Goal: Task Accomplishment & Management: Complete application form

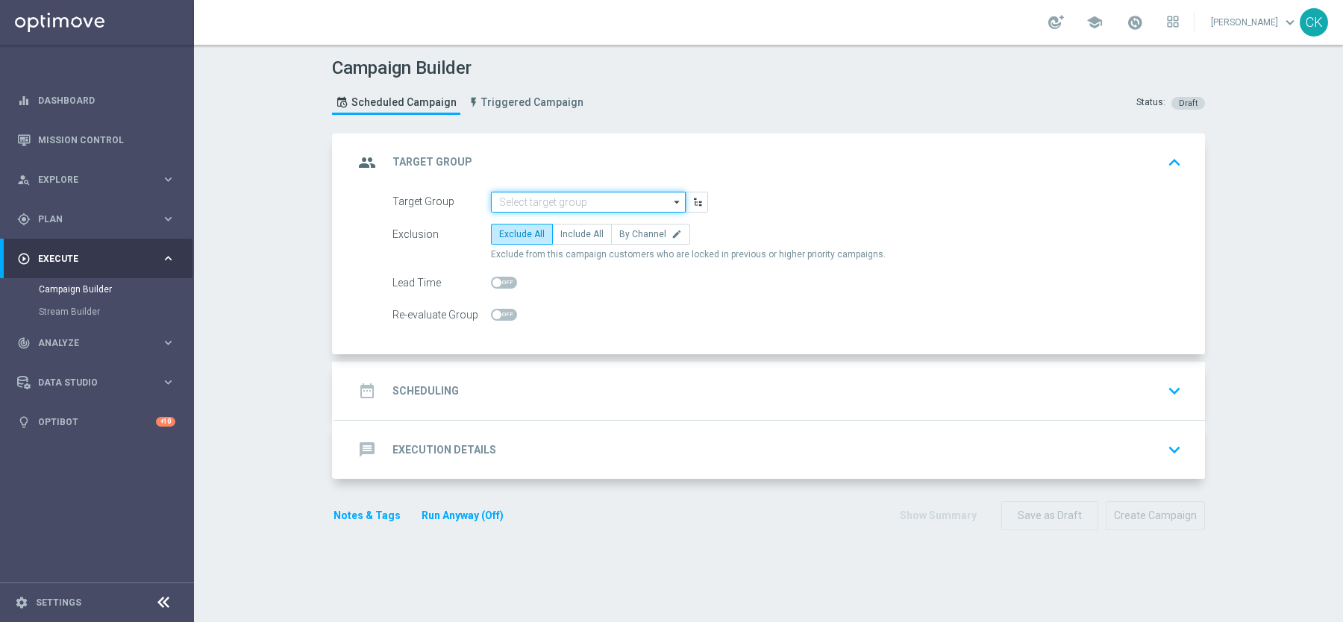
click at [546, 198] on input at bounding box center [588, 202] width 195 height 21
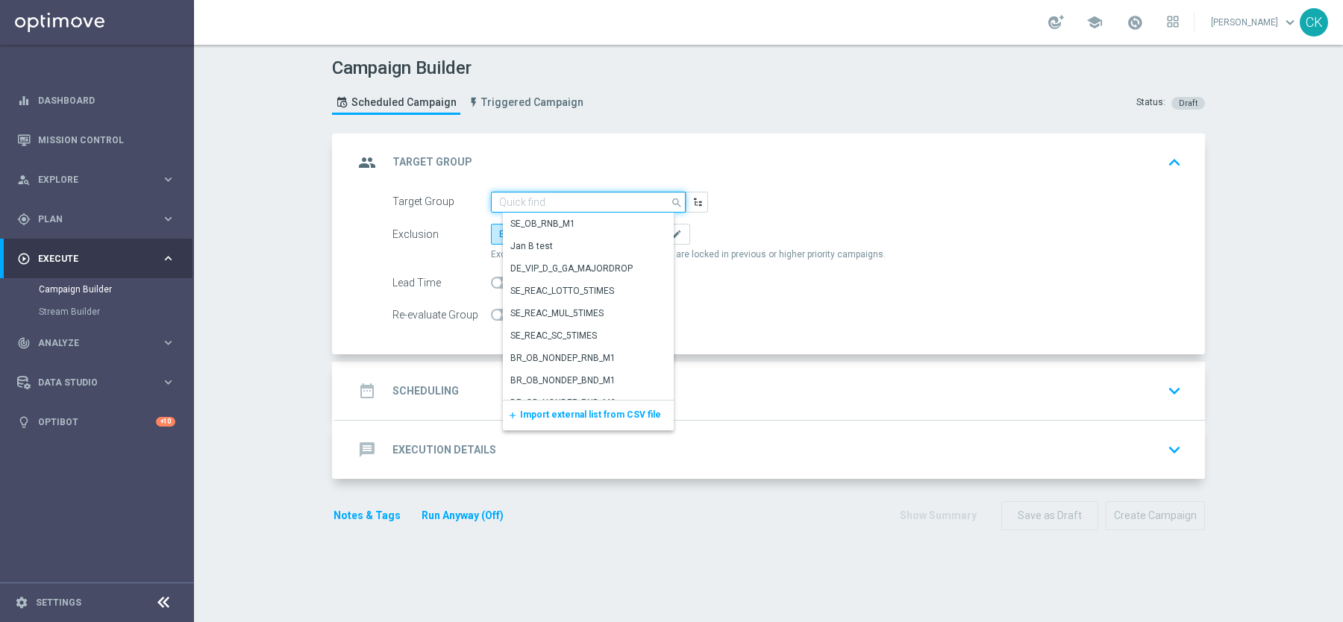
paste input "de_DE_TGT_VIP_RI_TAC_LT__ALL_EUR10_300DAYS"
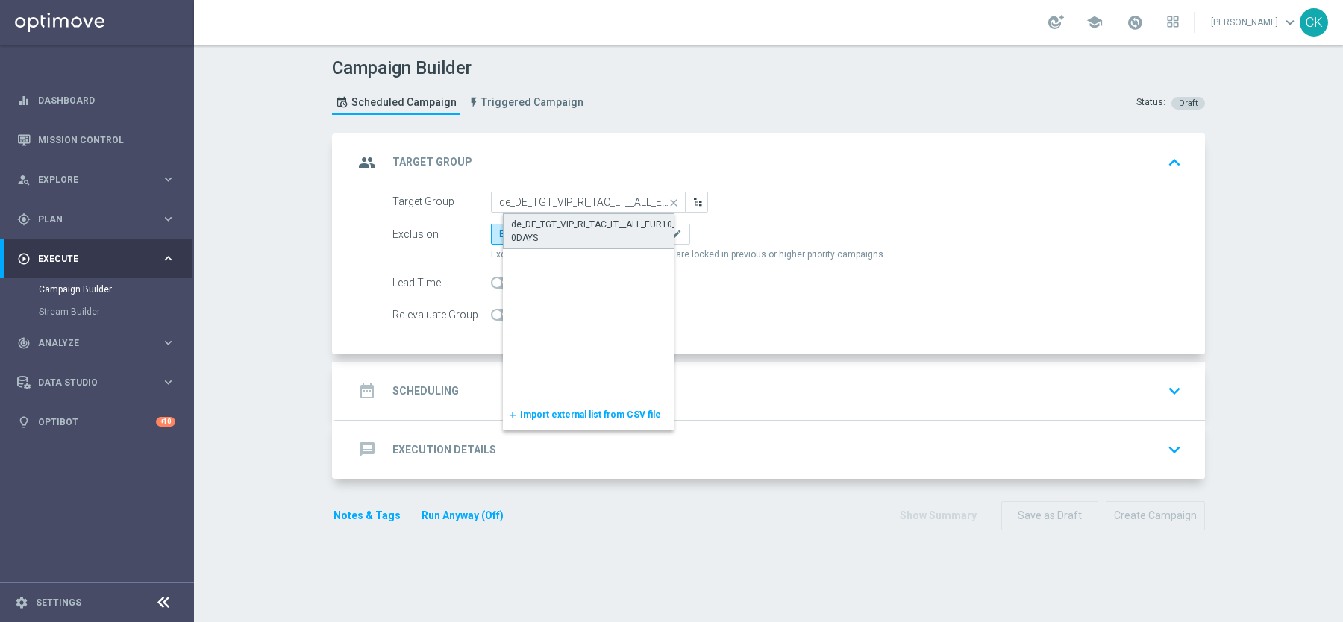
click at [563, 224] on div "de_DE_TGT_VIP_RI_TAC_LT__ALL_EUR10_300DAYS" at bounding box center [600, 231] width 178 height 27
type input "de_DE_TGT_VIP_RI_TAC_LT__ALL_EUR10_300DAYS"
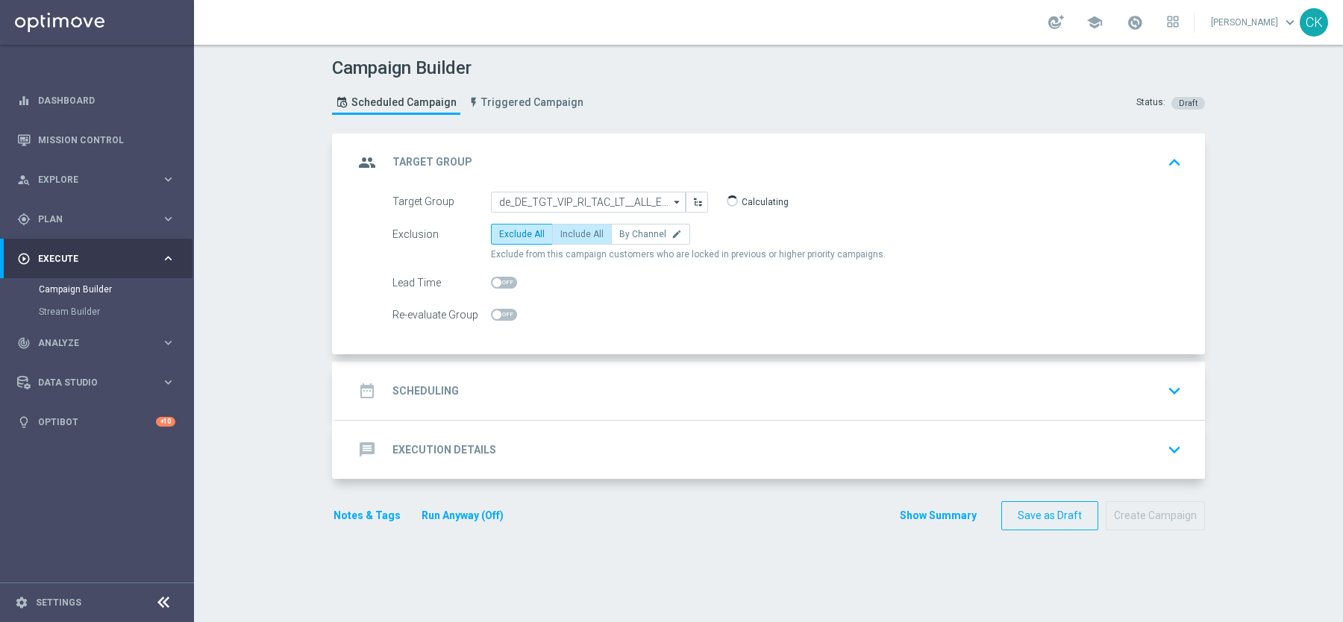
click at [569, 229] on span "Include All" at bounding box center [581, 234] width 43 height 10
click at [569, 232] on input "Include All" at bounding box center [565, 237] width 10 height 10
radio input "true"
click at [497, 277] on input "checkbox" at bounding box center [504, 283] width 26 height 12
checkbox input "true"
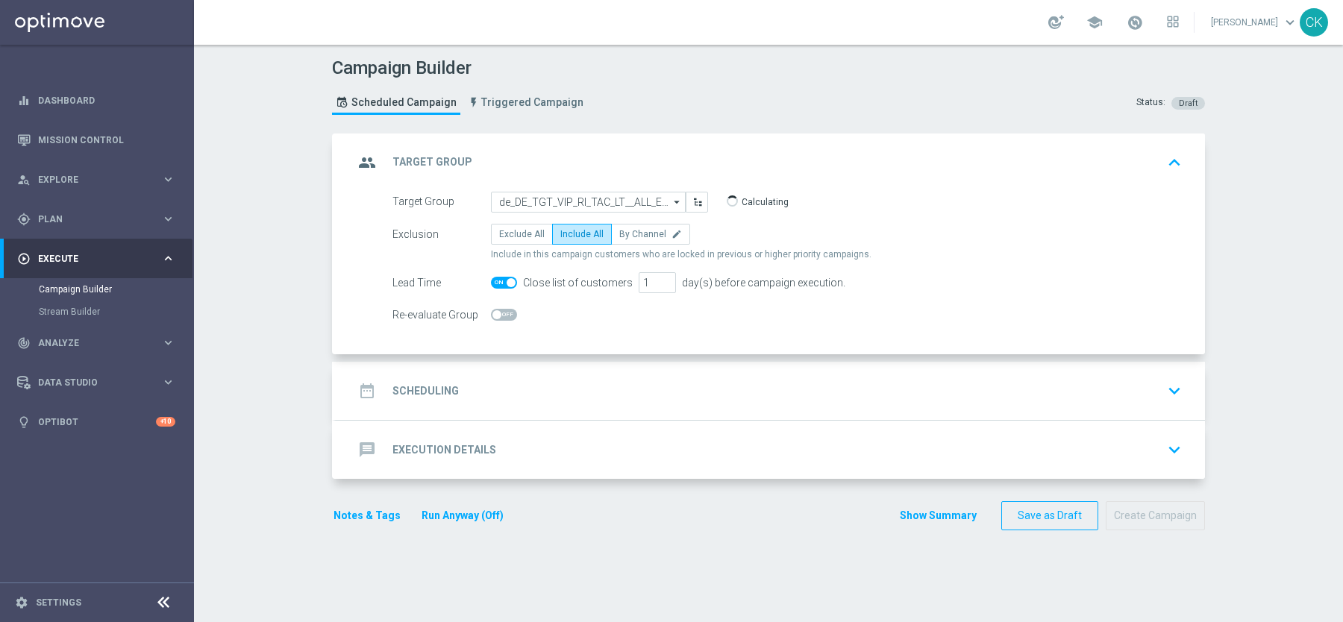
click at [417, 384] on h2 "Scheduling" at bounding box center [425, 391] width 66 height 14
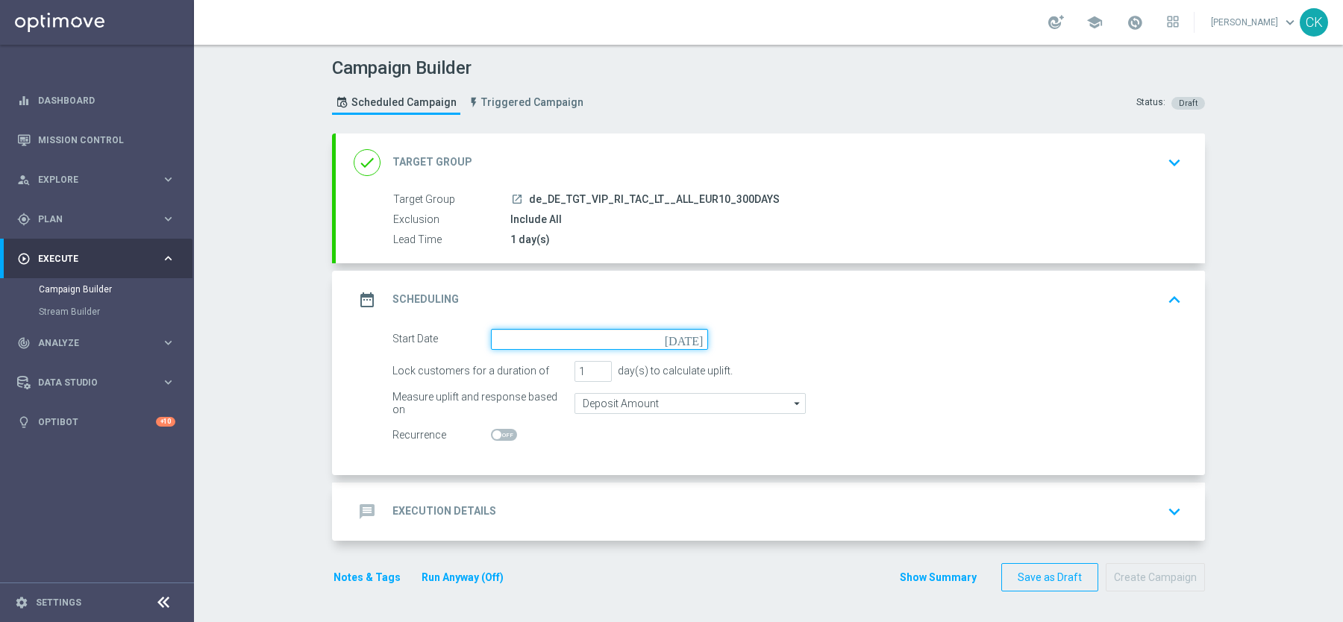
click at [525, 335] on input at bounding box center [599, 339] width 217 height 21
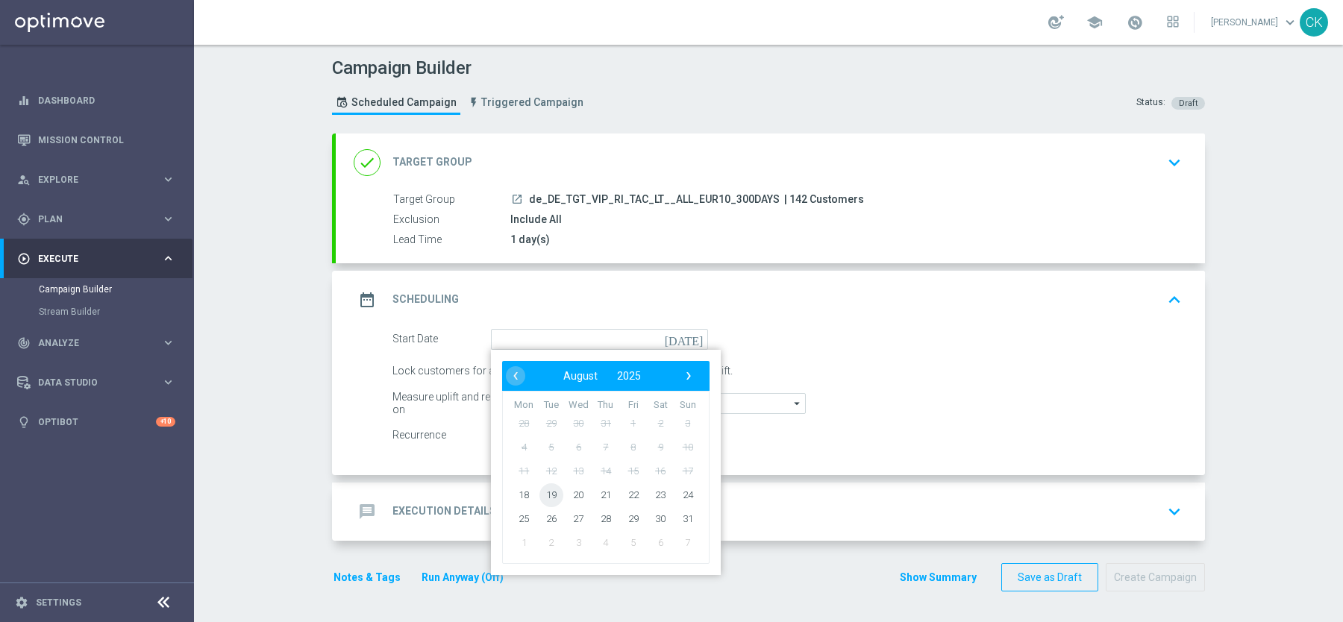
click at [552, 483] on span "19" at bounding box center [551, 495] width 24 height 24
type input "19 Aug 2025"
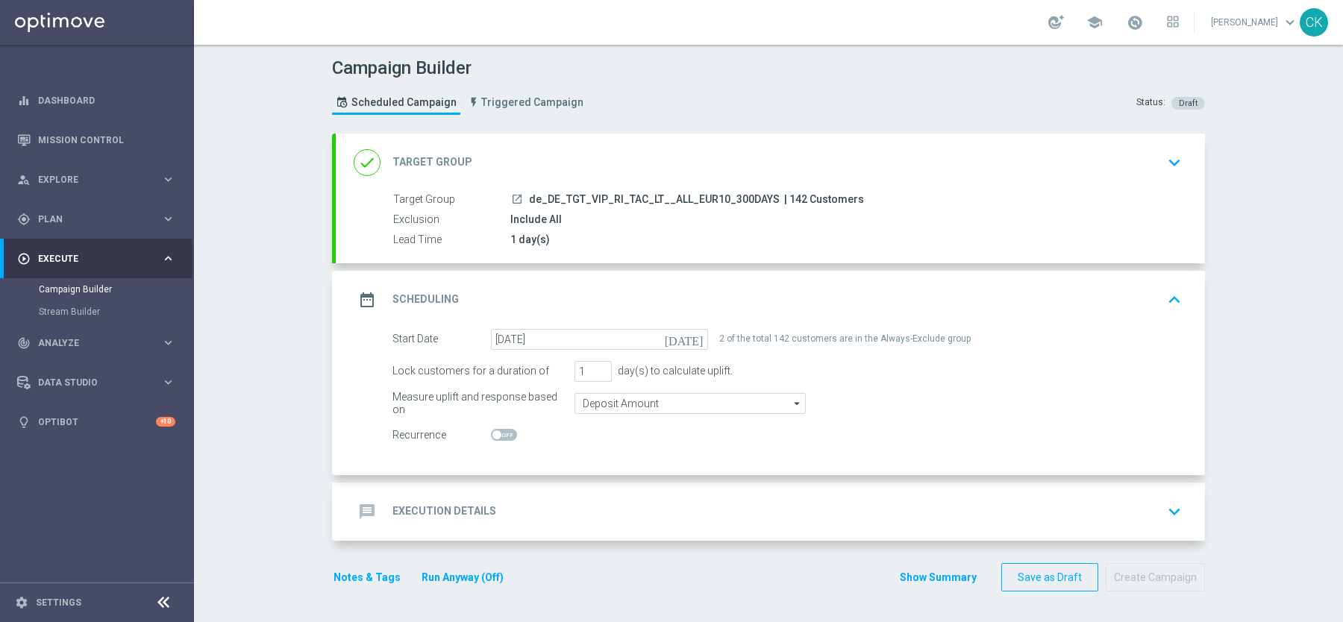
click at [403, 516] on div "message Execution Details" at bounding box center [425, 511] width 143 height 27
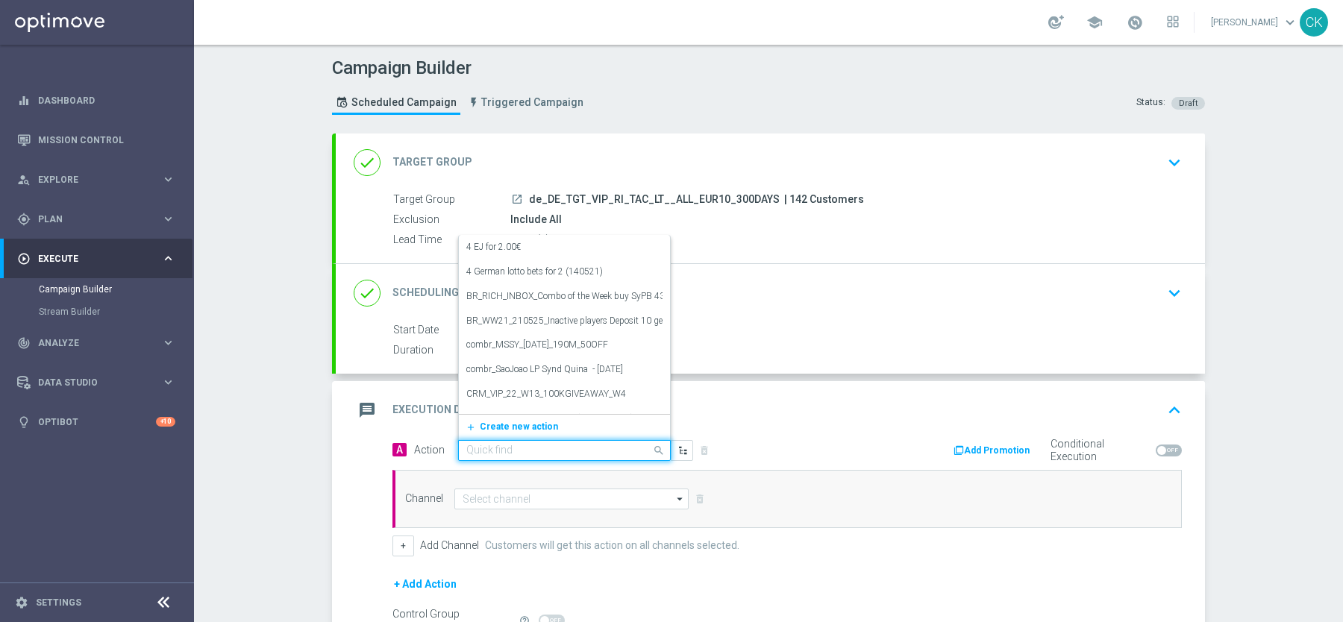
click at [495, 456] on div "Quick find" at bounding box center [564, 450] width 213 height 21
paste input "EuroMillionen3000 with 5 € off"
type input "EuroMillionen3000 with 5 € off"
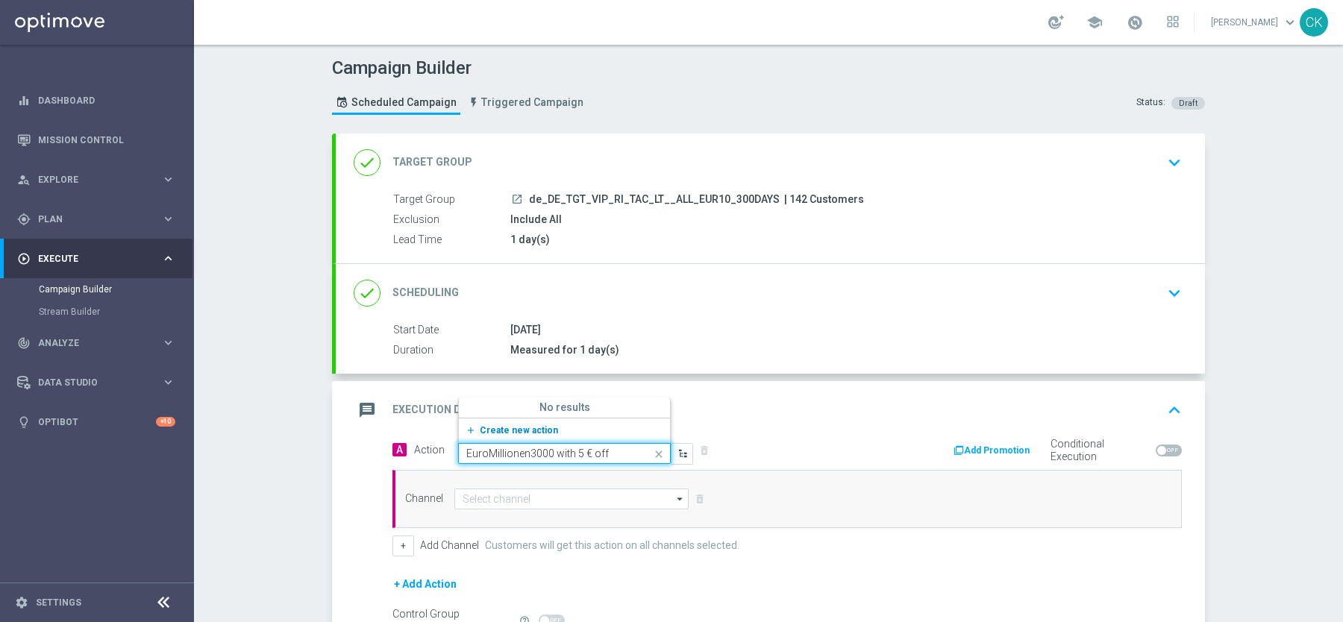
click at [485, 430] on span "Create new action" at bounding box center [519, 430] width 78 height 10
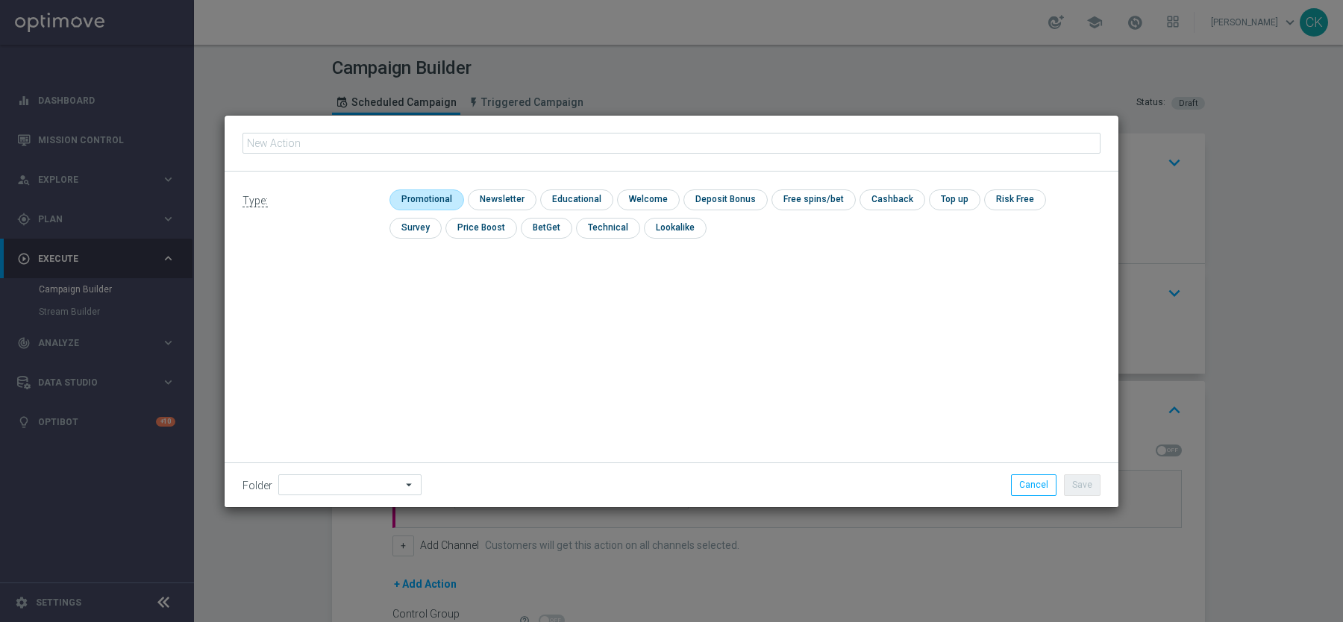
type input "EuroMillionen3000 with 5 € off"
click at [419, 190] on input "checkbox" at bounding box center [424, 200] width 71 height 20
checkbox input "true"
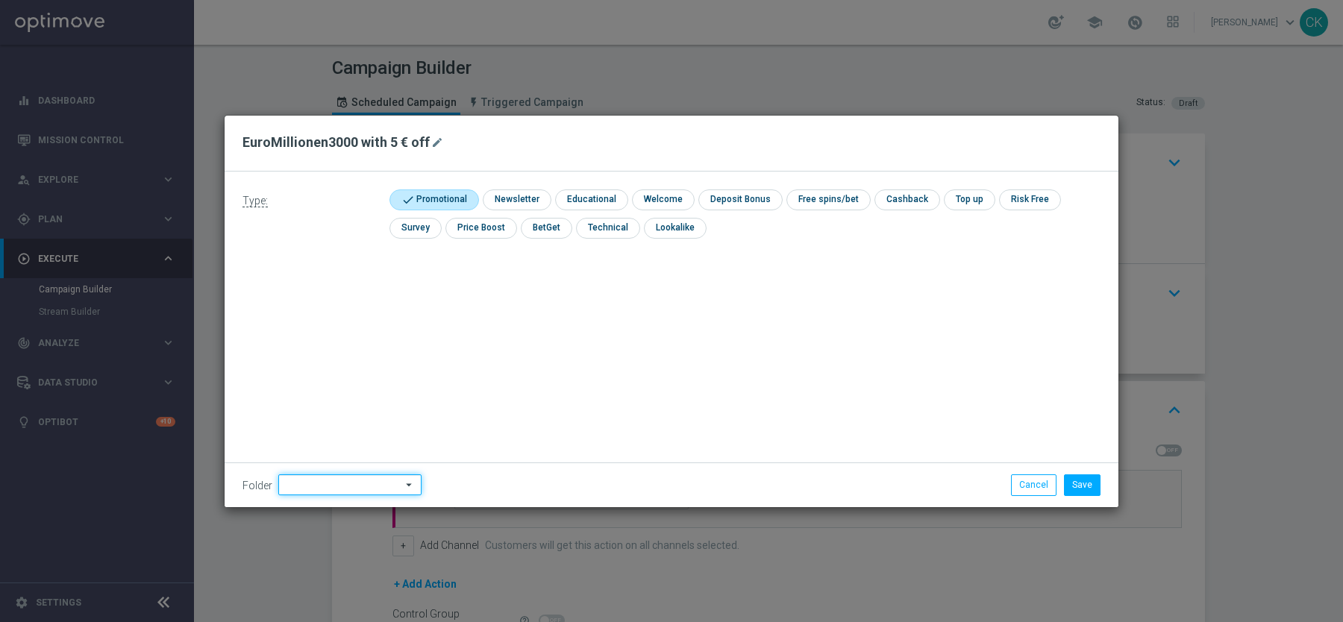
click at [315, 485] on input at bounding box center [349, 485] width 143 height 21
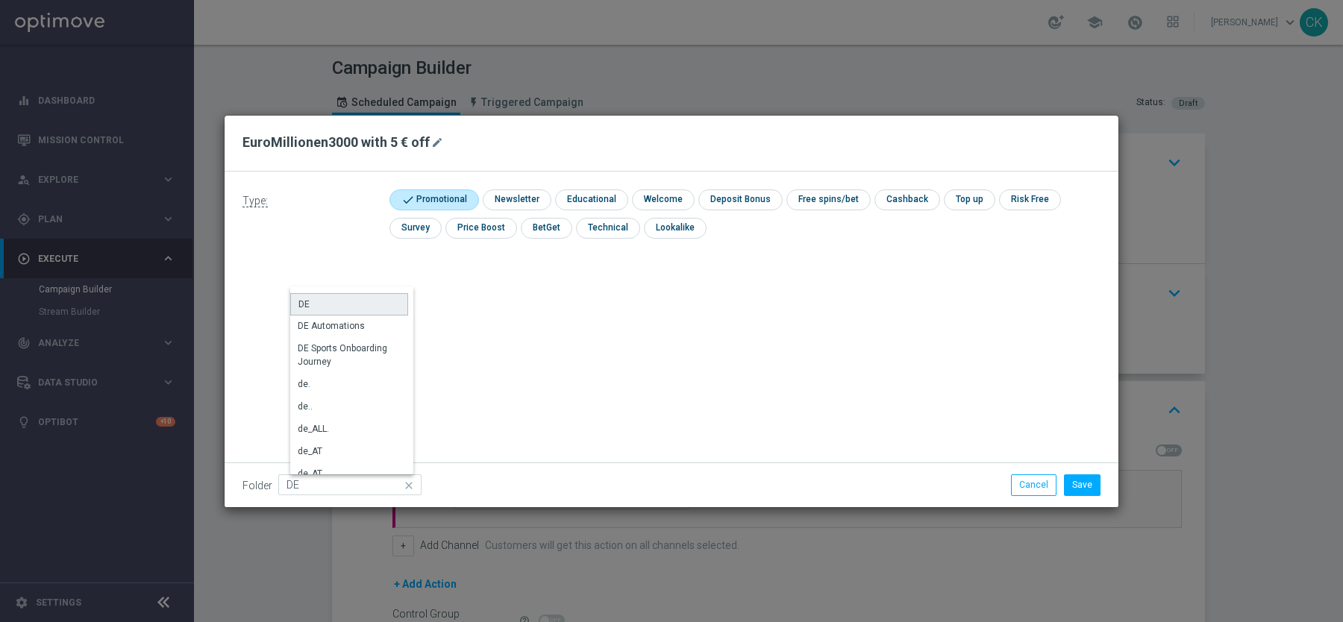
click at [314, 304] on div "DE" at bounding box center [349, 304] width 118 height 22
type input "DE"
click at [314, 301] on div "Type: check Promotional check Newsletter check Educational check Welcome check …" at bounding box center [672, 340] width 894 height 336
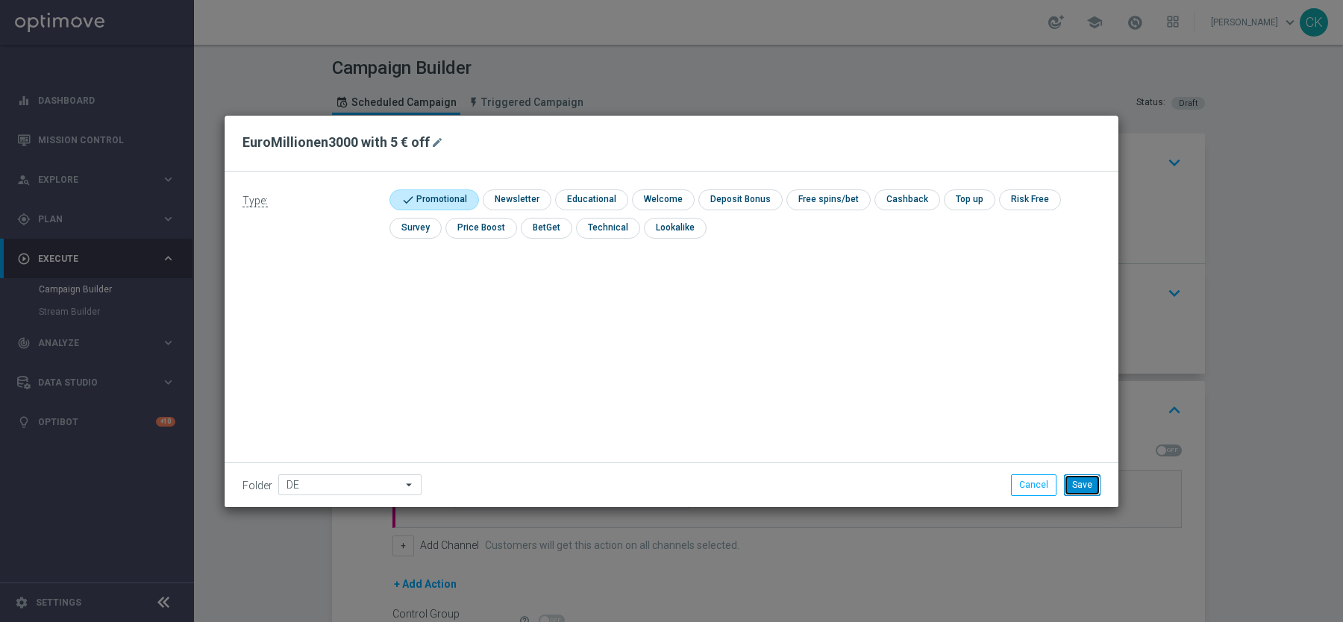
click at [1086, 479] on button "Save" at bounding box center [1082, 485] width 37 height 21
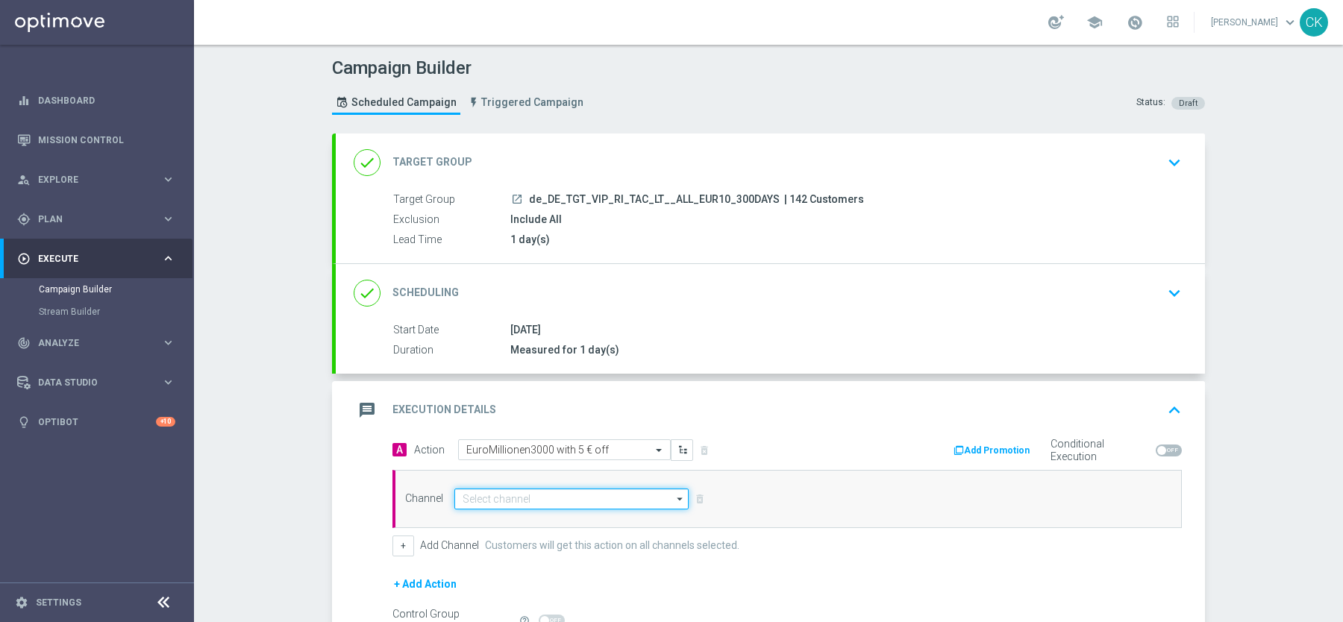
click at [482, 500] on input at bounding box center [571, 499] width 234 height 21
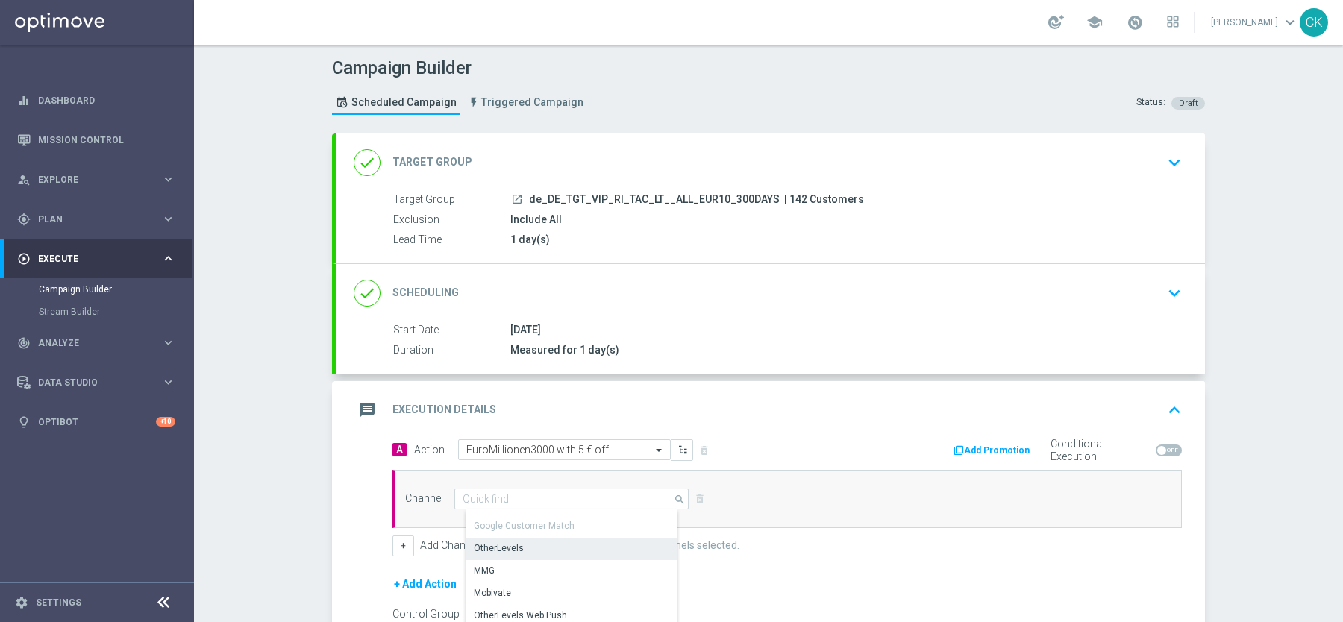
click at [504, 542] on div "OtherLevels" at bounding box center [499, 548] width 50 height 13
type input "OtherLevels"
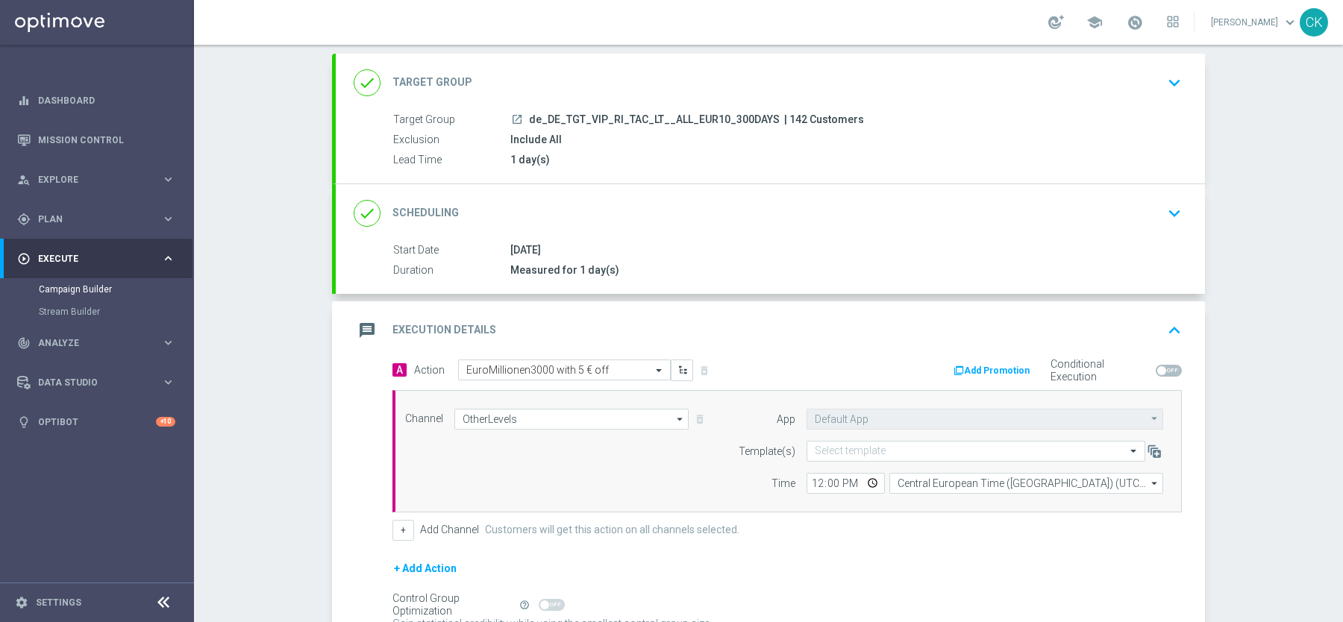
scroll to position [228, 0]
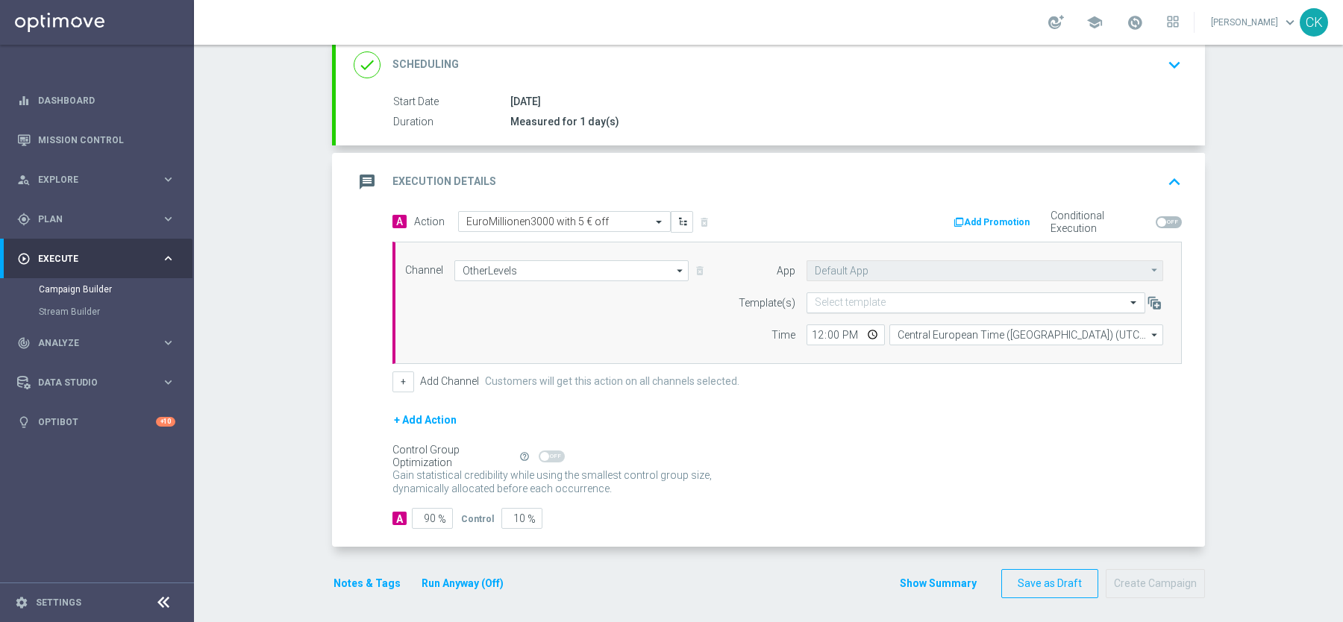
click at [866, 307] on div "Select template" at bounding box center [976, 302] width 339 height 21
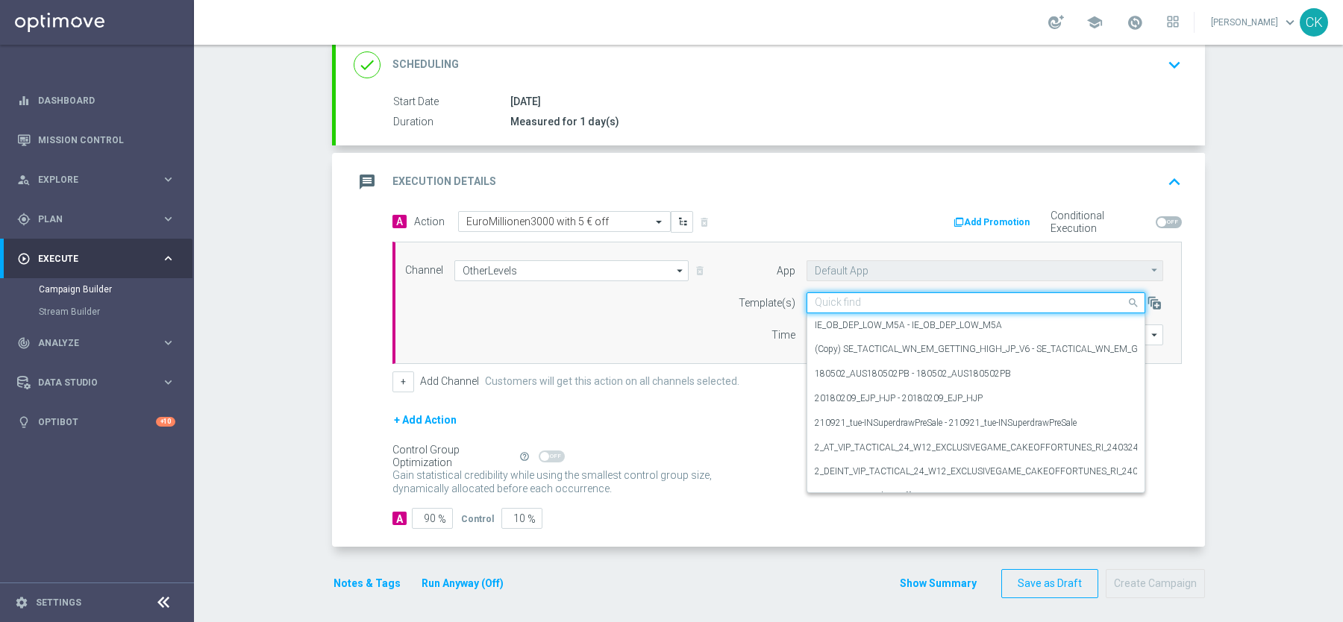
paste input "DE_REG__EM_250819__VIP_RI_TAC_LT"
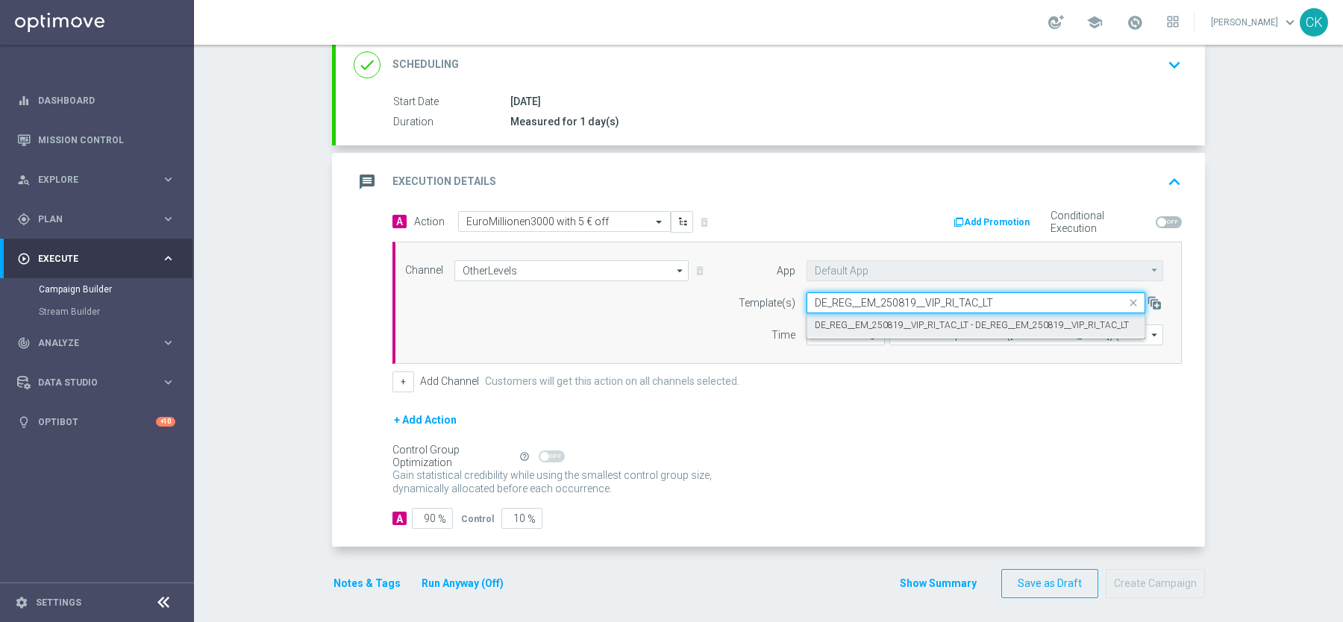
click at [856, 319] on label "DE_REG__EM_250819__VIP_RI_TAC_LT - DE_REG__EM_250819__VIP_RI_TAC_LT" at bounding box center [972, 325] width 314 height 13
type input "DE_REG__EM_250819__VIP_RI_TAC_LT"
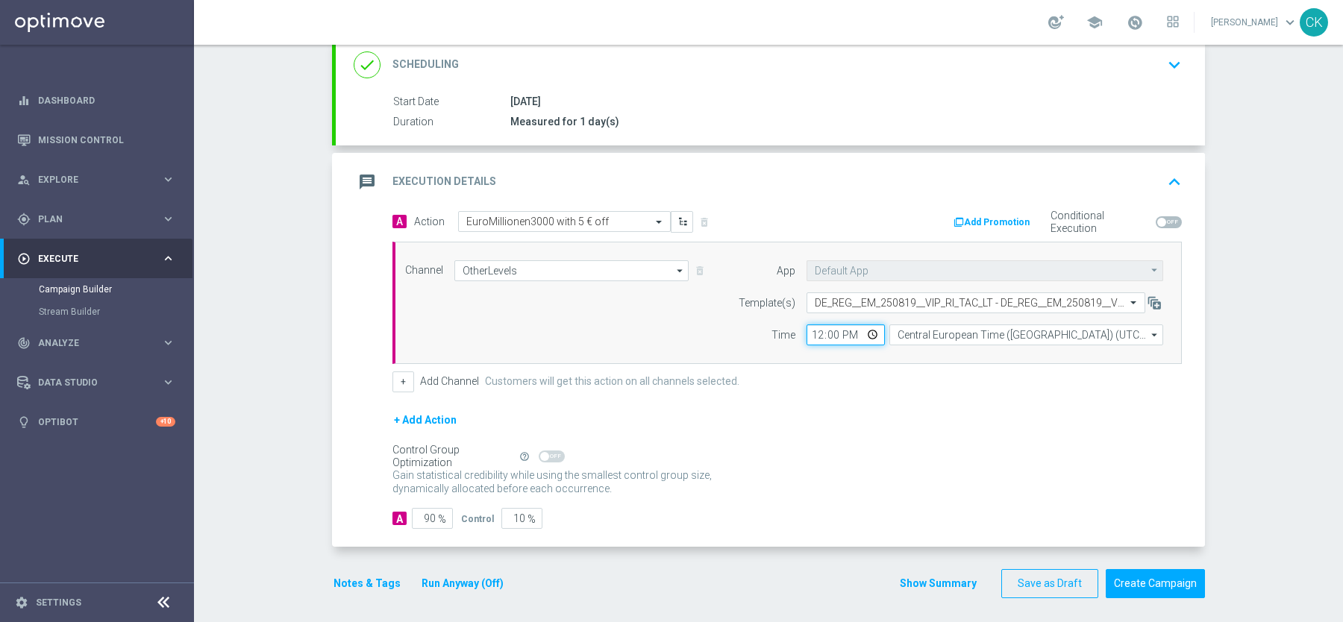
click at [815, 331] on input "12:00" at bounding box center [846, 335] width 78 height 21
type input "10:00"
click at [1021, 348] on div "Channel OtherLevels OtherLevels arrow_drop_down Show Selected 1 of 26 Silverpop" at bounding box center [786, 303] width 789 height 122
click at [436, 514] on input "90" at bounding box center [432, 518] width 41 height 21
type input "9"
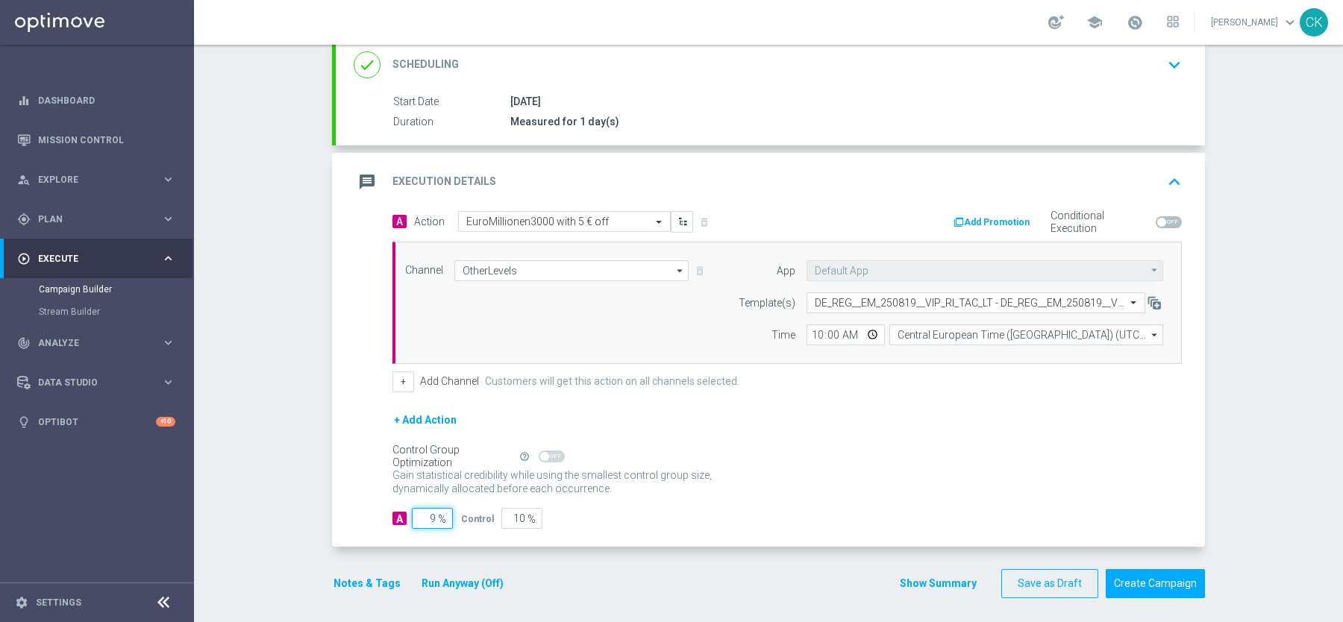
type input "91"
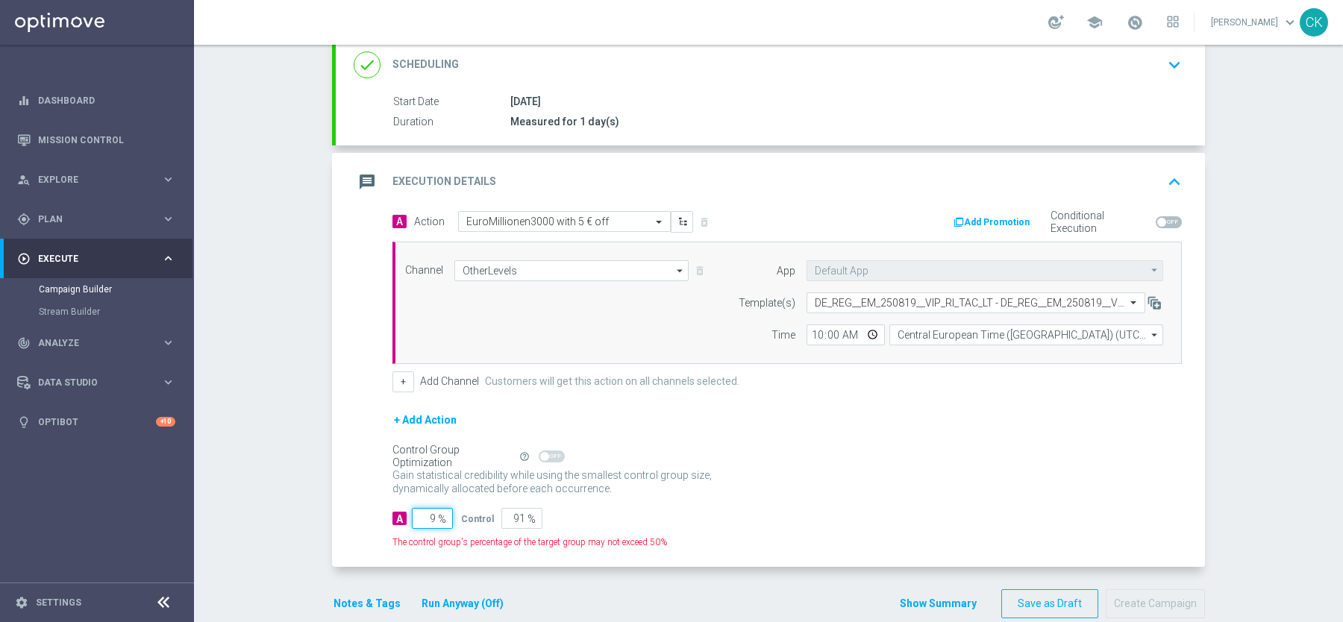
type input "98"
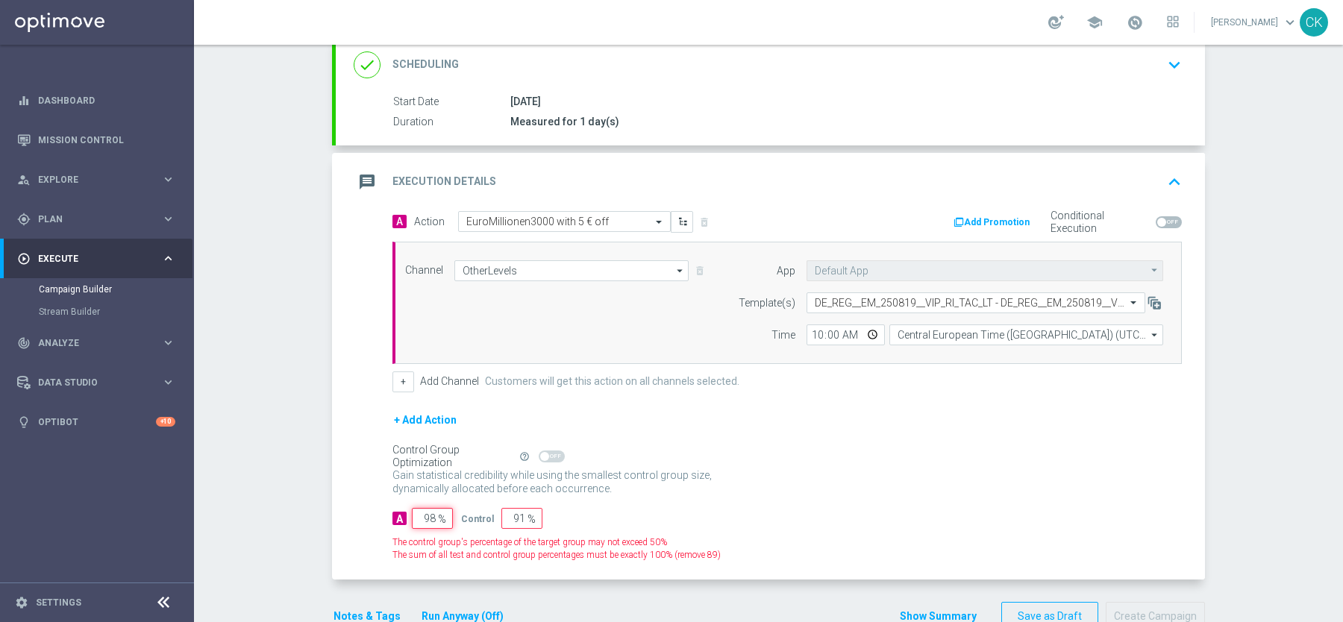
type input "2"
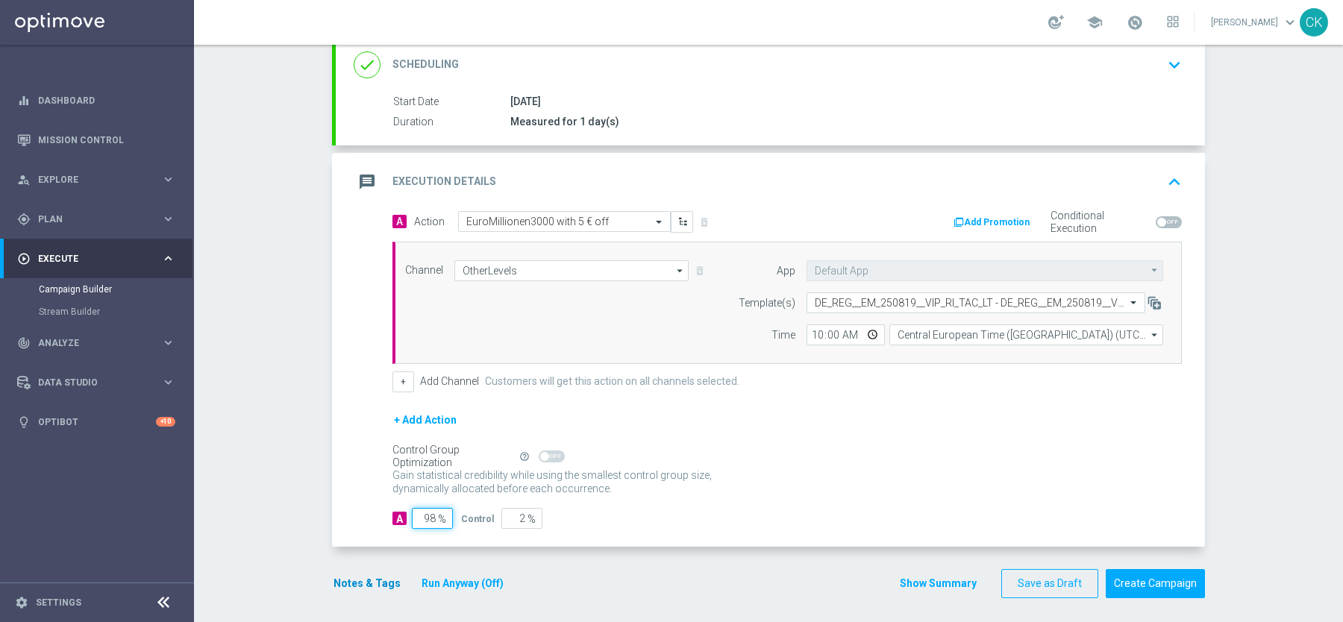
type input "98"
click at [335, 579] on button "Notes & Tags" at bounding box center [367, 584] width 70 height 19
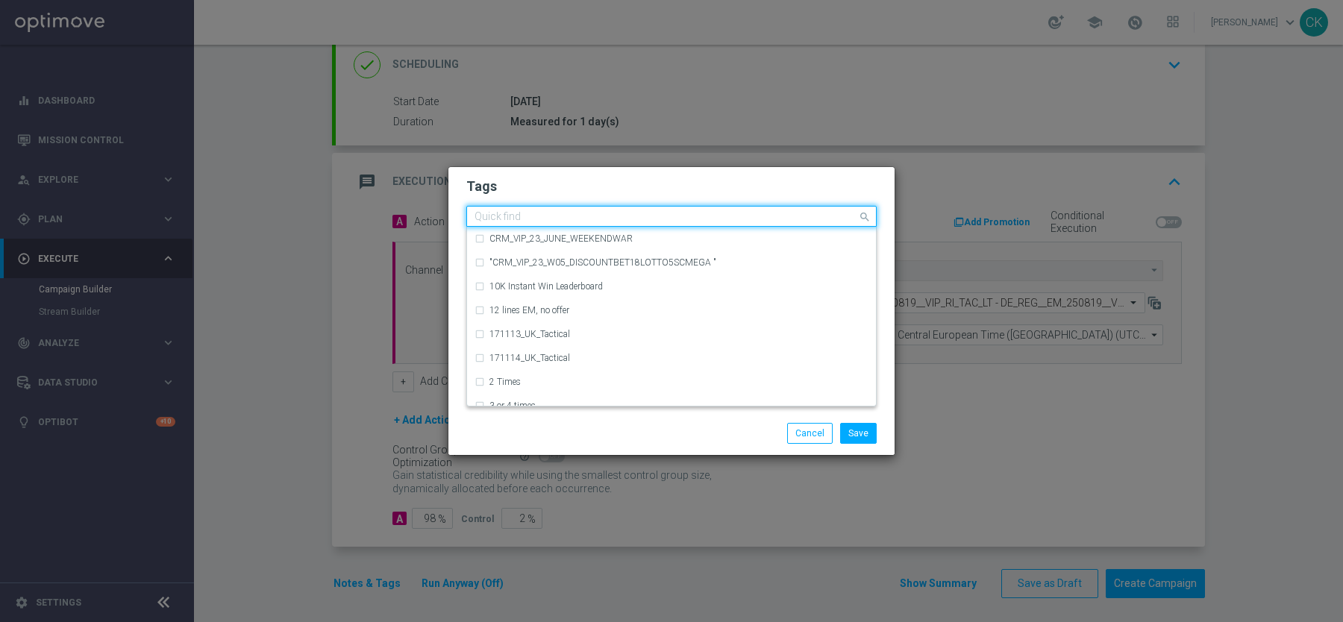
click at [522, 222] on input "text" at bounding box center [666, 217] width 383 height 13
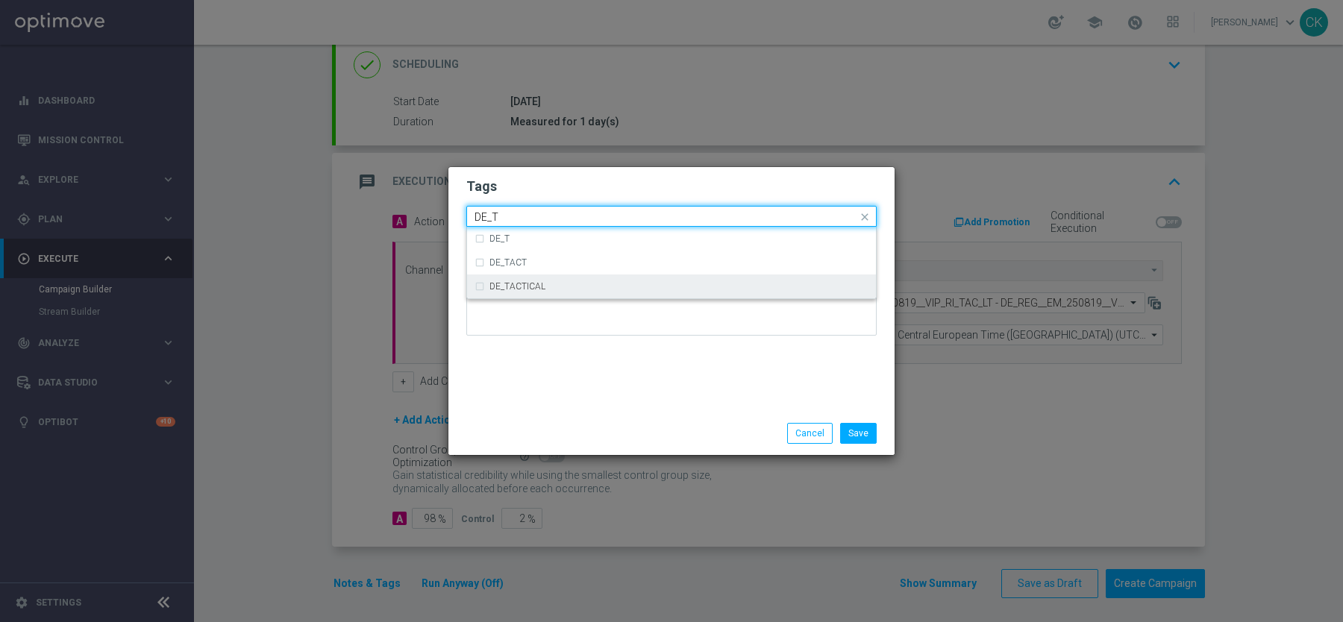
click at [525, 290] on label "DE_TACTICAL" at bounding box center [517, 286] width 56 height 9
type input "DE_T"
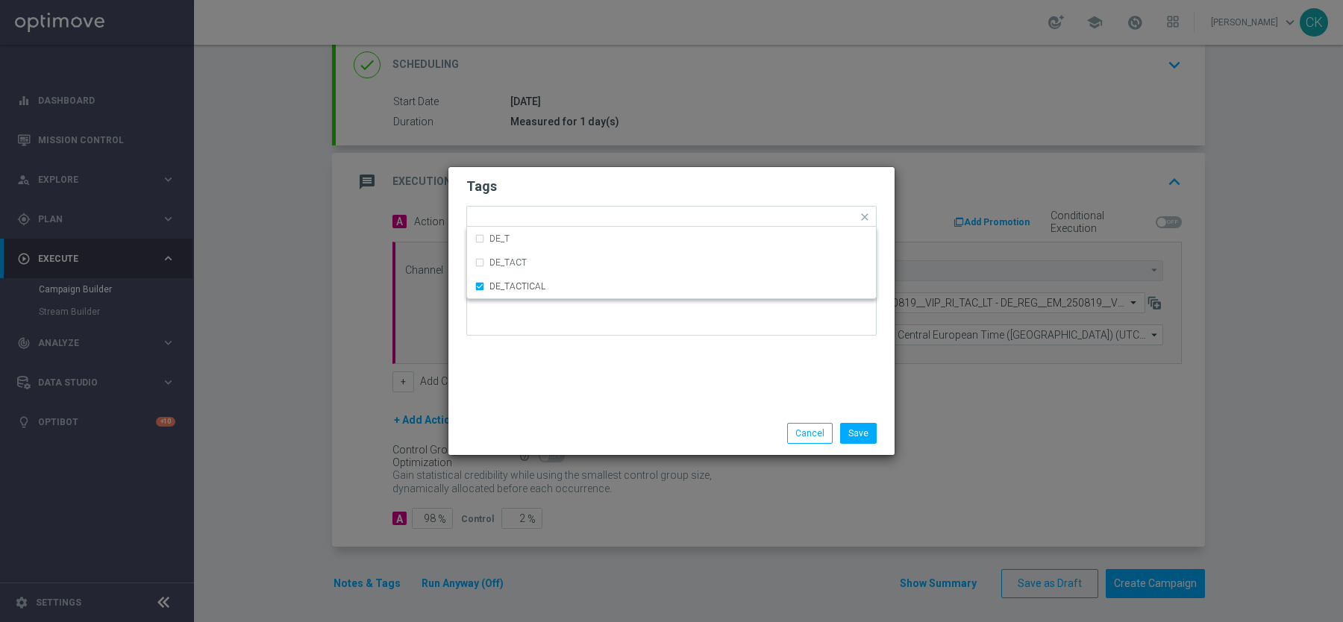
click at [528, 392] on div "Tags Quick find × DE_TACTICAL DE_T DE_TACT DE_TACTICAL Notes" at bounding box center [671, 289] width 446 height 245
click at [865, 438] on button "Save" at bounding box center [858, 433] width 37 height 21
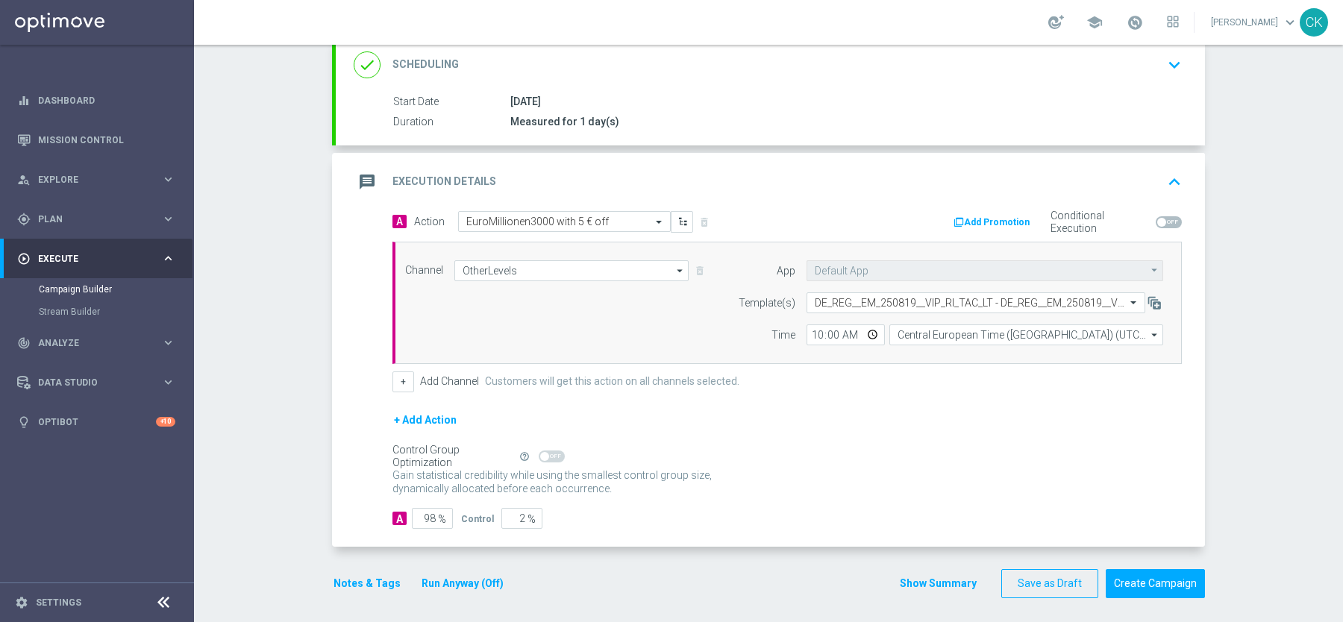
click at [361, 575] on button "Notes & Tags" at bounding box center [367, 584] width 70 height 19
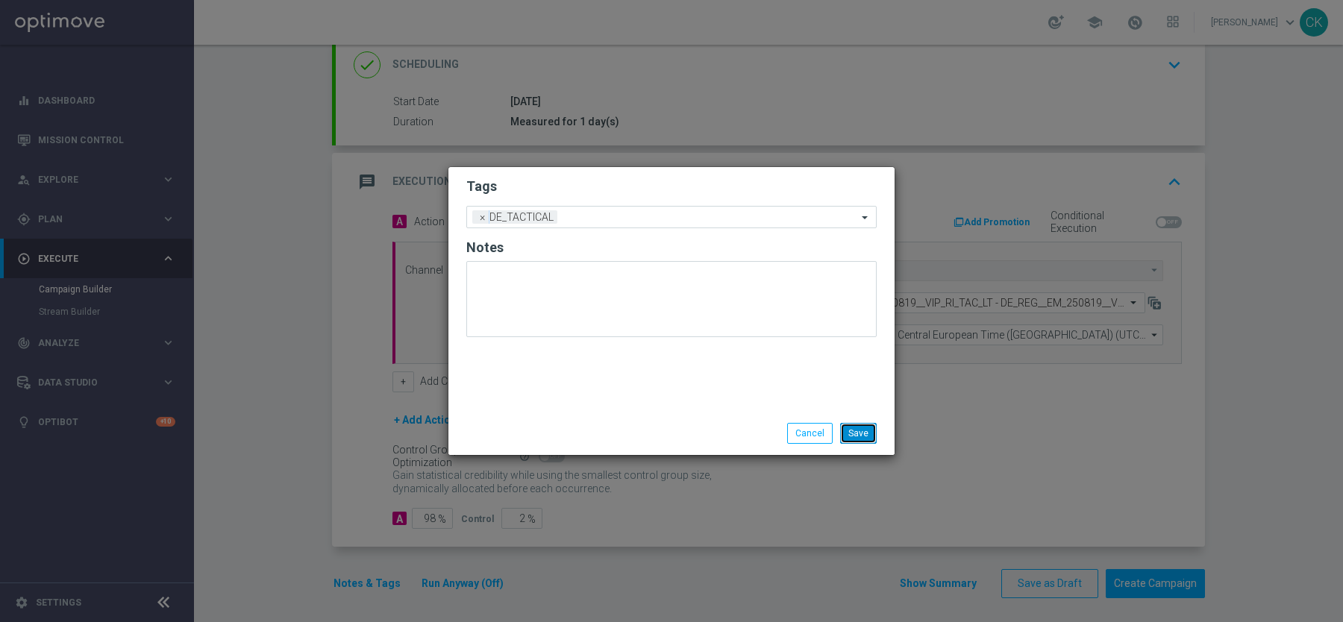
click at [862, 431] on button "Save" at bounding box center [858, 433] width 37 height 21
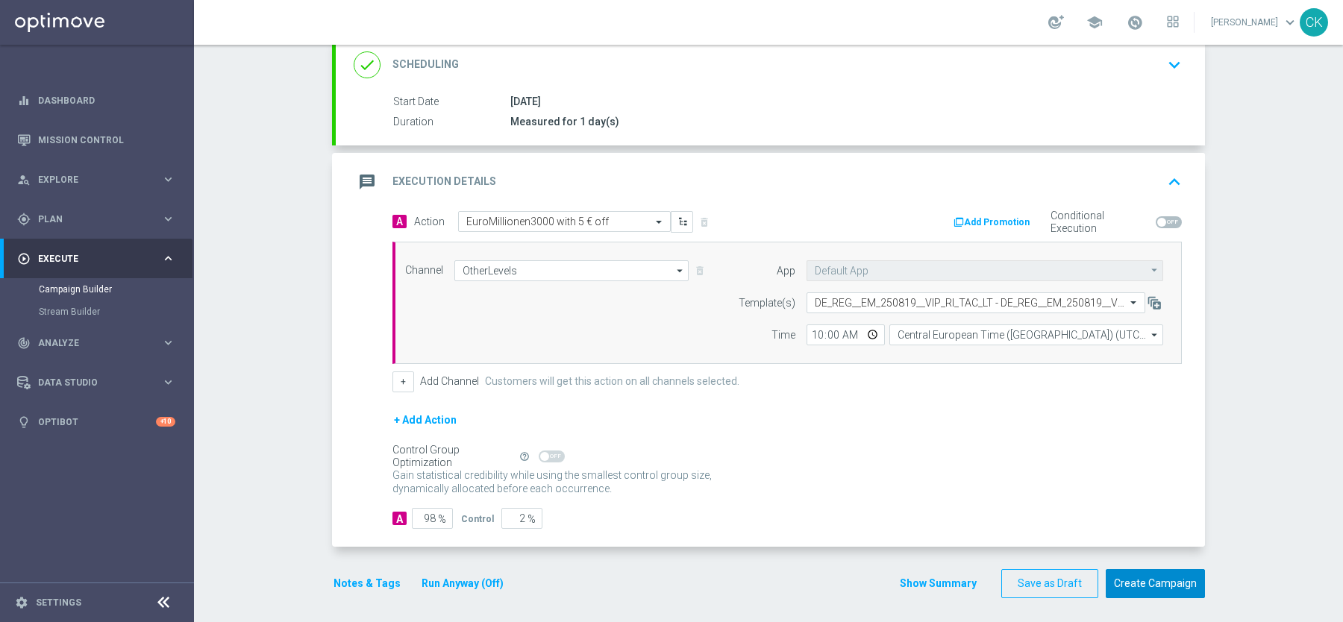
click at [1176, 574] on button "Create Campaign" at bounding box center [1155, 583] width 99 height 29
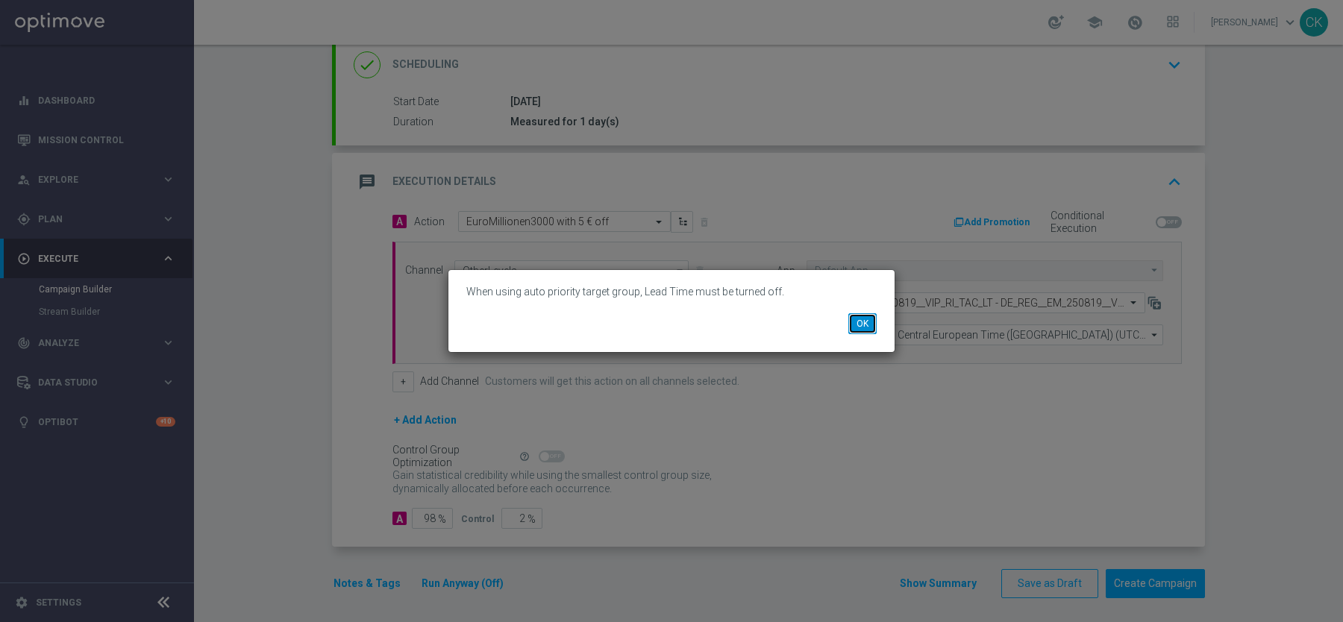
click at [861, 319] on button "OK" at bounding box center [862, 323] width 28 height 21
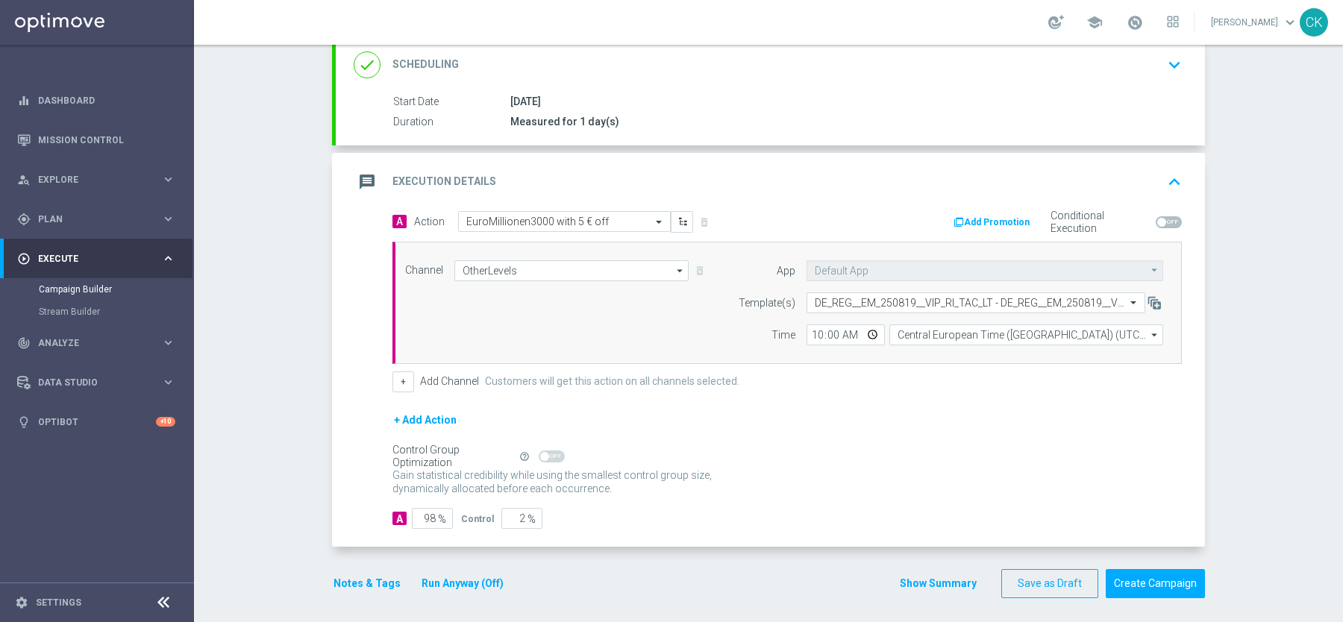
scroll to position [0, 0]
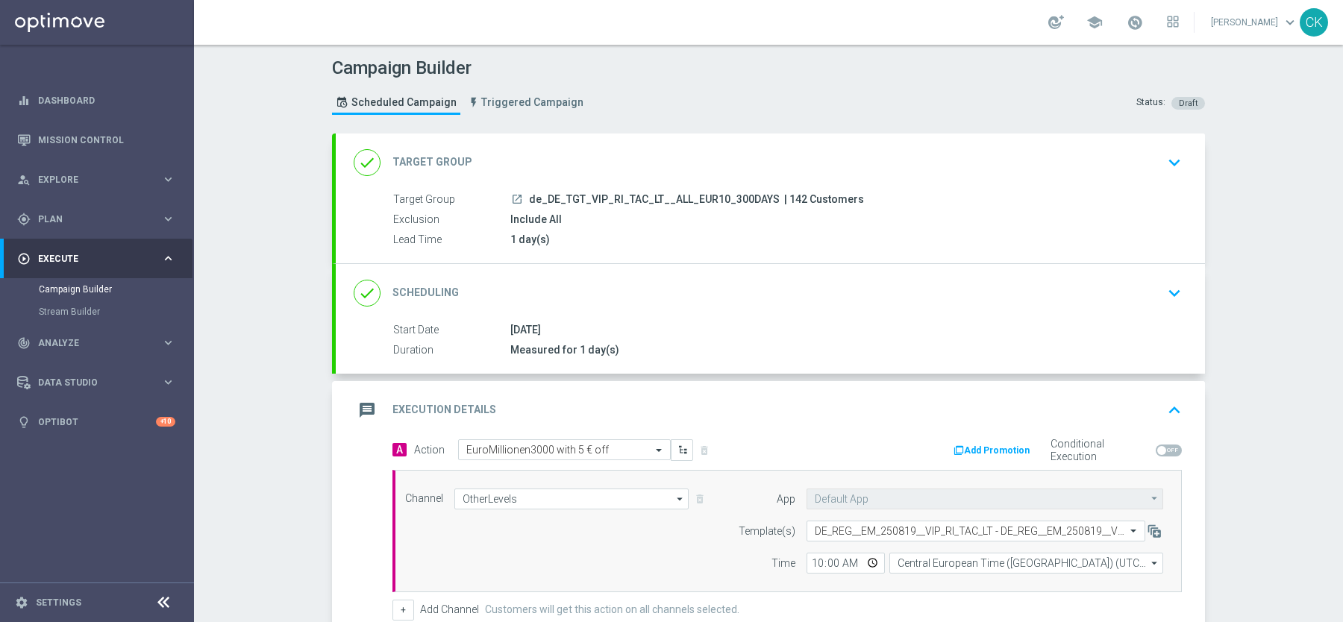
click at [489, 136] on div "done Target Group keyboard_arrow_down" at bounding box center [770, 163] width 869 height 58
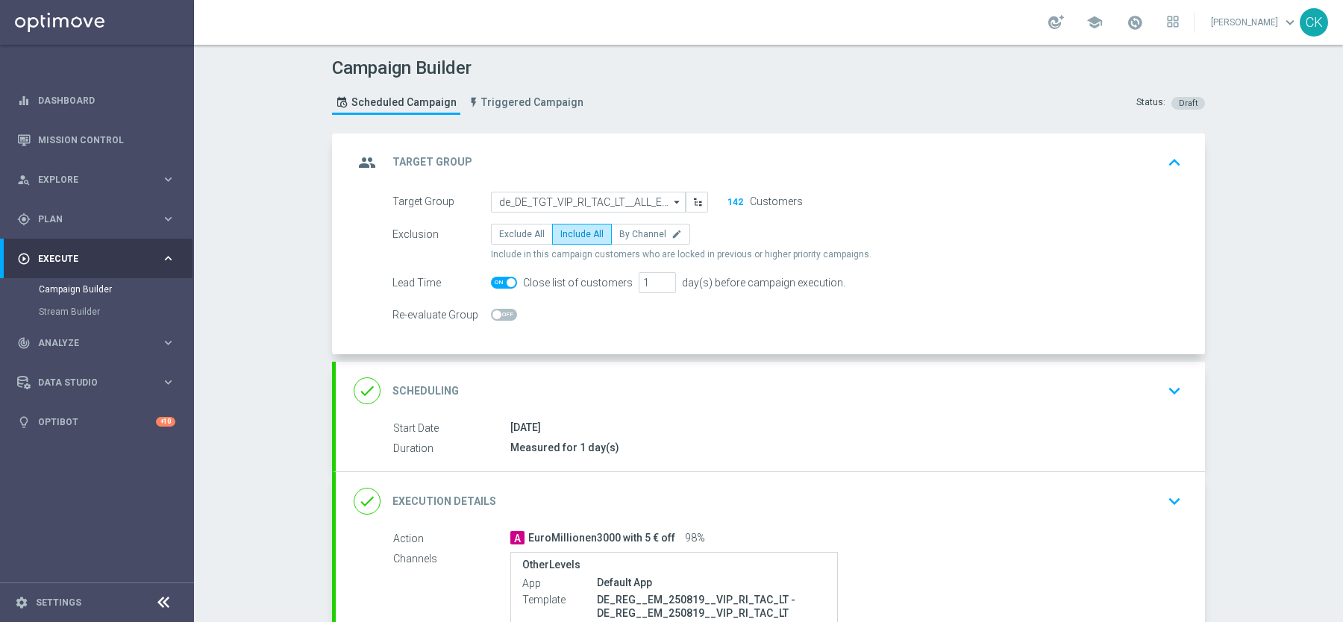
click at [506, 282] on span at bounding box center [504, 283] width 26 height 12
click at [506, 282] on input "checkbox" at bounding box center [504, 283] width 26 height 12
checkbox input "false"
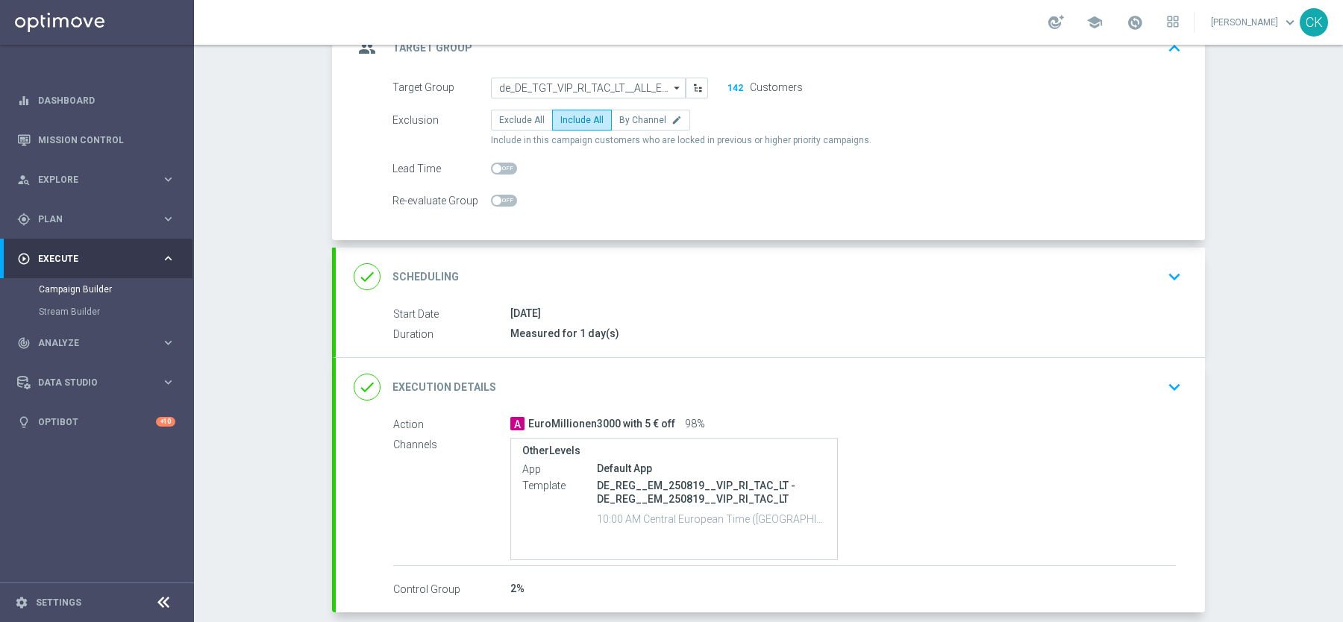
scroll to position [181, 0]
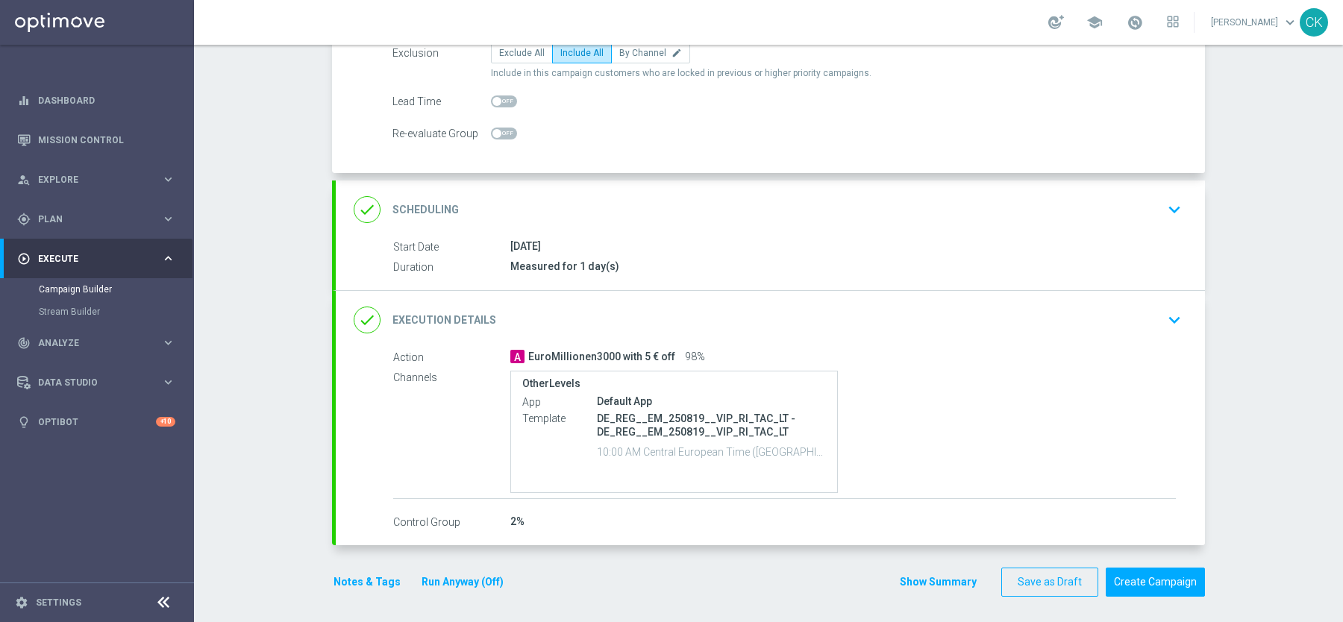
click at [442, 516] on label "Control Group" at bounding box center [451, 522] width 117 height 13
click at [428, 516] on label "Control Group" at bounding box center [451, 522] width 117 height 13
click at [362, 311] on icon "done" at bounding box center [367, 320] width 27 height 27
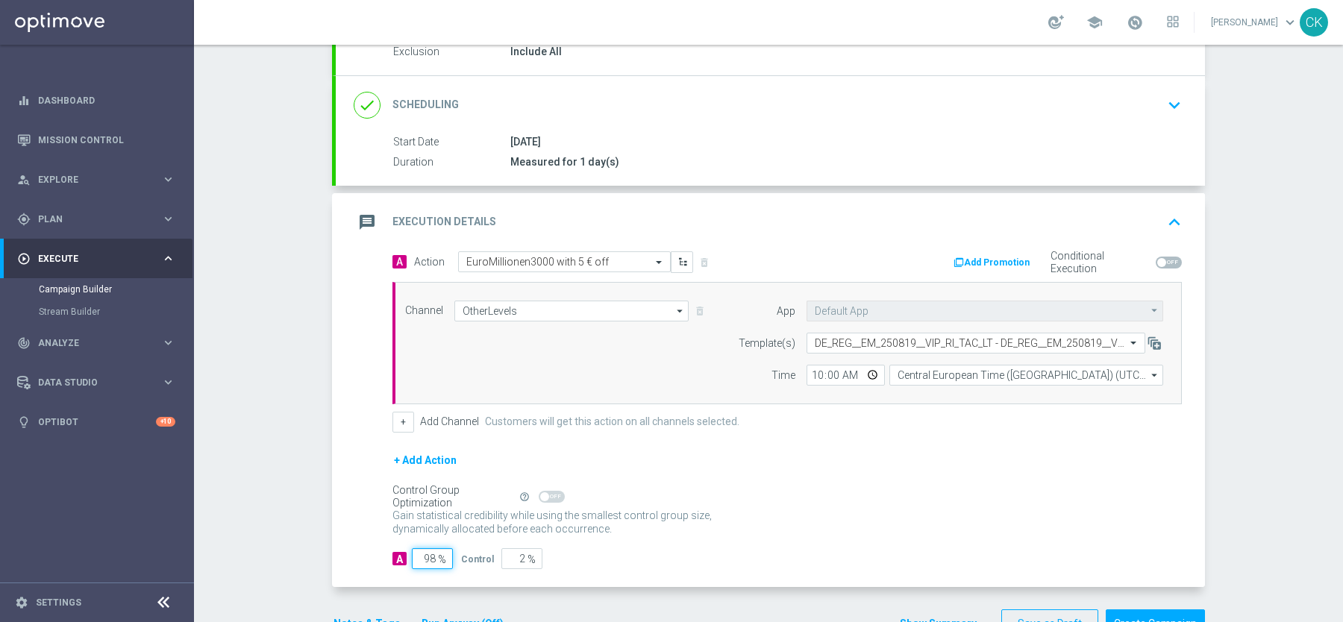
click at [436, 554] on input "98" at bounding box center [432, 558] width 41 height 21
type input "9"
type input "91"
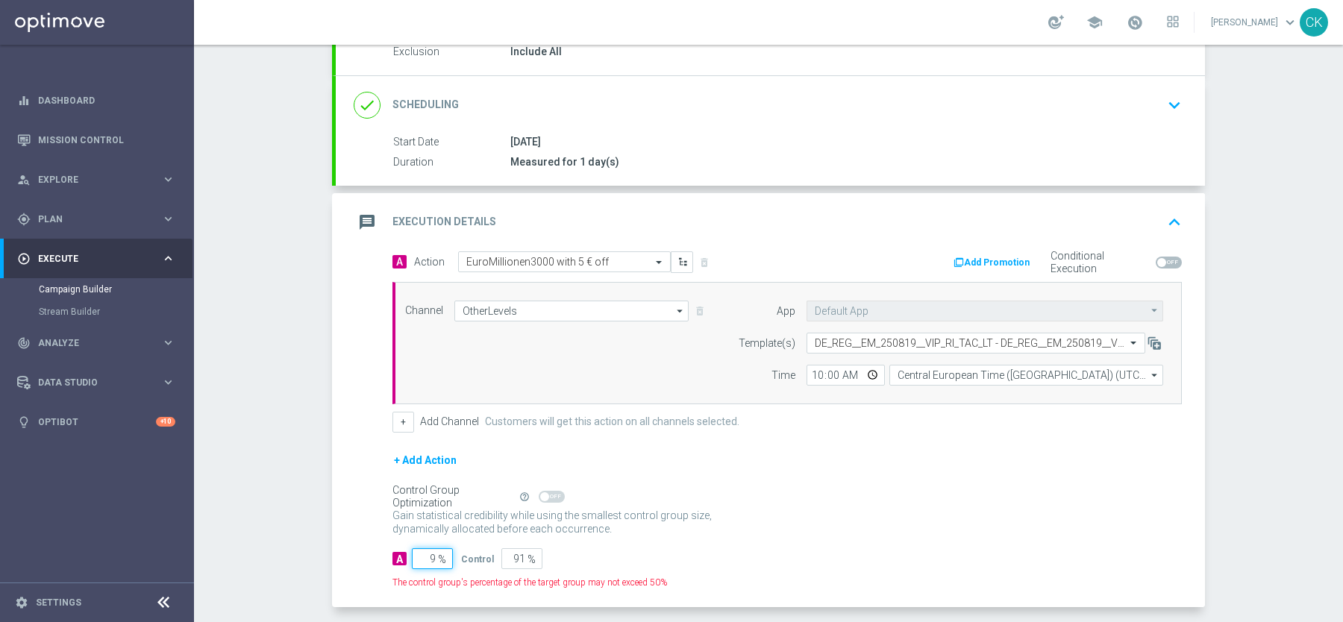
type input "95"
type input "5"
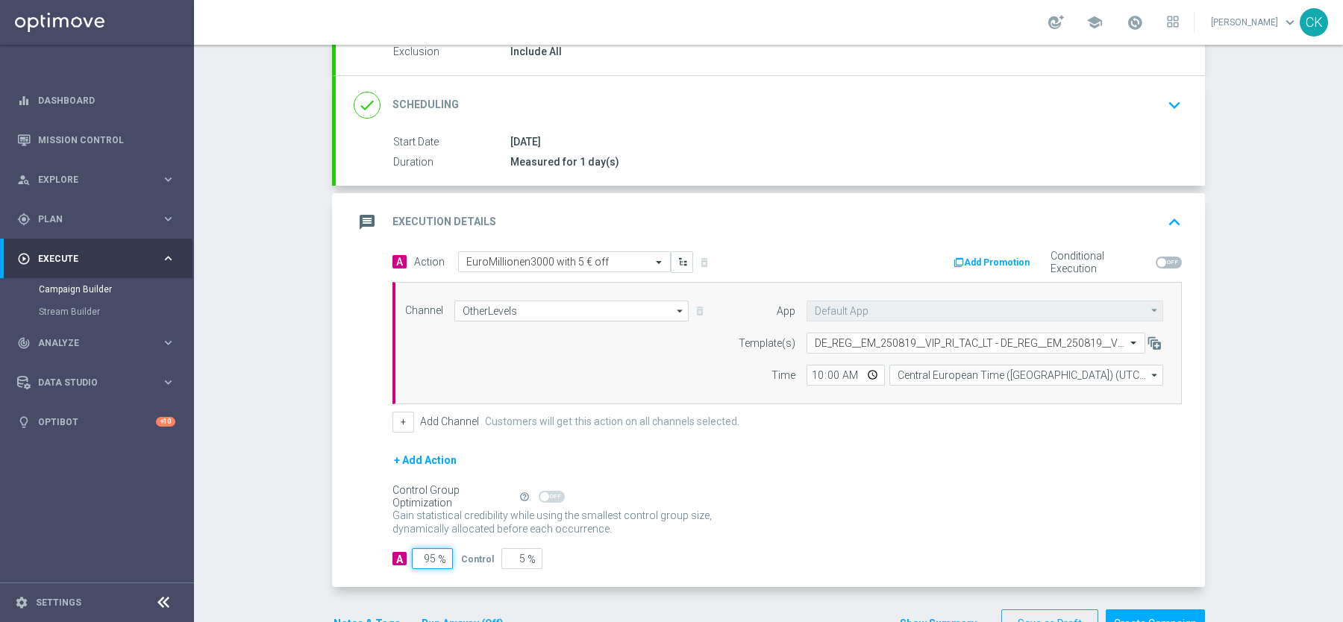
type input "95"
click at [770, 542] on form "A Action Select action EuroMillionen3000 with 5 € off delete_forever Add Promot…" at bounding box center [786, 410] width 789 height 319
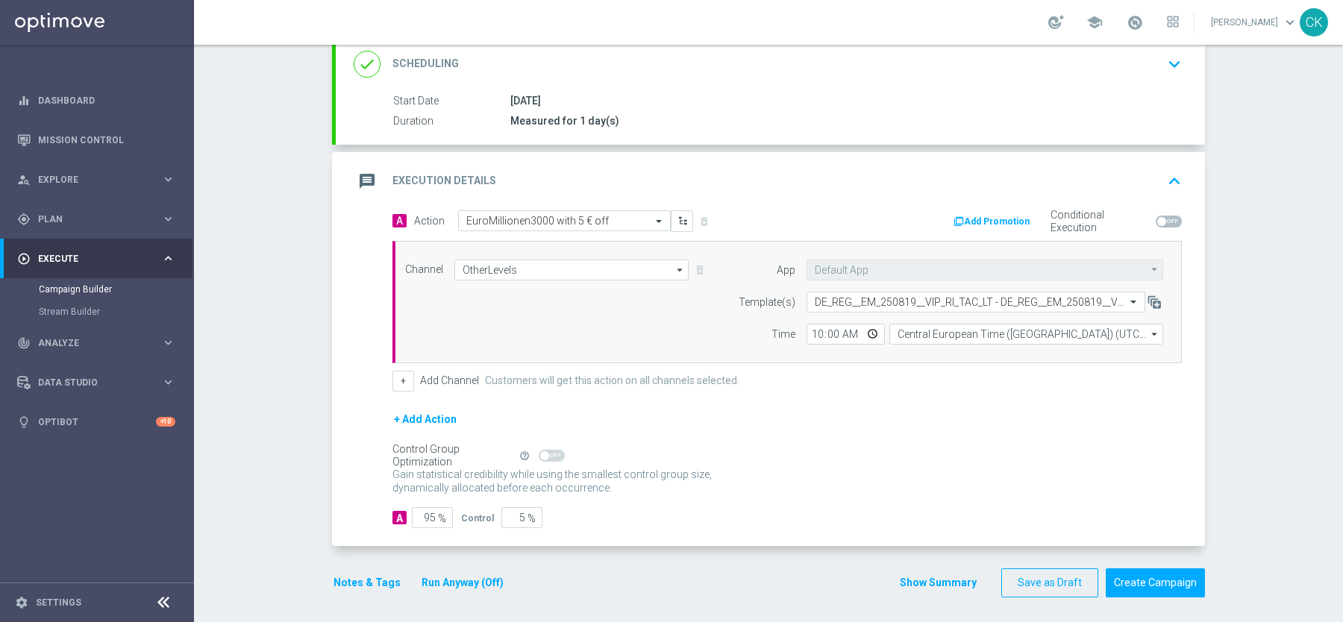
click at [360, 574] on button "Notes & Tags" at bounding box center [367, 583] width 70 height 19
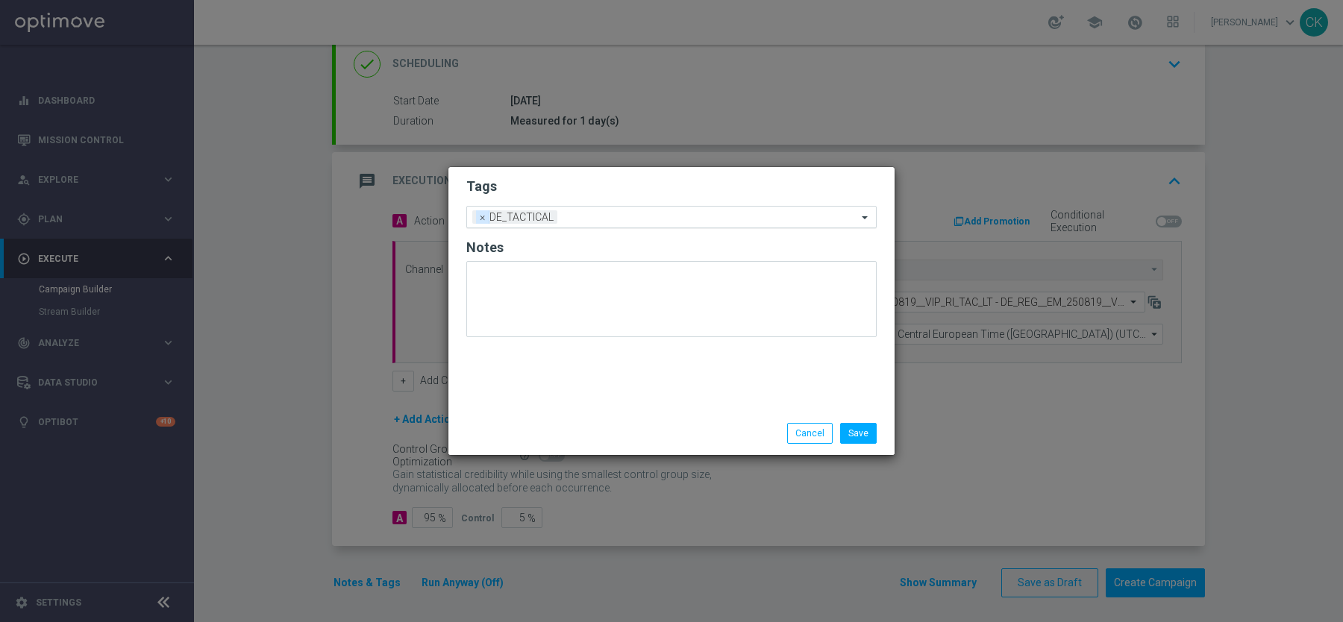
click at [481, 218] on span "×" at bounding box center [482, 216] width 13 height 13
click at [482, 216] on input "text" at bounding box center [666, 217] width 383 height 13
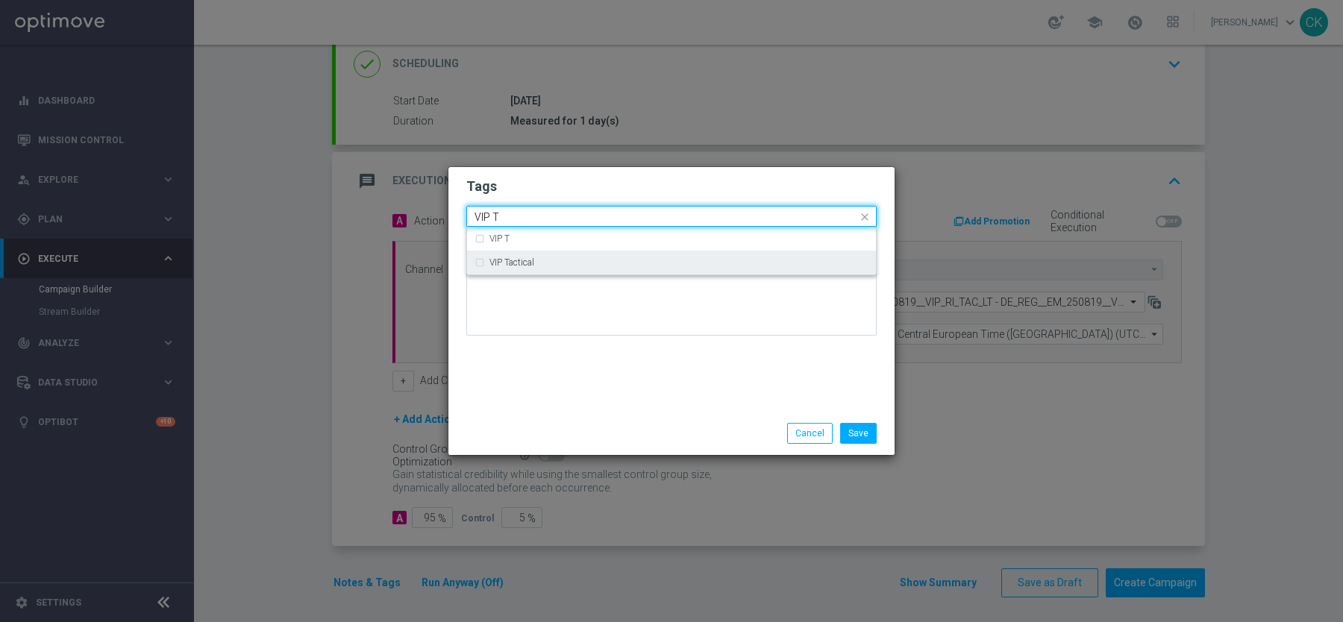
click at [518, 263] on label "VIP Tactical" at bounding box center [511, 262] width 45 height 9
type input "VIP T"
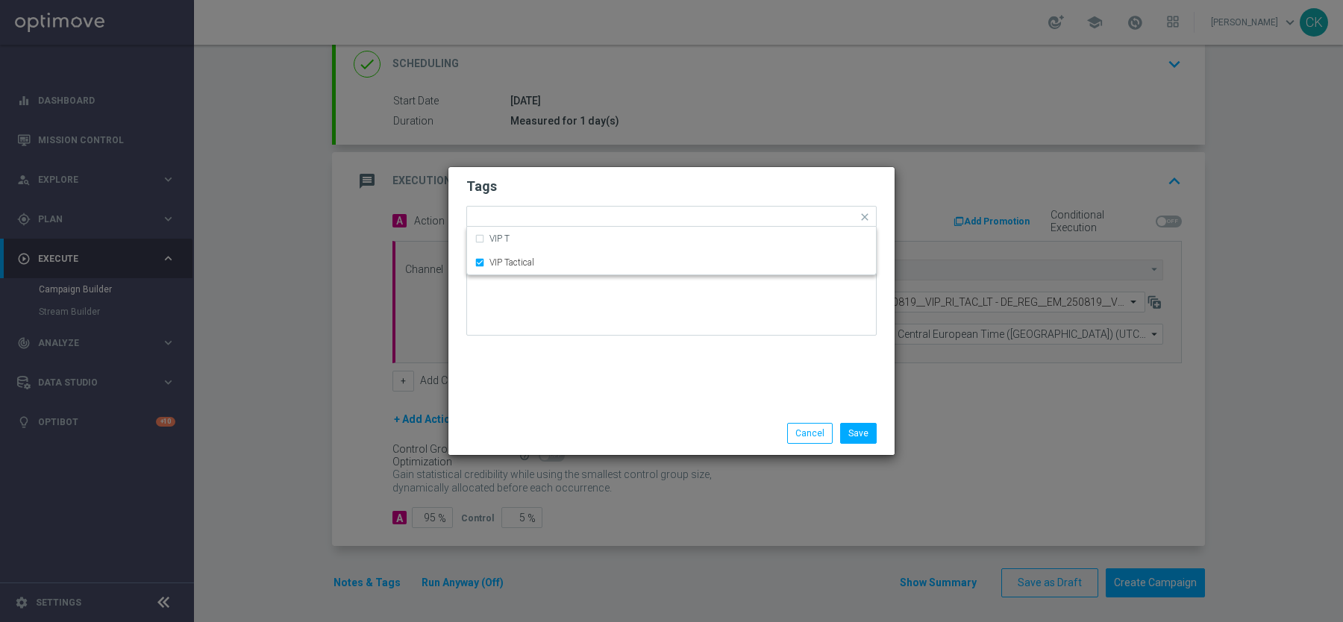
click at [526, 373] on div "Tags Quick find × VIP Tactical VIP T VIP Tactical Notes" at bounding box center [671, 289] width 446 height 245
click at [872, 434] on button "Save" at bounding box center [858, 433] width 37 height 21
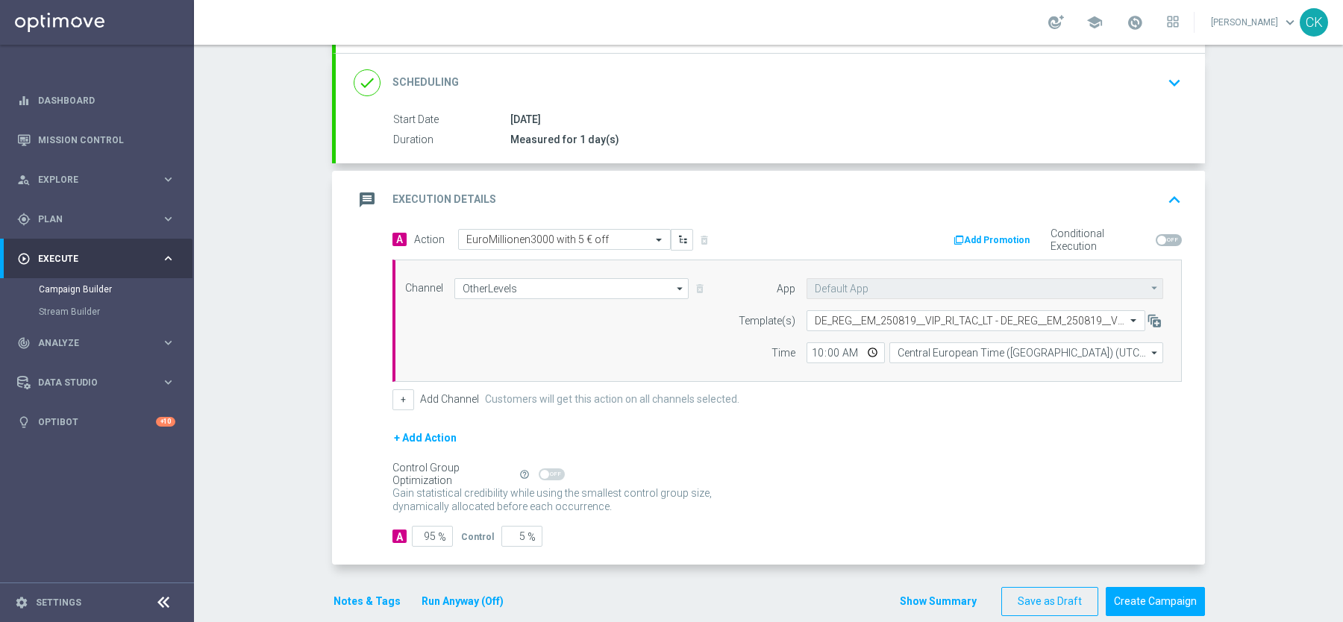
scroll to position [181, 0]
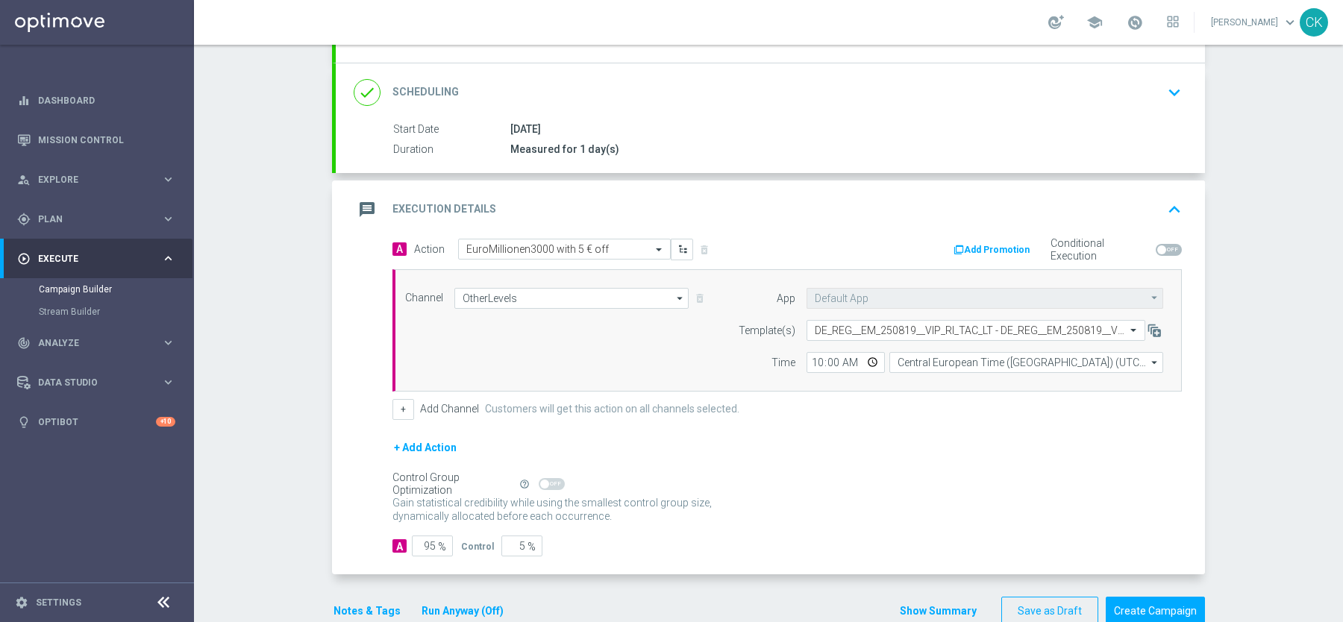
click at [462, 602] on button "Run Anyway (Off)" at bounding box center [462, 611] width 85 height 19
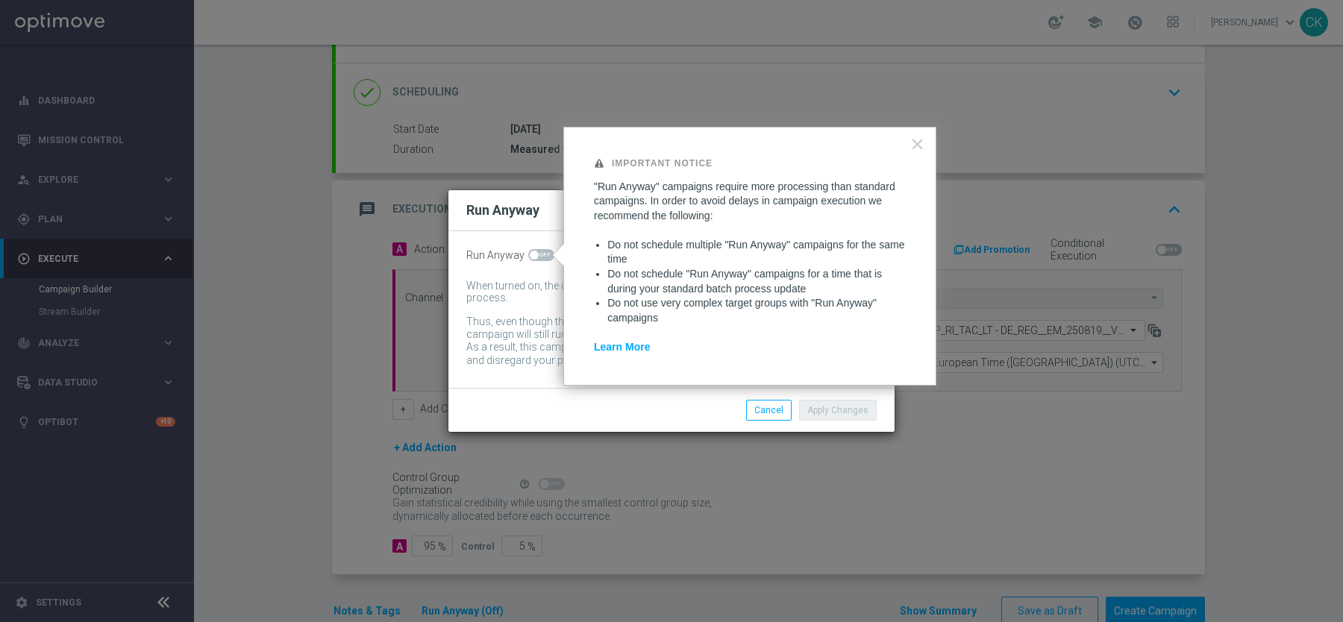
click at [536, 255] on span at bounding box center [534, 255] width 9 height 9
click at [536, 255] on input "checkbox" at bounding box center [541, 255] width 26 height 12
checkbox input "true"
click at [817, 417] on button "Apply Changes" at bounding box center [838, 410] width 78 height 21
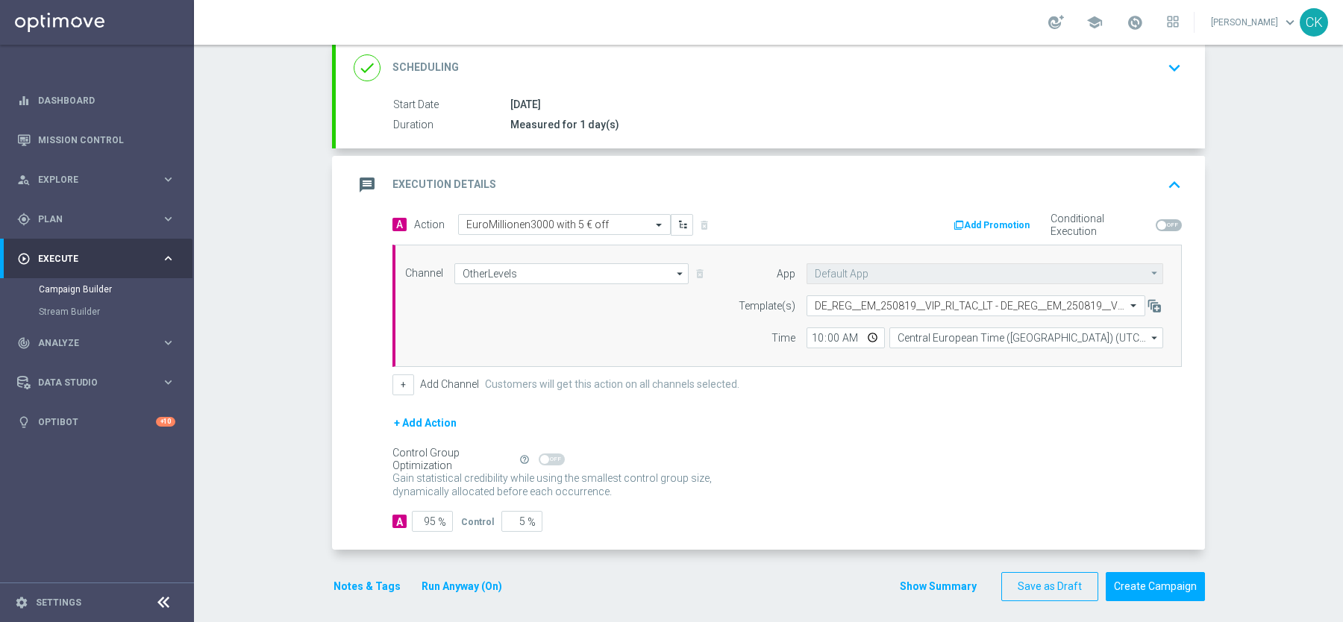
scroll to position [209, 0]
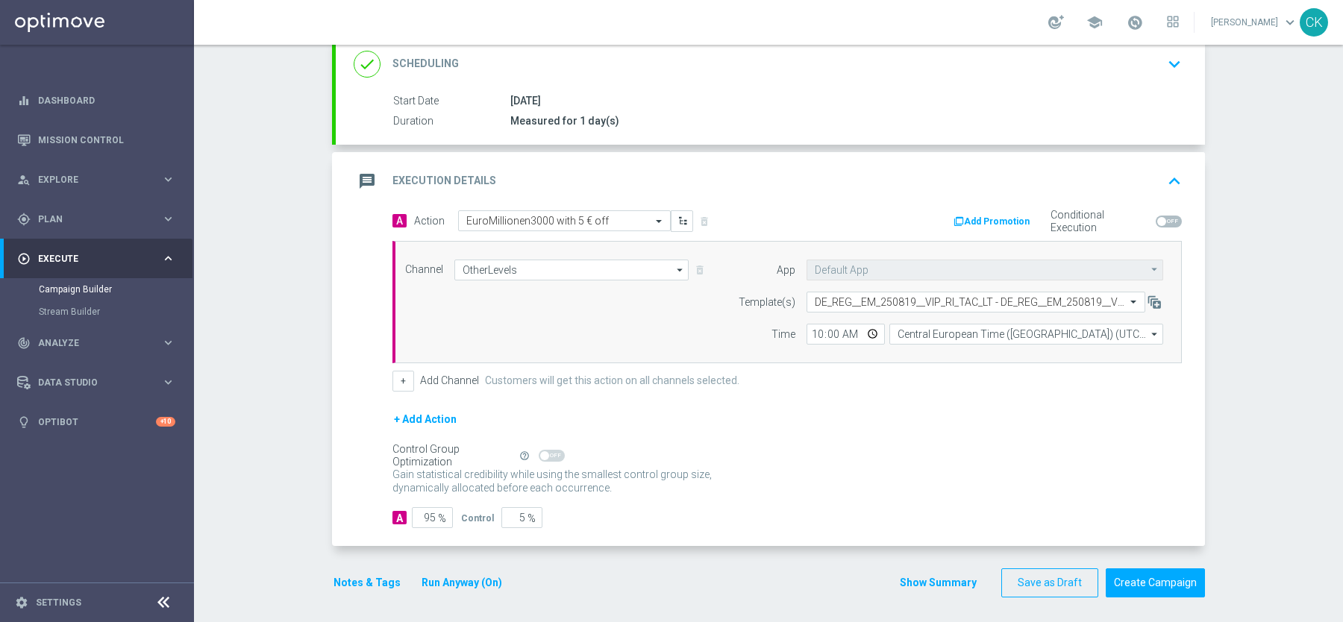
click at [1159, 561] on form "done Target Group keyboard_arrow_down Target Group launch de_DE_TGT_VIP_RI_TAC_…" at bounding box center [768, 261] width 873 height 673
click at [1151, 580] on button "Create Campaign" at bounding box center [1155, 583] width 99 height 29
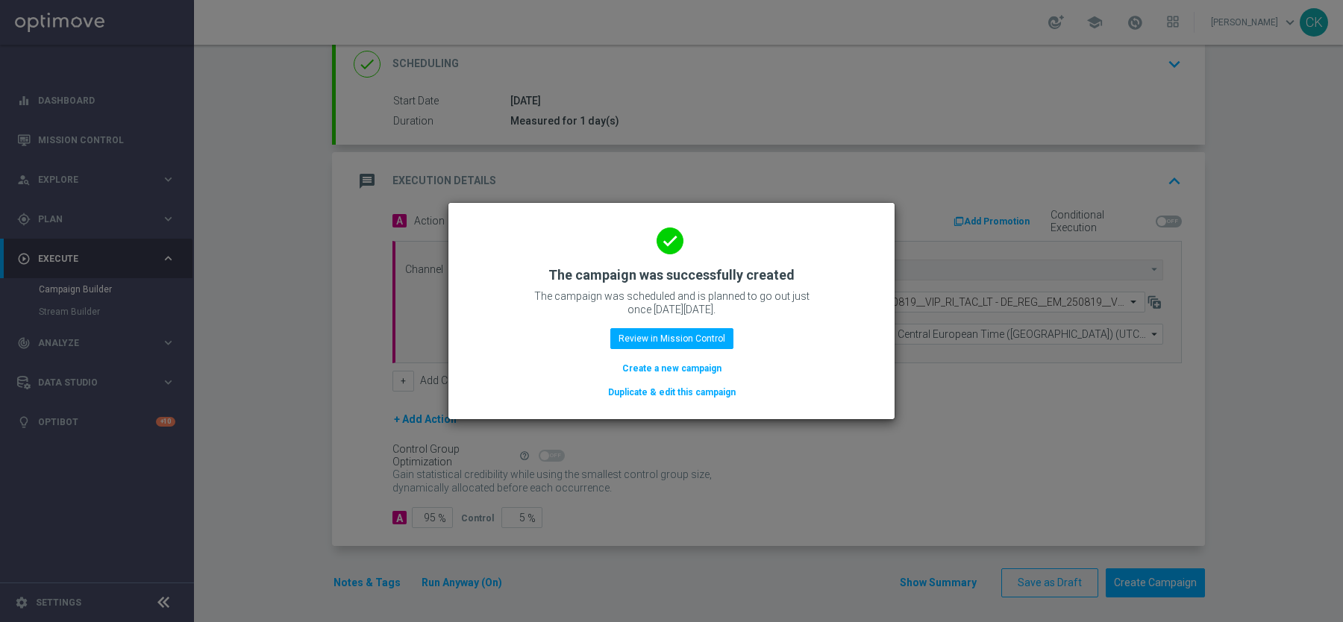
click at [691, 365] on button "Create a new campaign" at bounding box center [672, 368] width 102 height 16
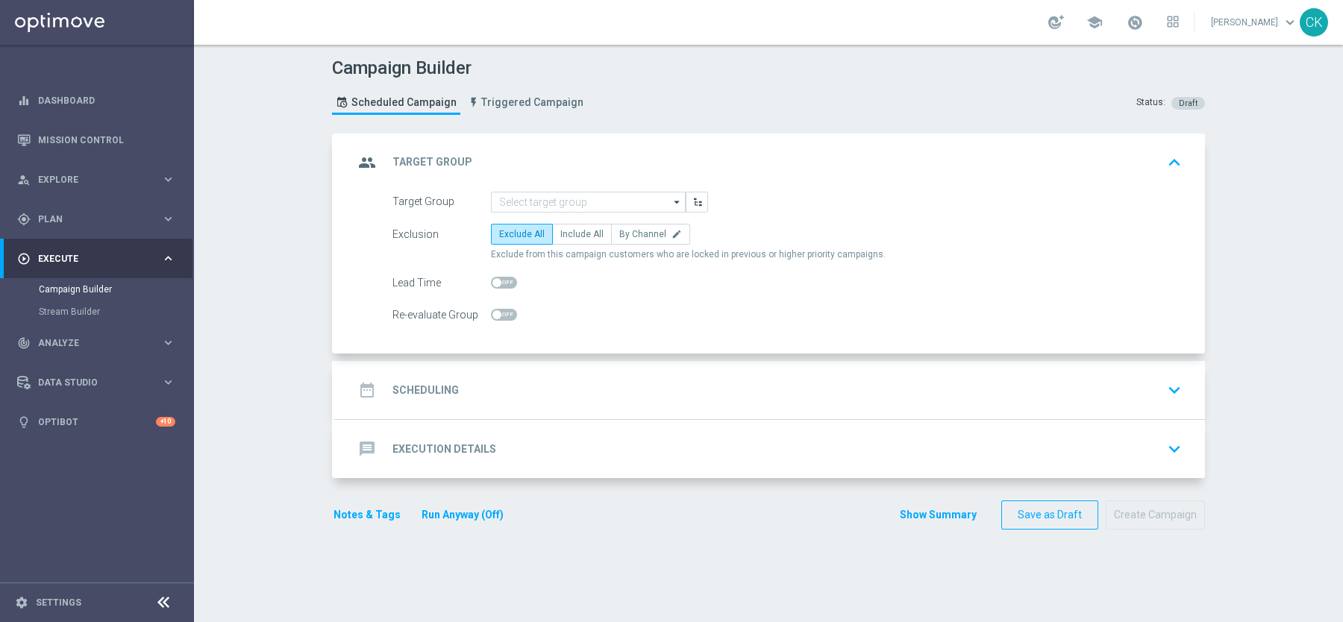
scroll to position [0, 0]
click at [530, 200] on input at bounding box center [588, 202] width 195 height 21
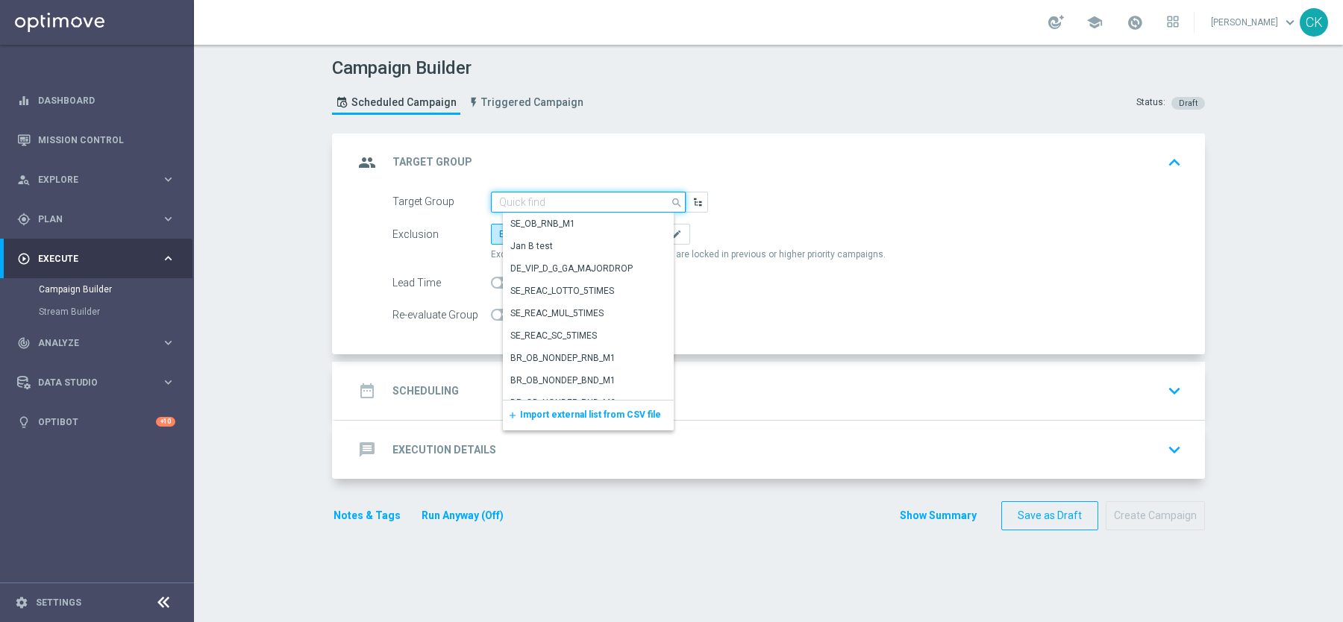
paste input "de_all_TGT_VIP_RI_TAC_LT__ALL_EUR10_300DAYS"
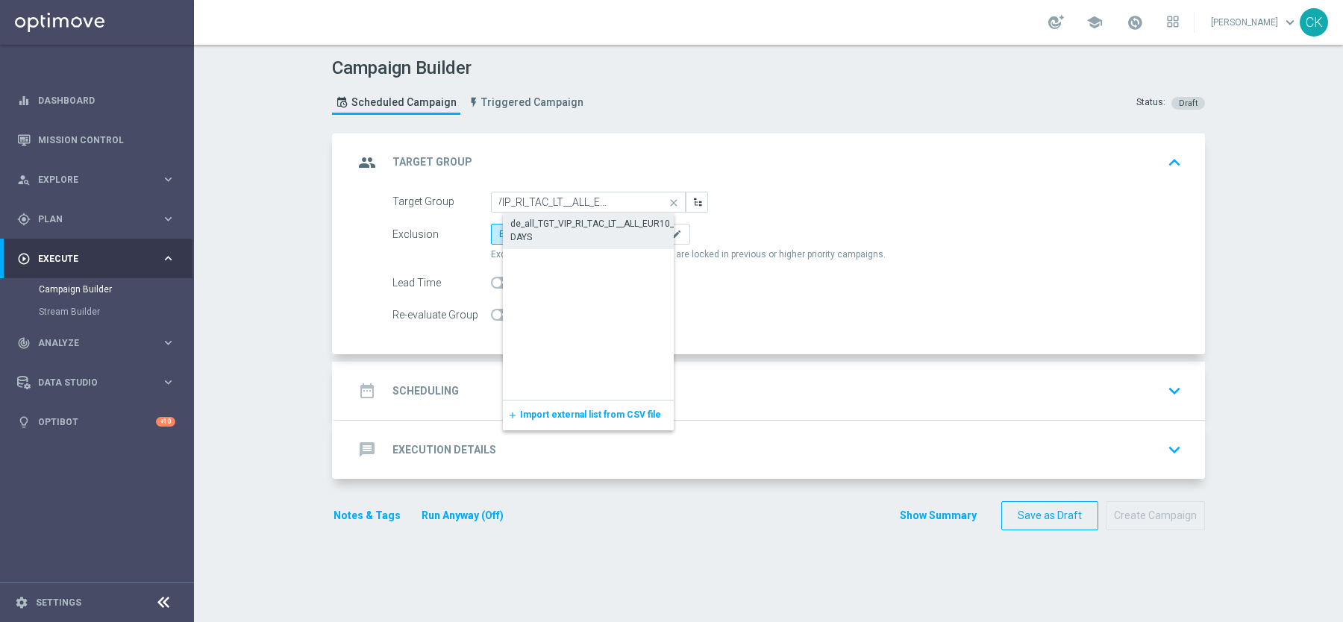
click at [539, 221] on div "de_all_TGT_VIP_RI_TAC_LT__ALL_EUR10_300DAYS" at bounding box center [600, 230] width 180 height 27
type input "de_all_TGT_VIP_RI_TAC_LT__ALL_EUR10_300DAYS"
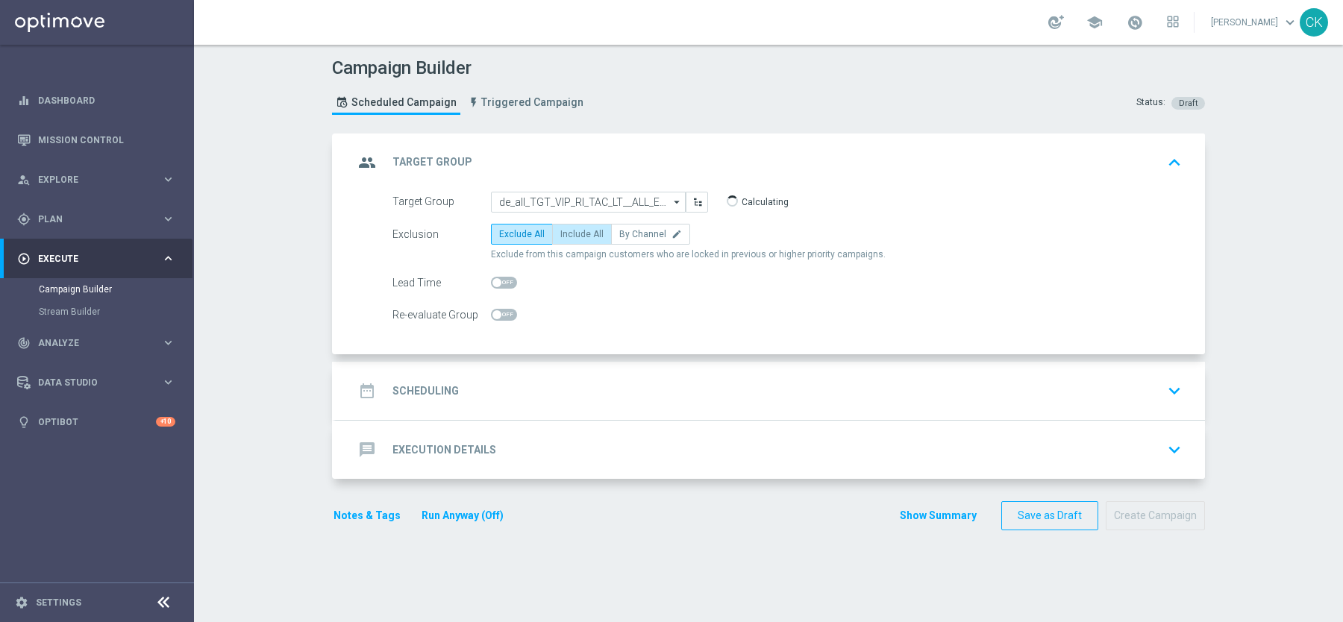
click at [566, 224] on label "Include All" at bounding box center [582, 234] width 60 height 21
click at [566, 232] on input "Include All" at bounding box center [565, 237] width 10 height 10
radio input "true"
click at [404, 384] on h2 "Scheduling" at bounding box center [425, 391] width 66 height 14
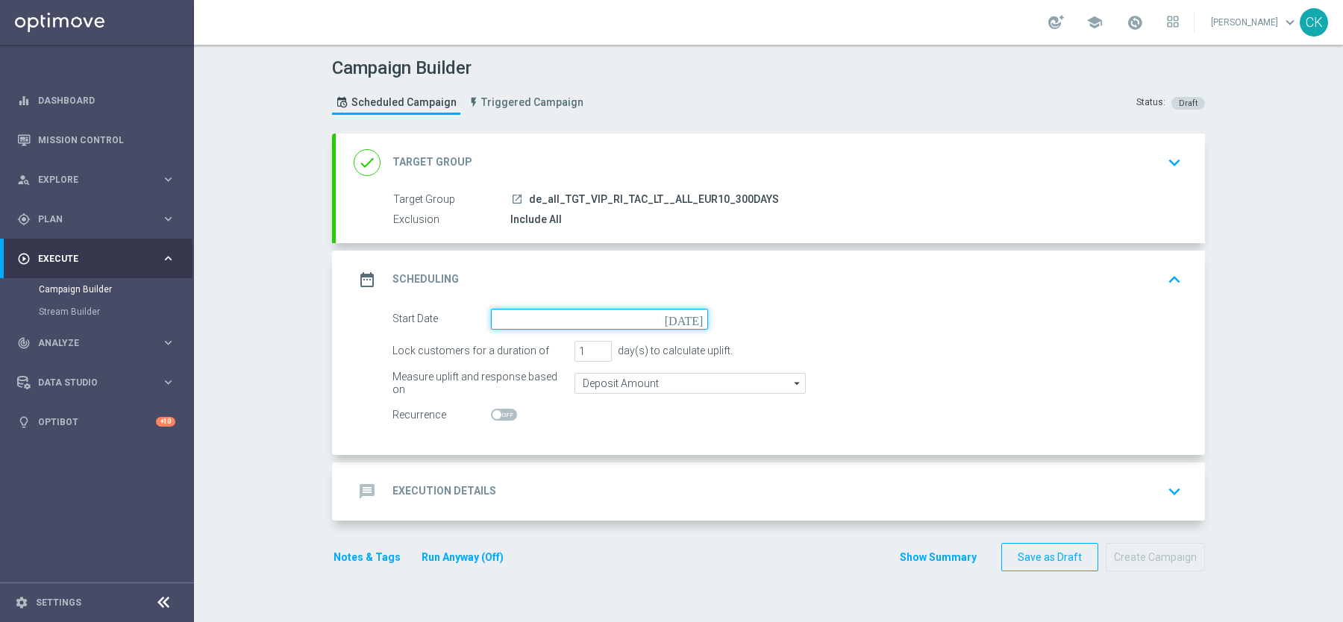
click at [544, 313] on input at bounding box center [599, 319] width 217 height 21
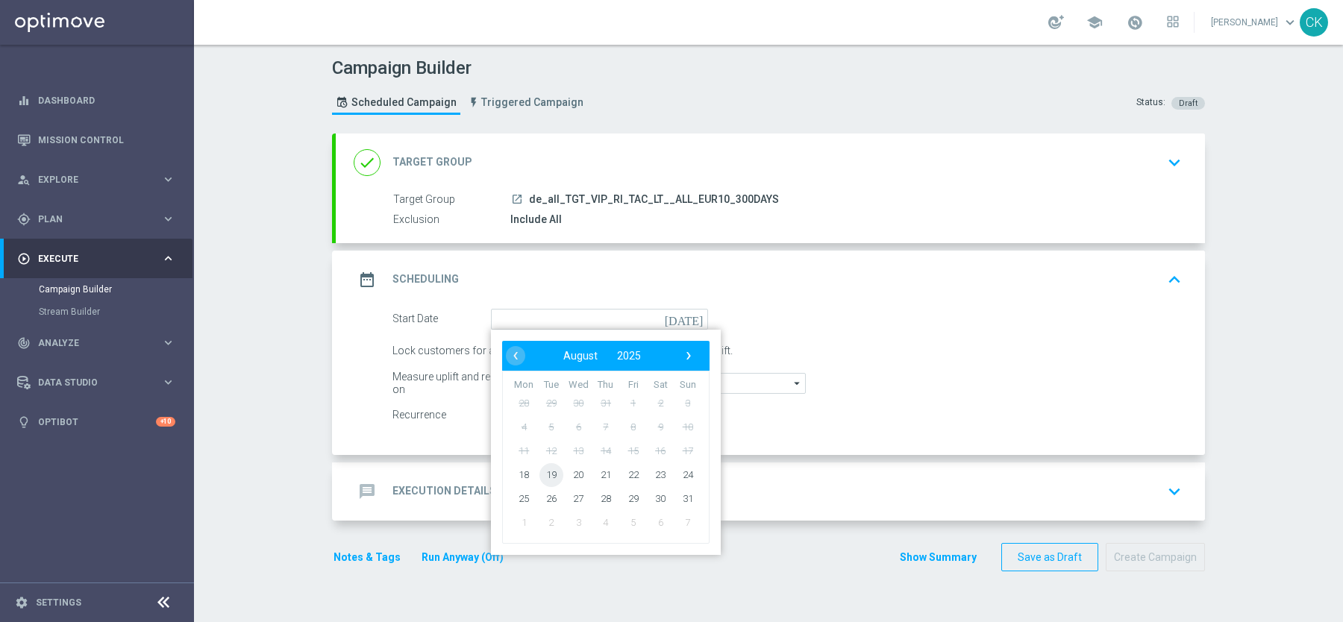
click at [548, 472] on span "19" at bounding box center [551, 475] width 24 height 24
type input "19 Aug 2025"
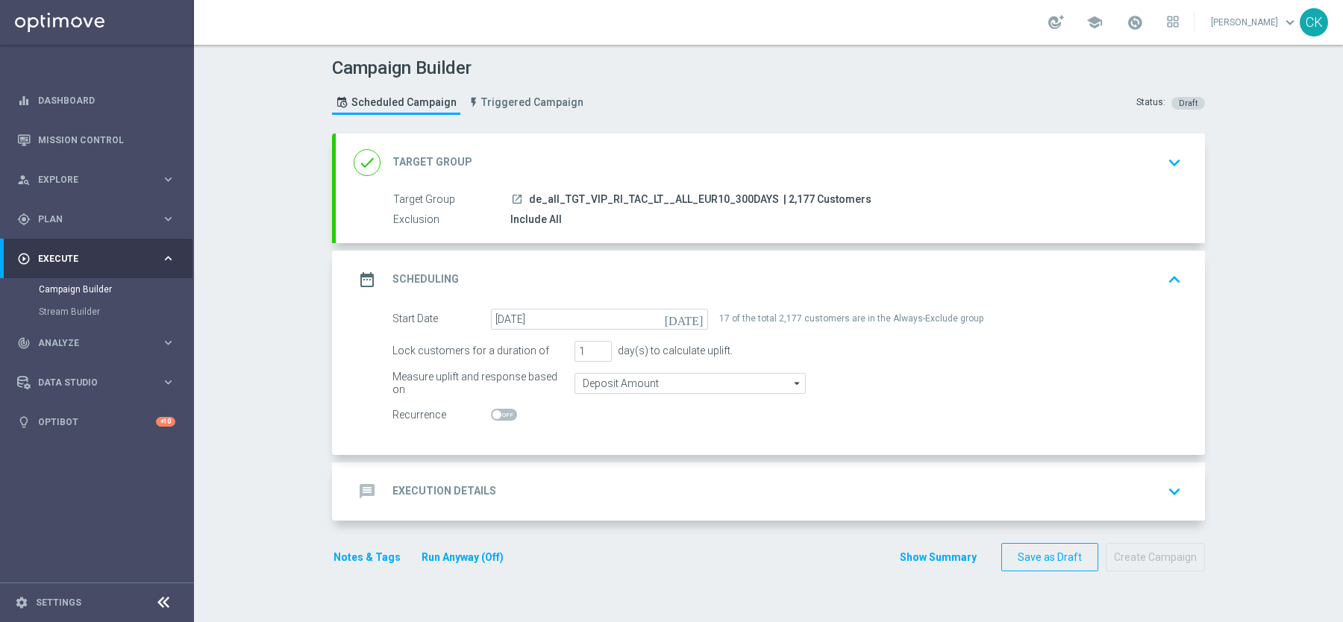
click at [422, 487] on h2 "Execution Details" at bounding box center [444, 491] width 104 height 14
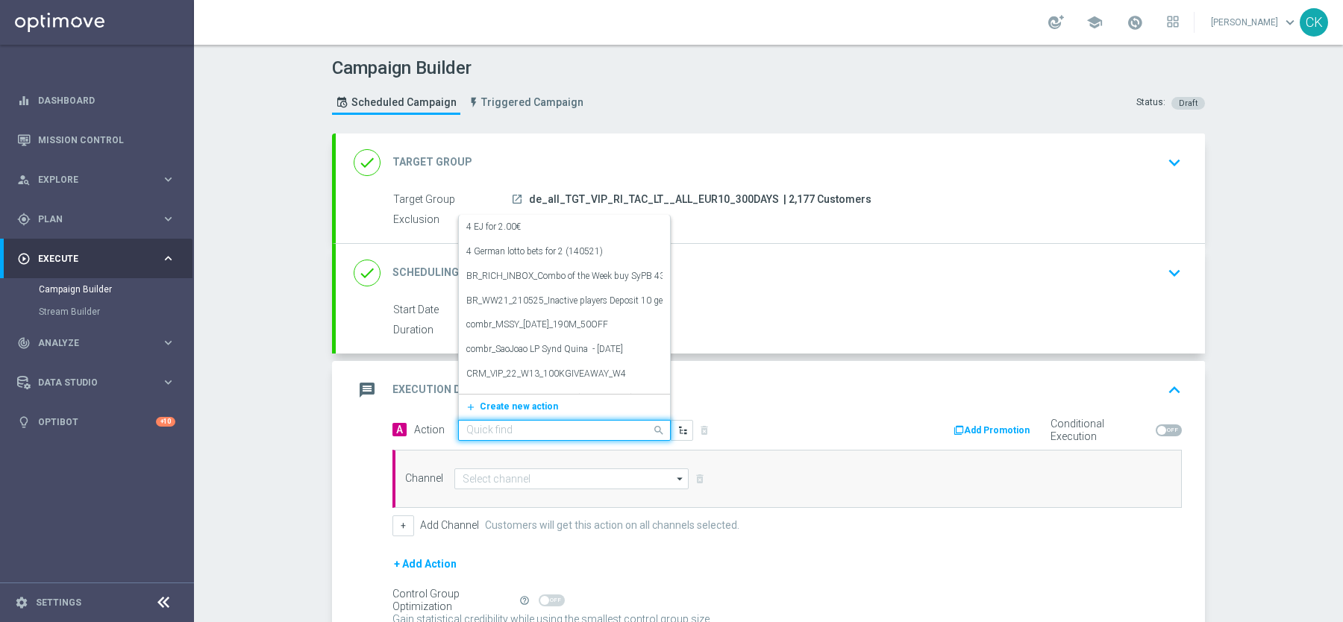
click at [523, 426] on input "text" at bounding box center [549, 431] width 166 height 13
paste input "EuroMillionen3000 with 5 € off"
type input "EuroMillionen3000 with 5 € off"
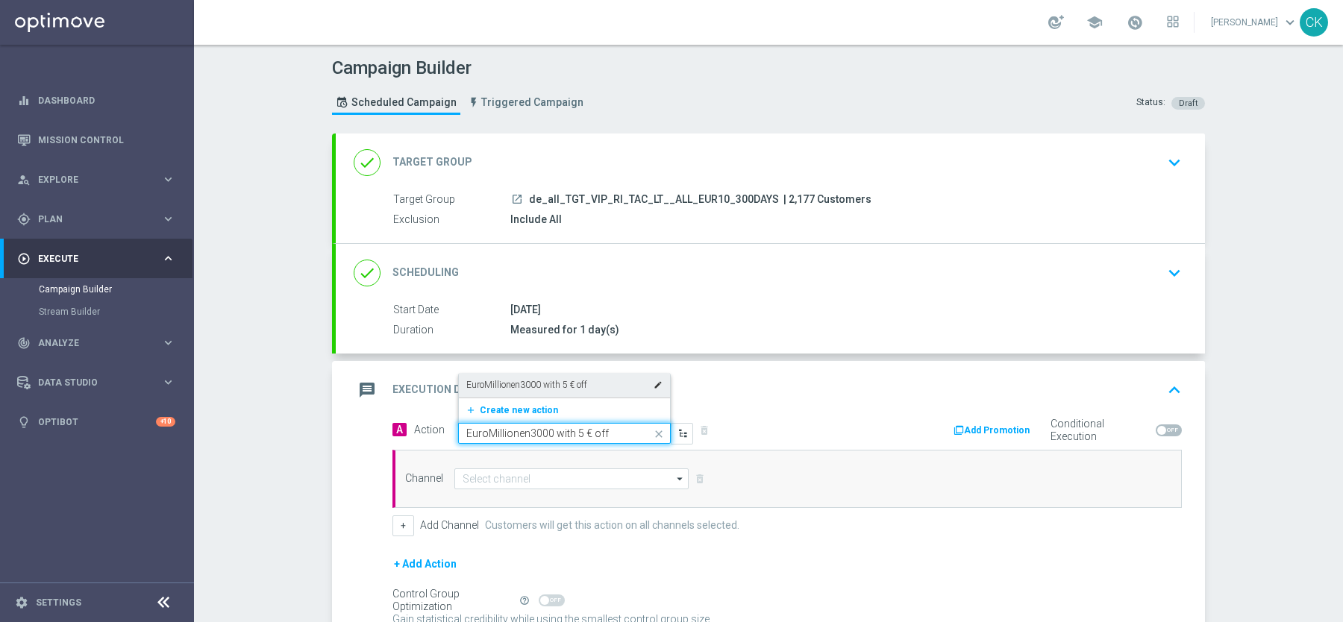
click at [533, 379] on label "EuroMillionen3000 with 5 € off" at bounding box center [526, 385] width 121 height 13
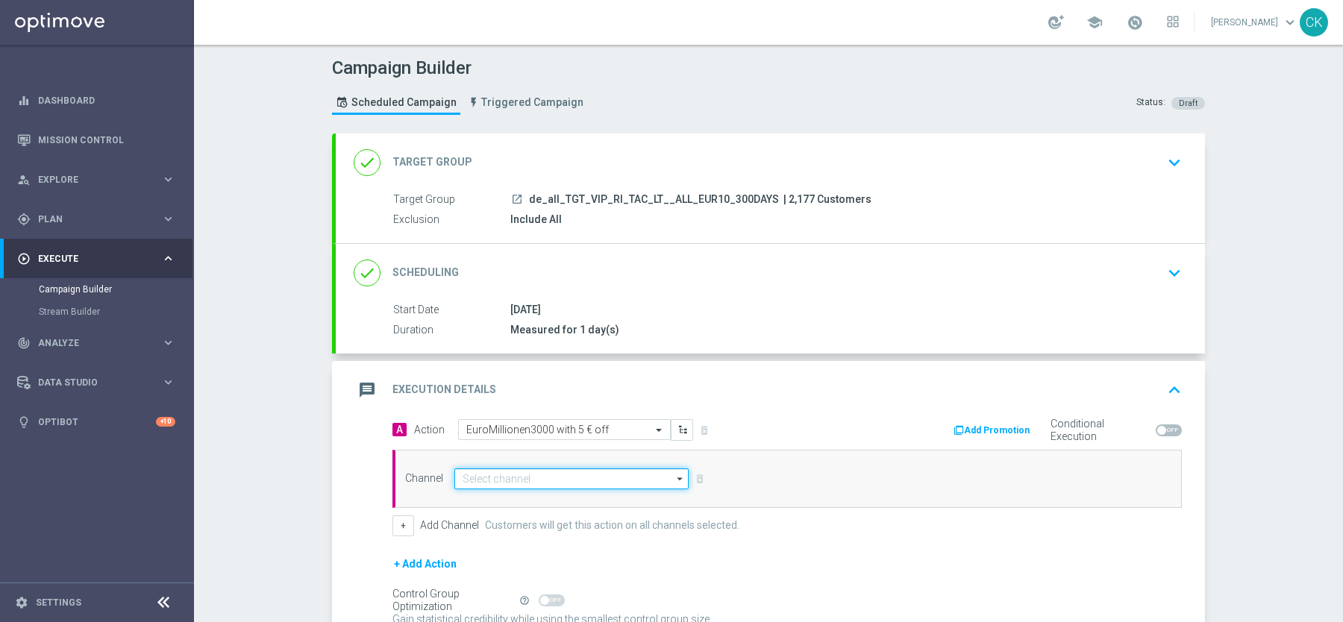
click at [508, 476] on input at bounding box center [571, 479] width 234 height 21
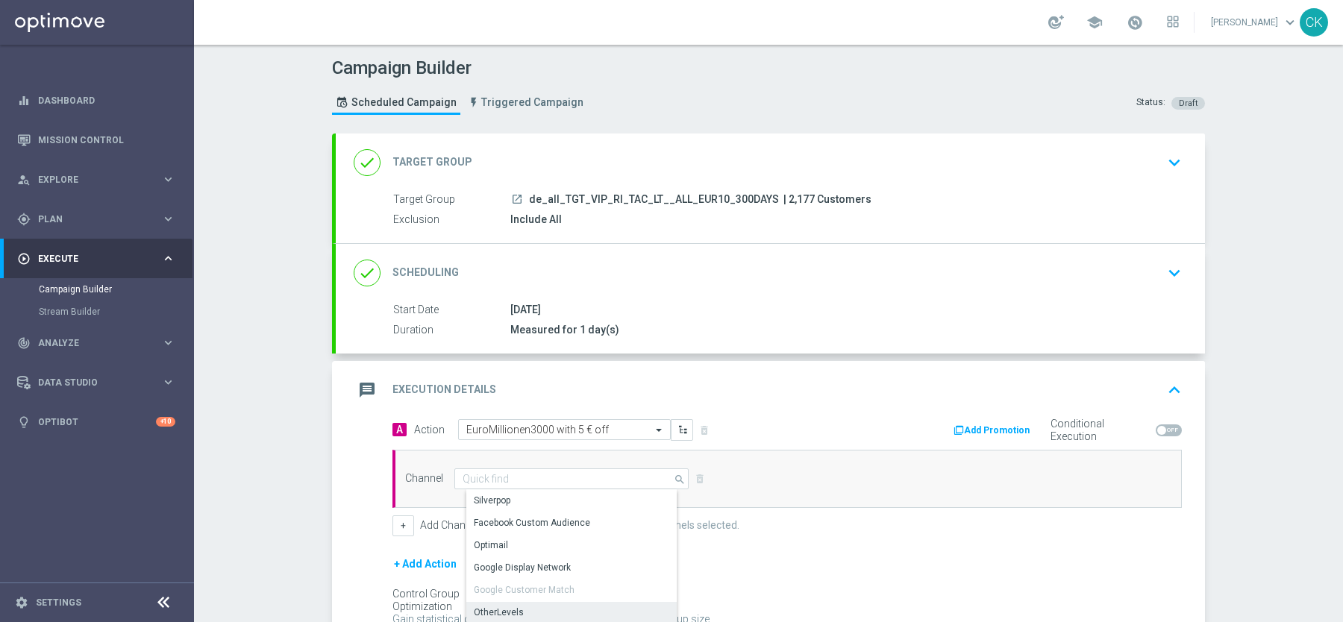
click at [504, 606] on div "OtherLevels" at bounding box center [499, 612] width 50 height 13
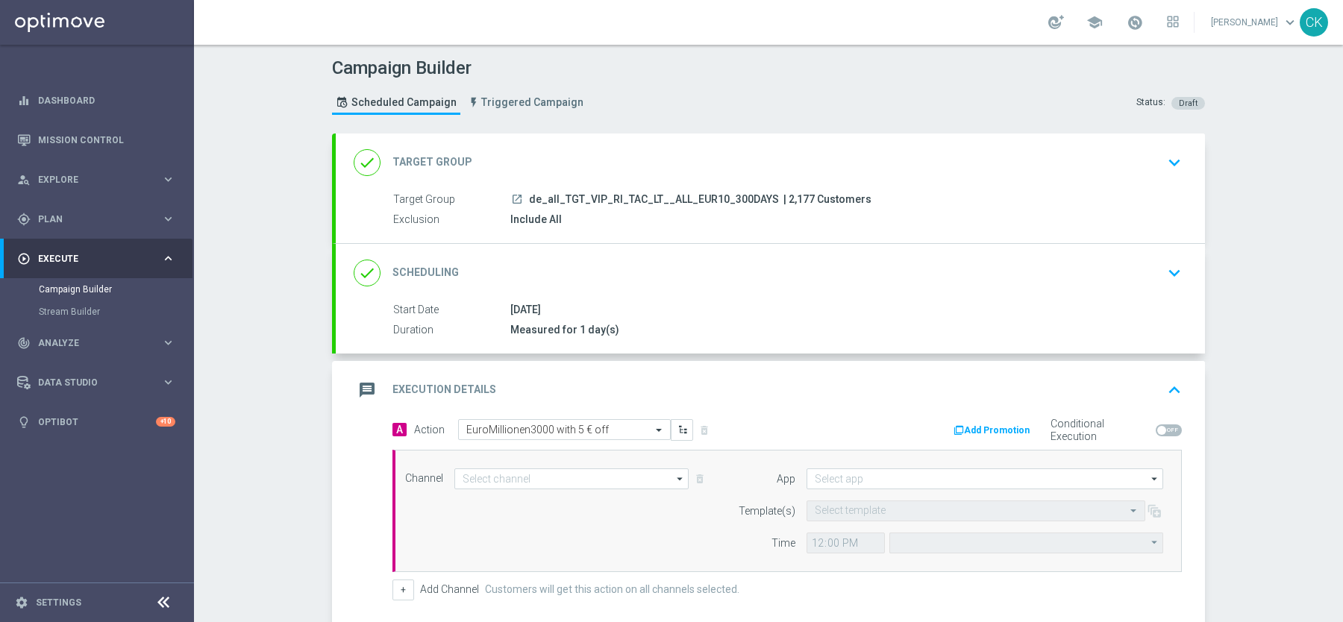
type input "OtherLevels"
type input "Central European Time (Budapest) (UTC +02:00)"
type input "Default App"
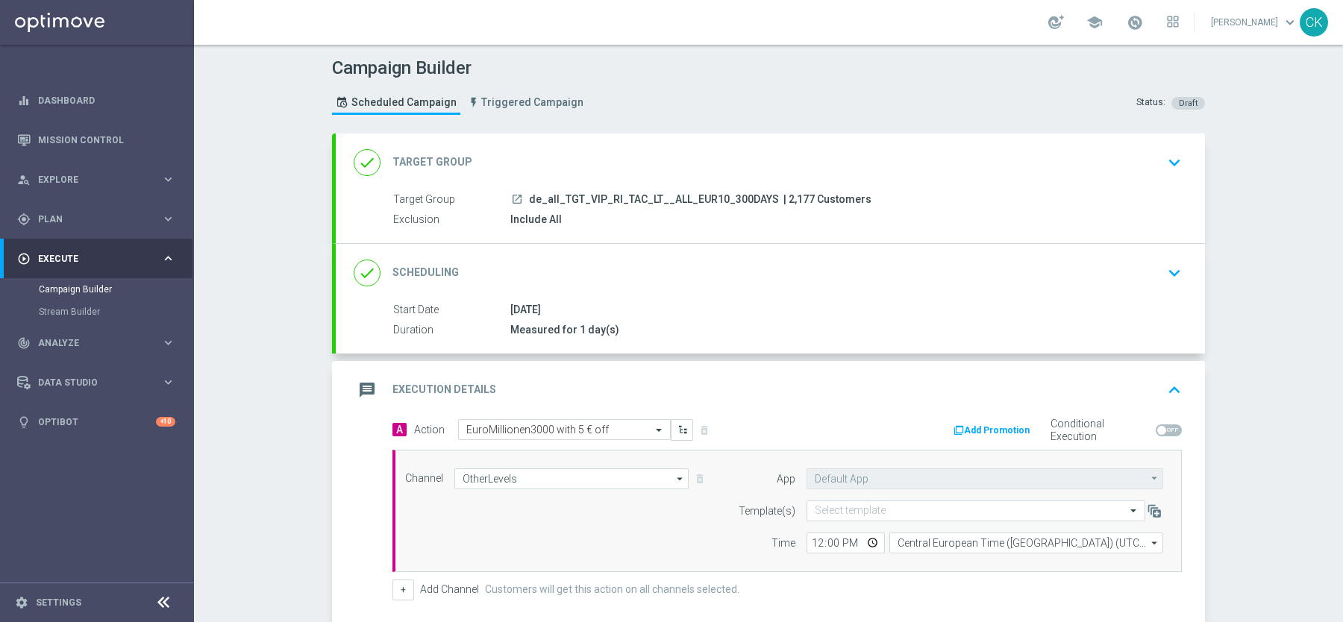
scroll to position [209, 0]
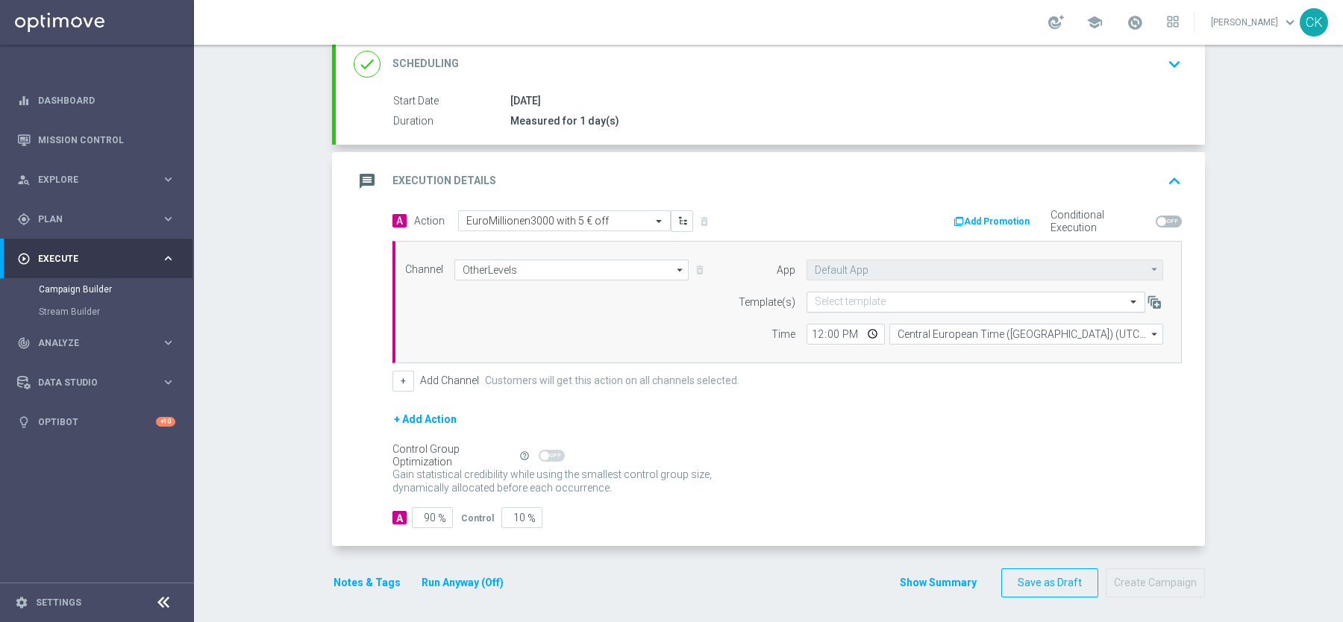
click at [895, 298] on input "text" at bounding box center [961, 302] width 292 height 13
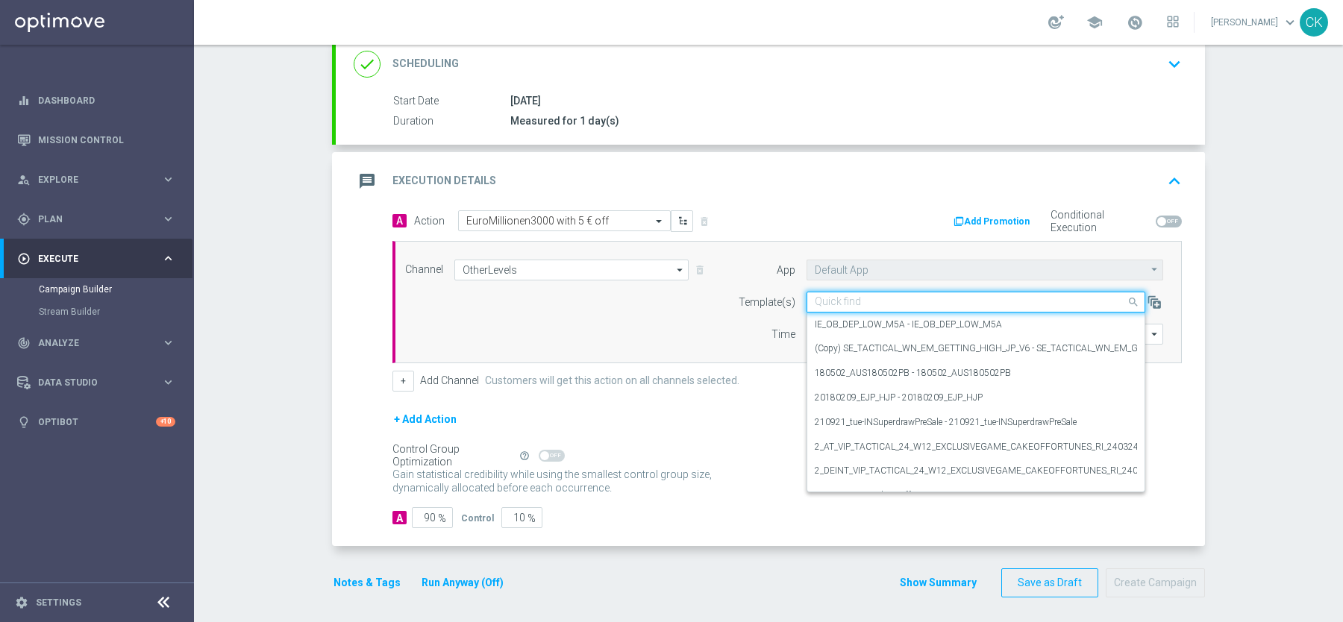
paste input "DE_INT__EM_250819__VIP_RI_TAC_LT"
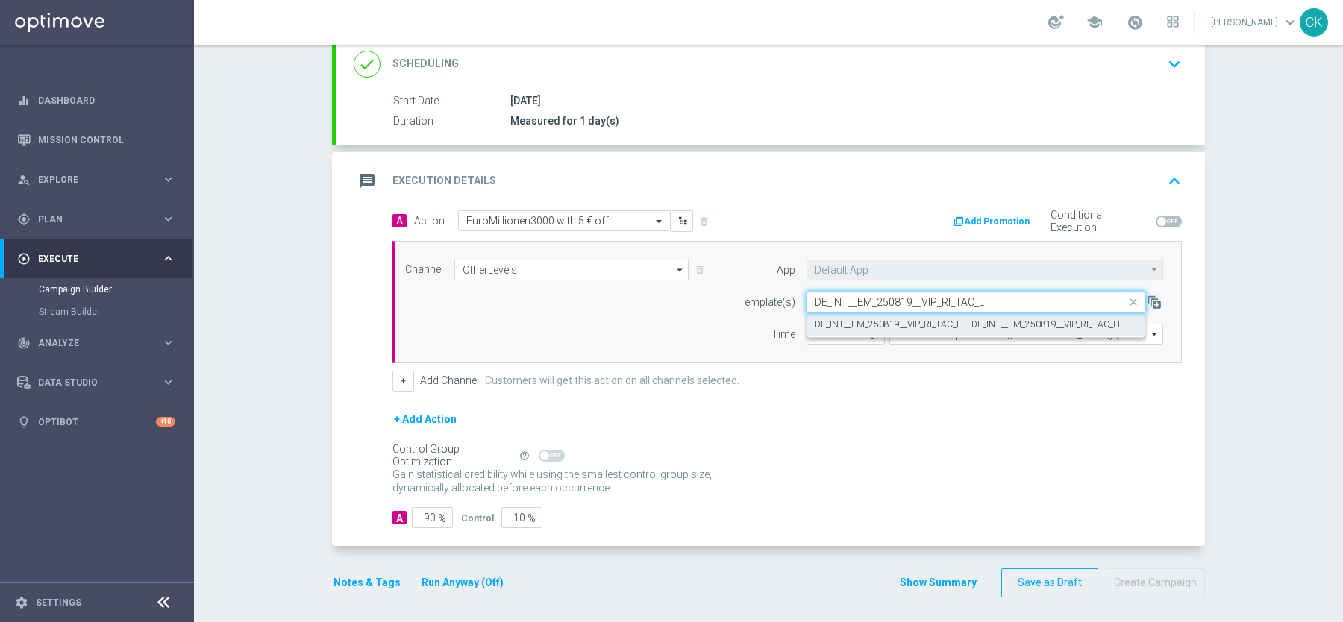
click at [875, 322] on label "DE_INT__EM_250819__VIP_RI_TAC_LT - DE_INT__EM_250819__VIP_RI_TAC_LT" at bounding box center [968, 325] width 307 height 13
type input "DE_INT__EM_250819__VIP_RI_TAC_LT"
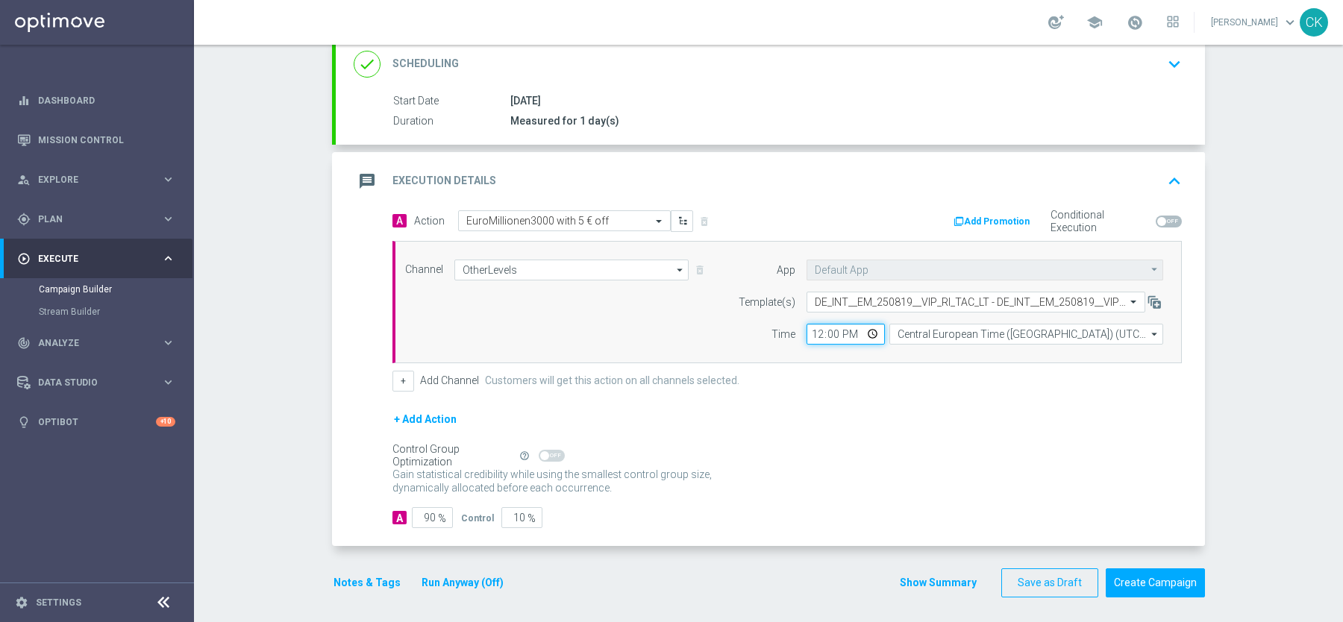
click at [816, 329] on input "12:00" at bounding box center [846, 334] width 78 height 21
type input "10:00"
click at [844, 393] on form "A Action Select action EuroMillionen3000 with 5 € off delete_forever Add Promot…" at bounding box center [786, 369] width 789 height 319
click at [436, 513] on input "90" at bounding box center [432, 517] width 41 height 21
type input "9"
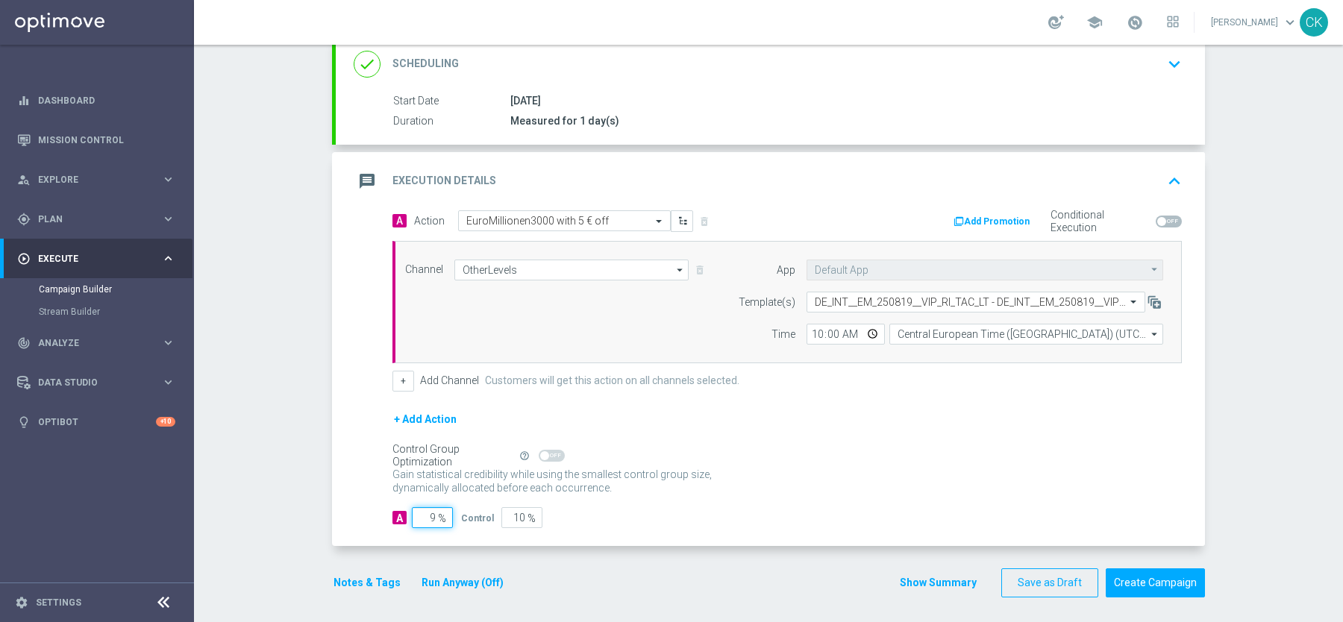
type input "91"
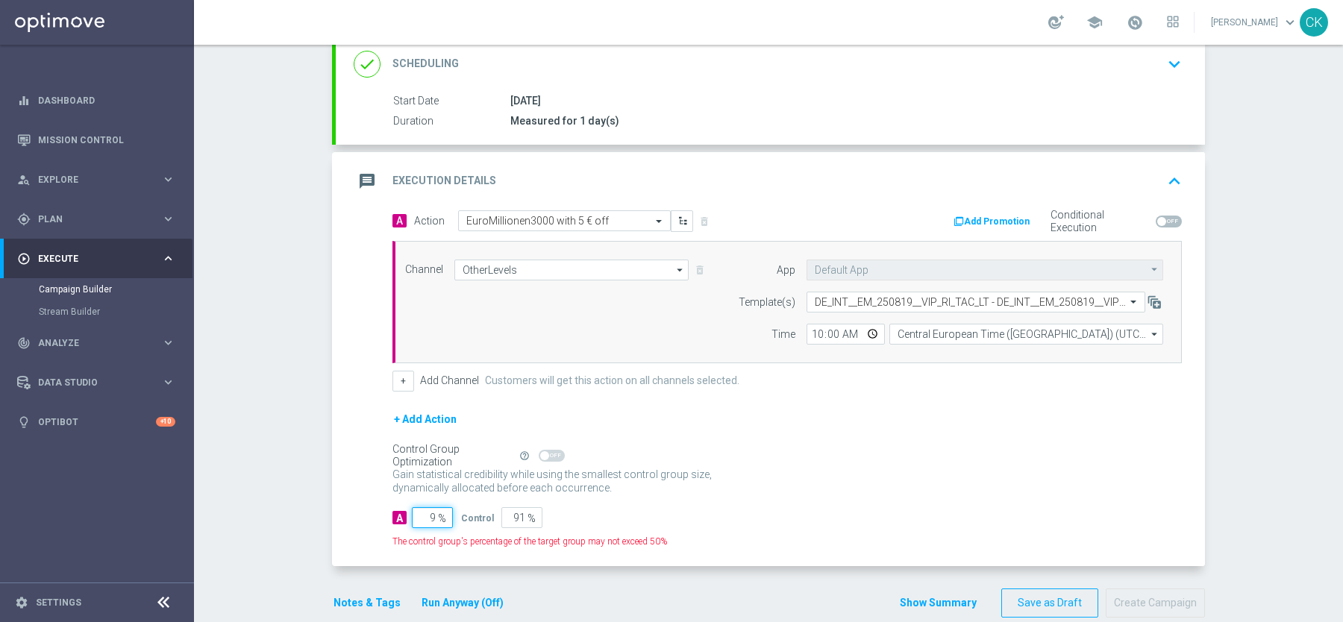
type input "95"
type input "5"
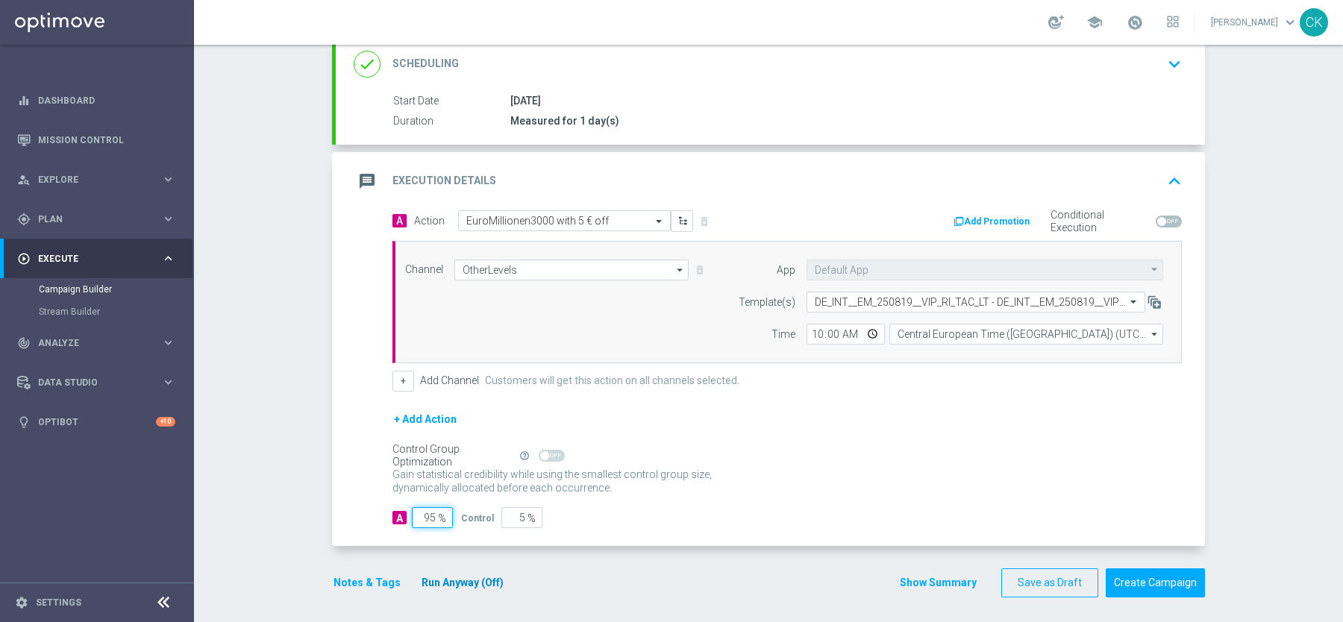
type input "95"
click at [447, 579] on button "Run Anyway (Off)" at bounding box center [462, 583] width 85 height 19
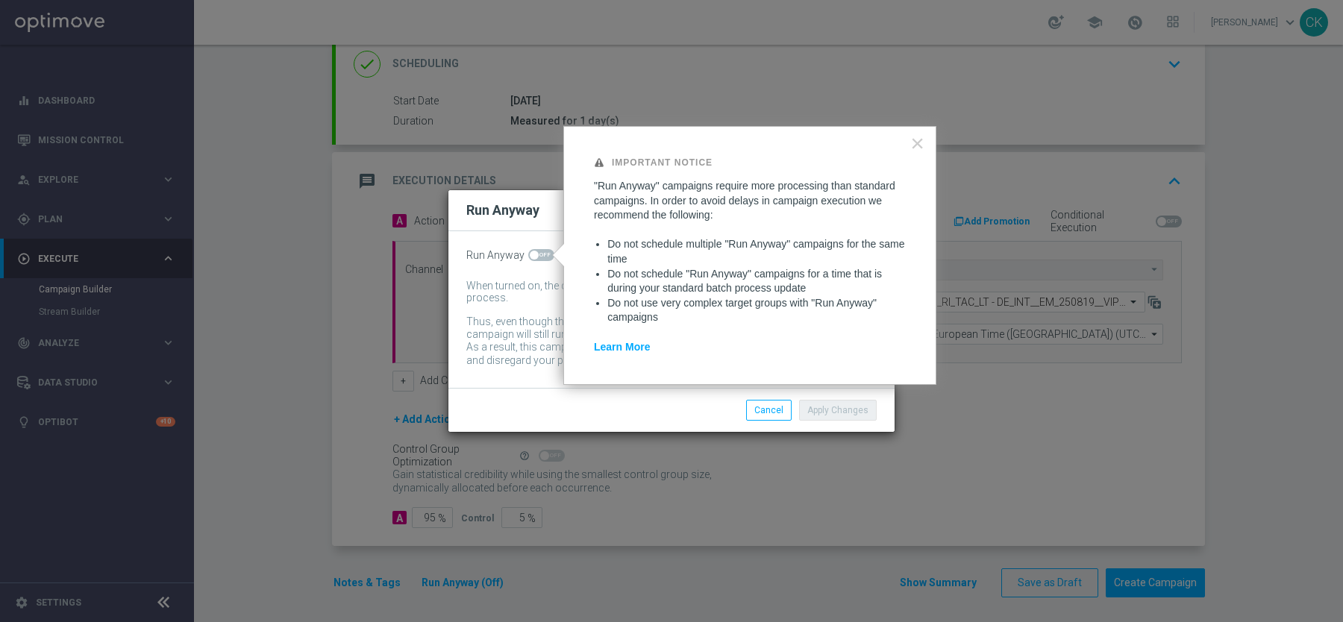
click at [532, 255] on span at bounding box center [534, 255] width 9 height 9
click at [532, 255] on input "checkbox" at bounding box center [541, 255] width 26 height 12
checkbox input "true"
click at [821, 403] on button "Apply Changes" at bounding box center [838, 410] width 78 height 21
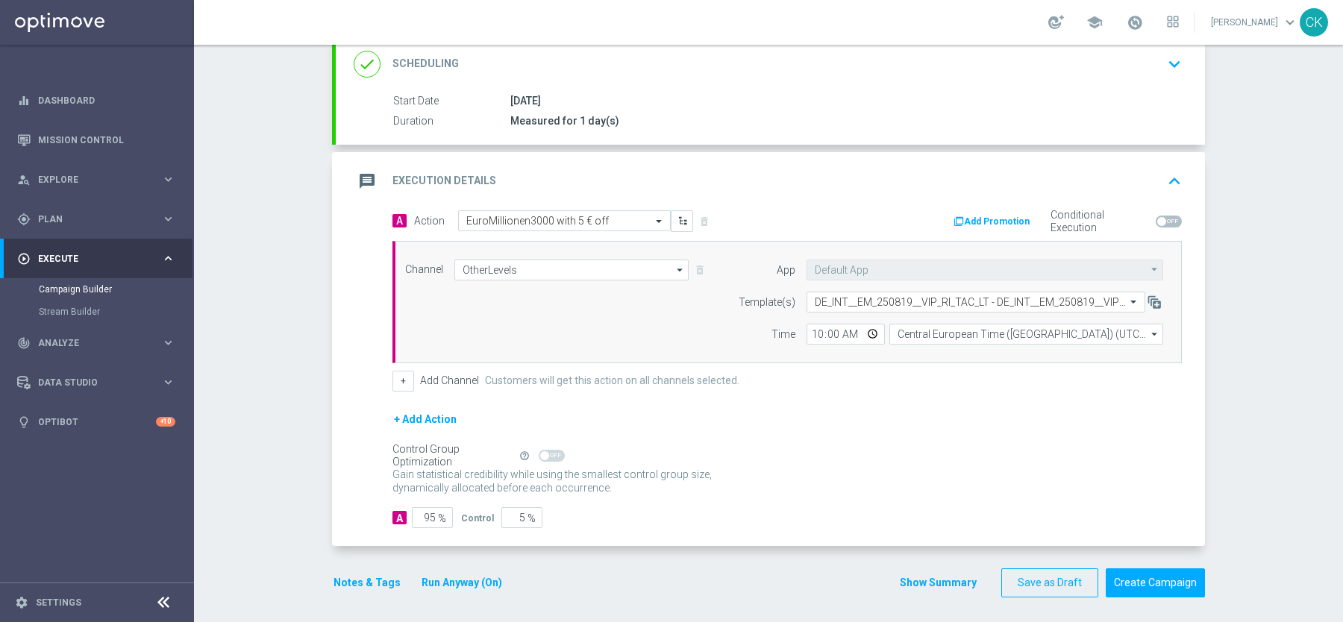
click at [348, 574] on button "Notes & Tags" at bounding box center [367, 583] width 70 height 19
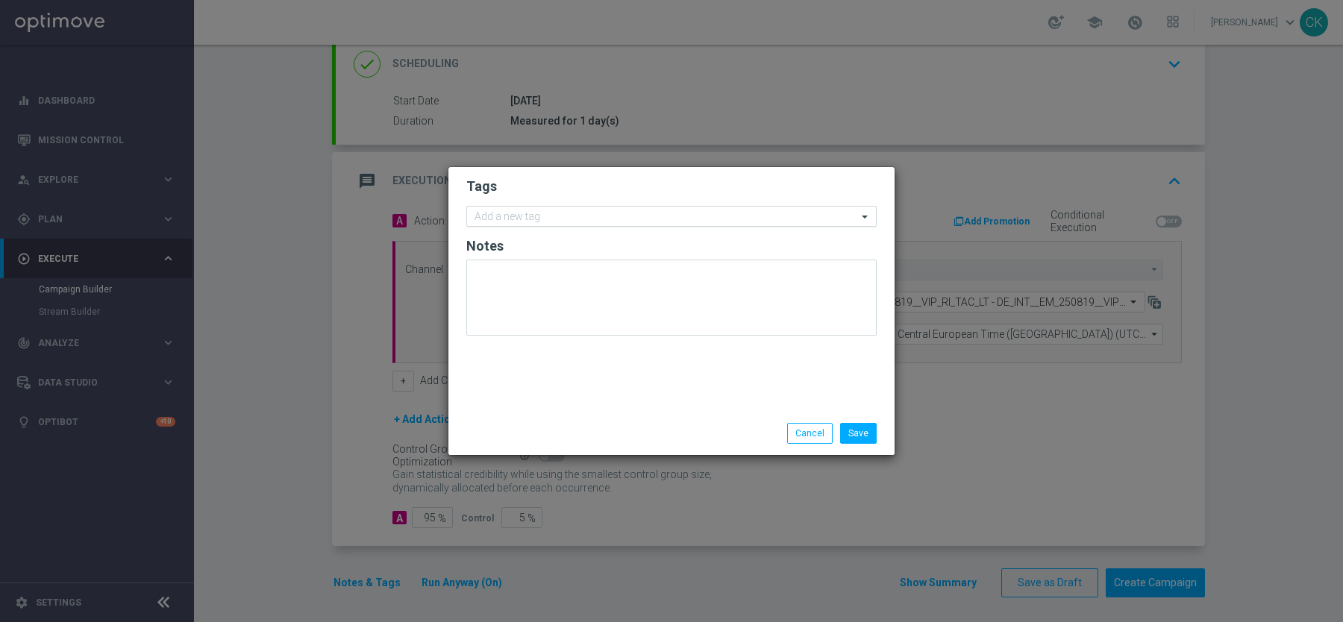
click at [519, 212] on input "text" at bounding box center [666, 217] width 383 height 13
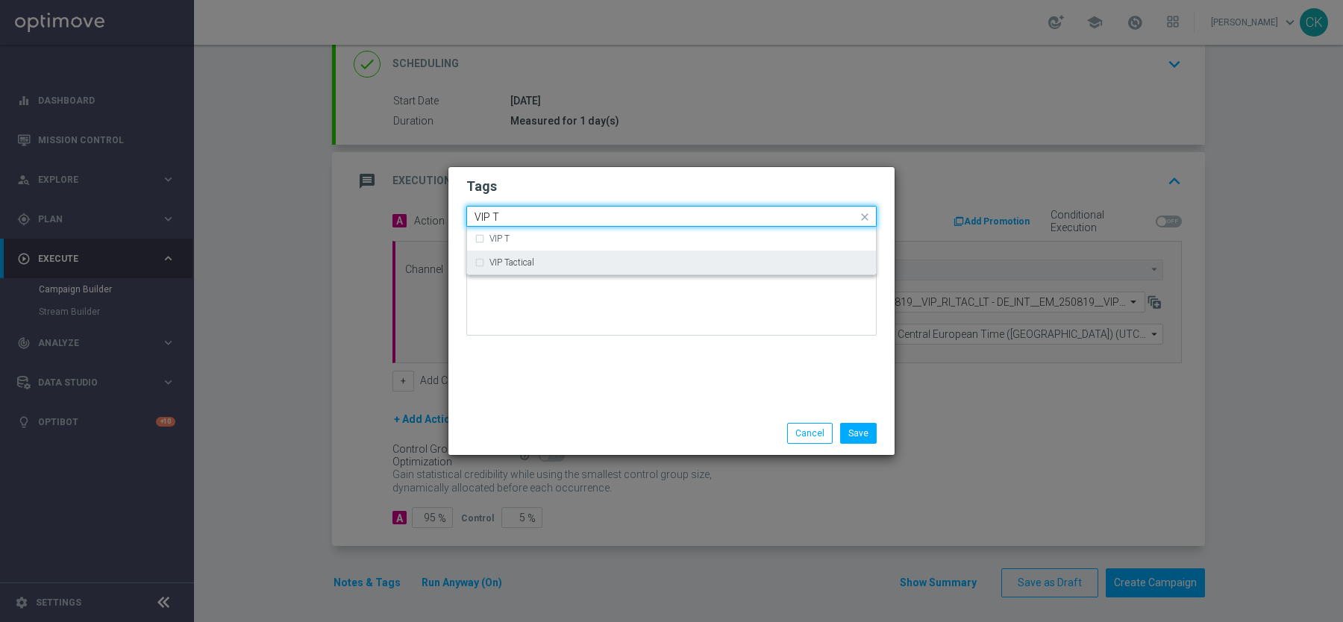
click at [511, 266] on label "VIP Tactical" at bounding box center [511, 262] width 45 height 9
type input "VIP T"
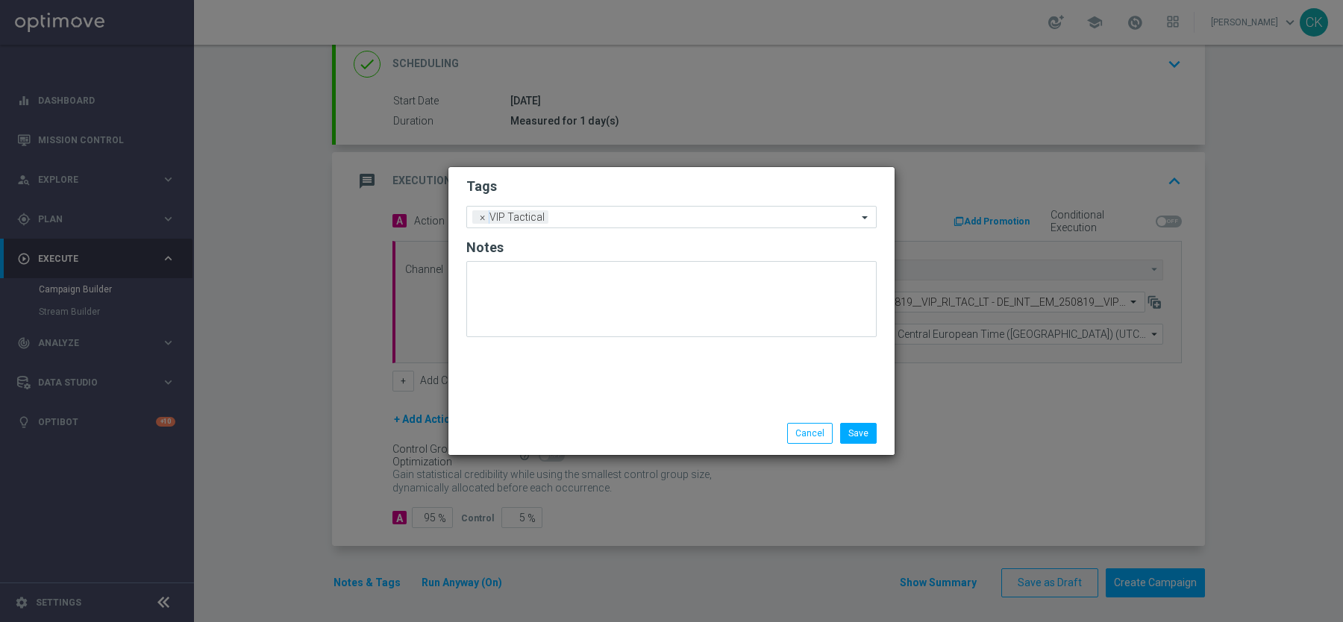
click at [530, 428] on div "Save Cancel" at bounding box center [671, 433] width 433 height 21
click at [861, 439] on button "Save" at bounding box center [858, 433] width 37 height 21
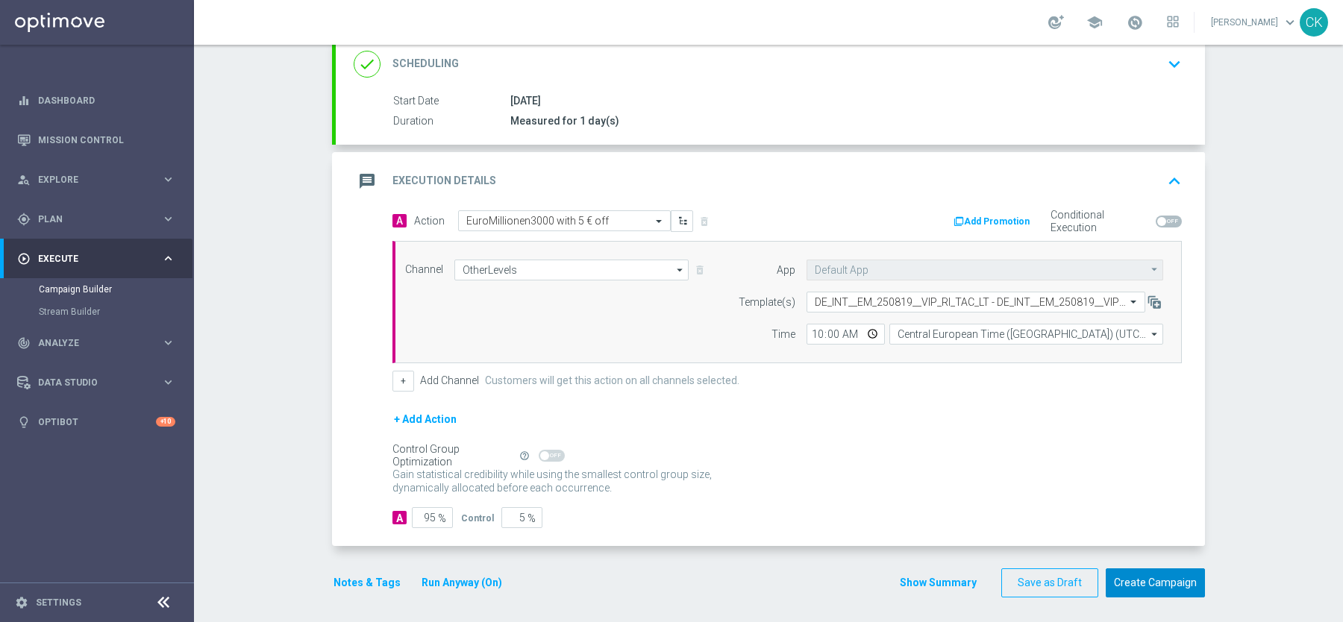
click at [1173, 578] on button "Create Campaign" at bounding box center [1155, 583] width 99 height 29
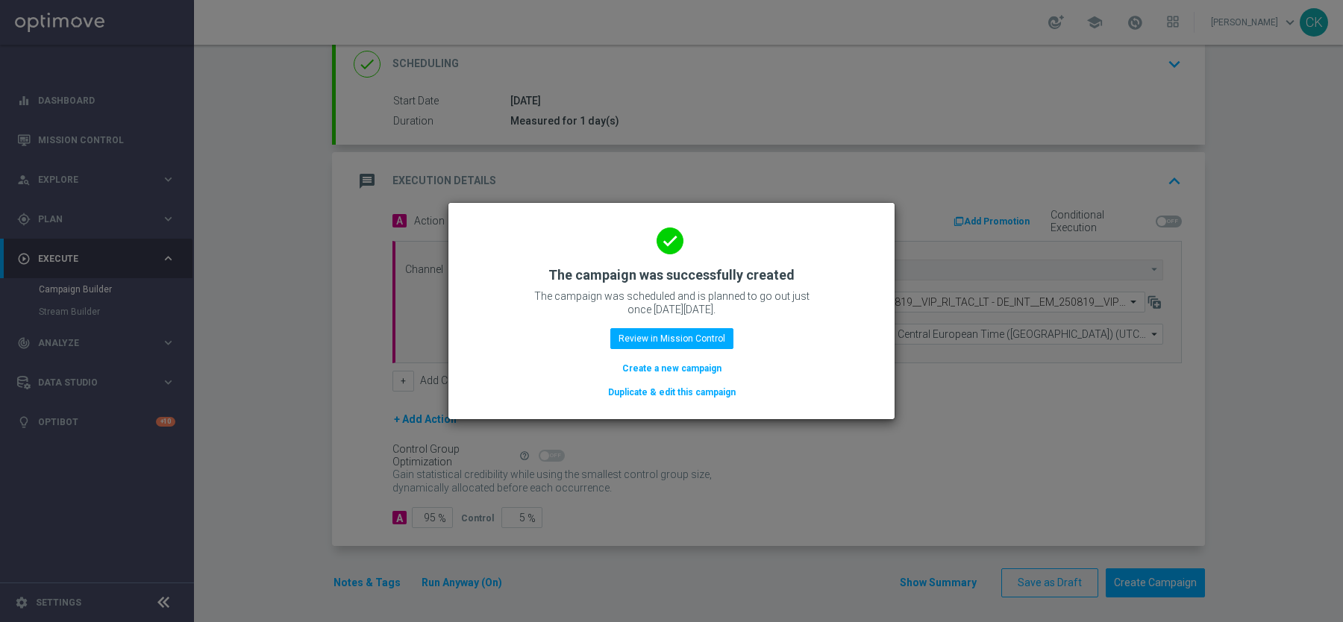
click at [652, 365] on button "Create a new campaign" at bounding box center [672, 368] width 102 height 16
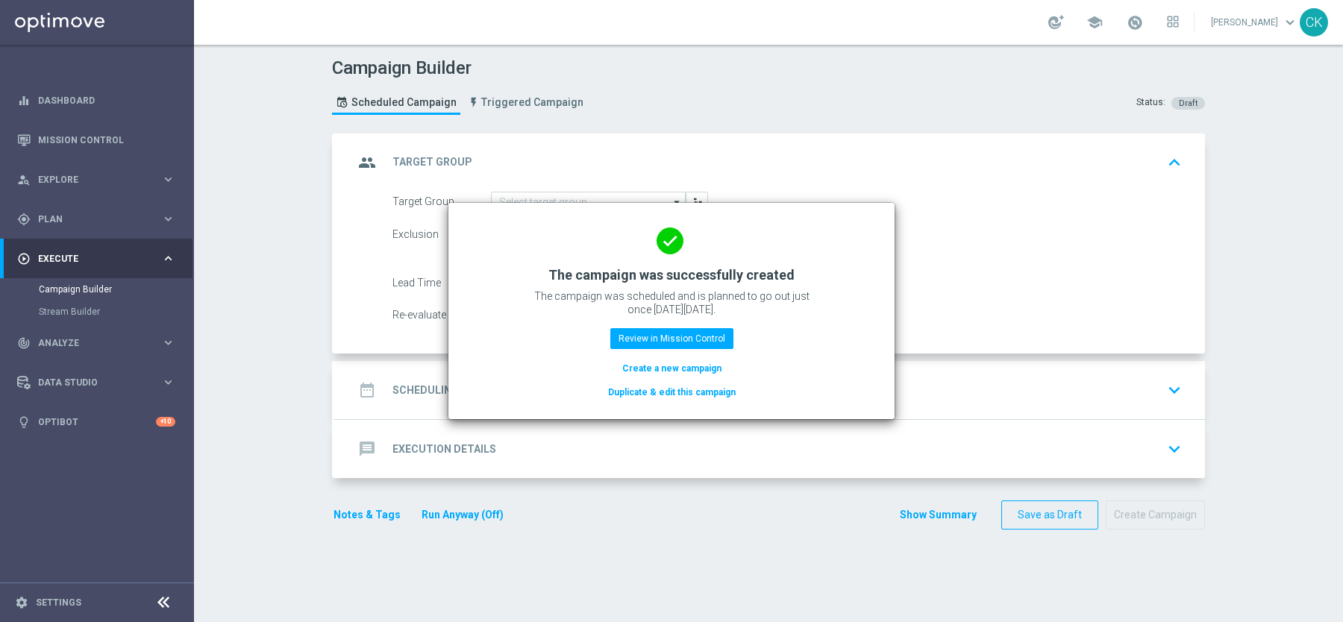
scroll to position [0, 0]
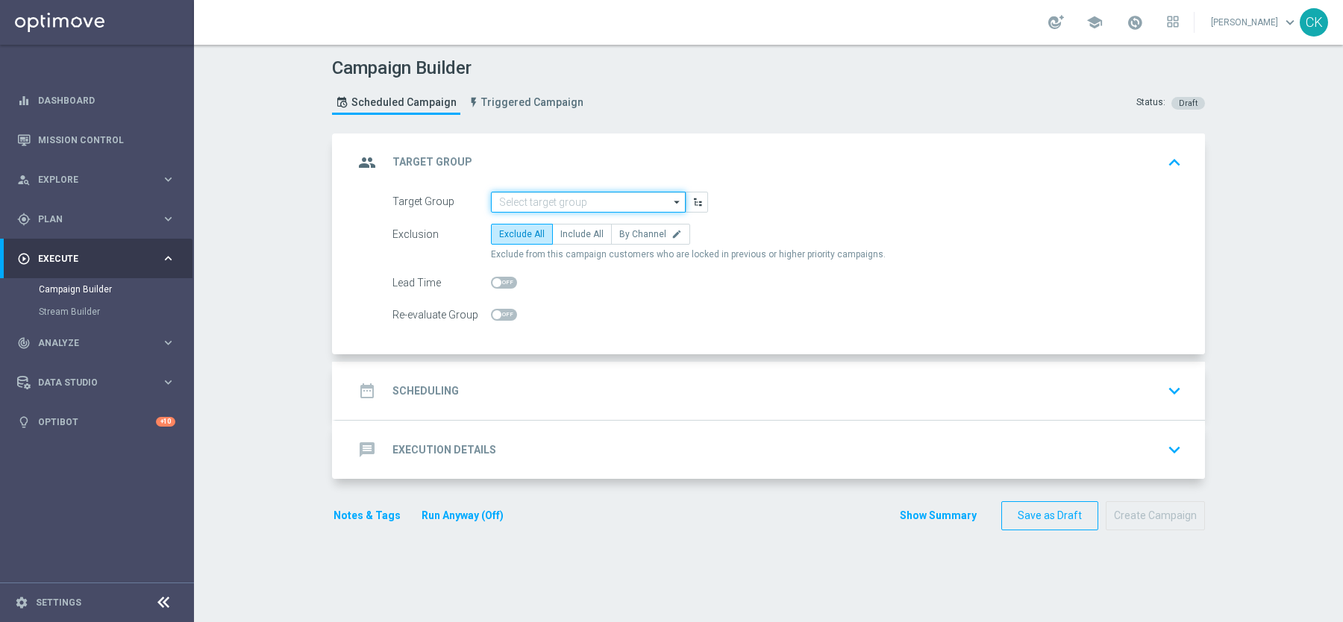
click at [569, 201] on input at bounding box center [588, 202] width 195 height 21
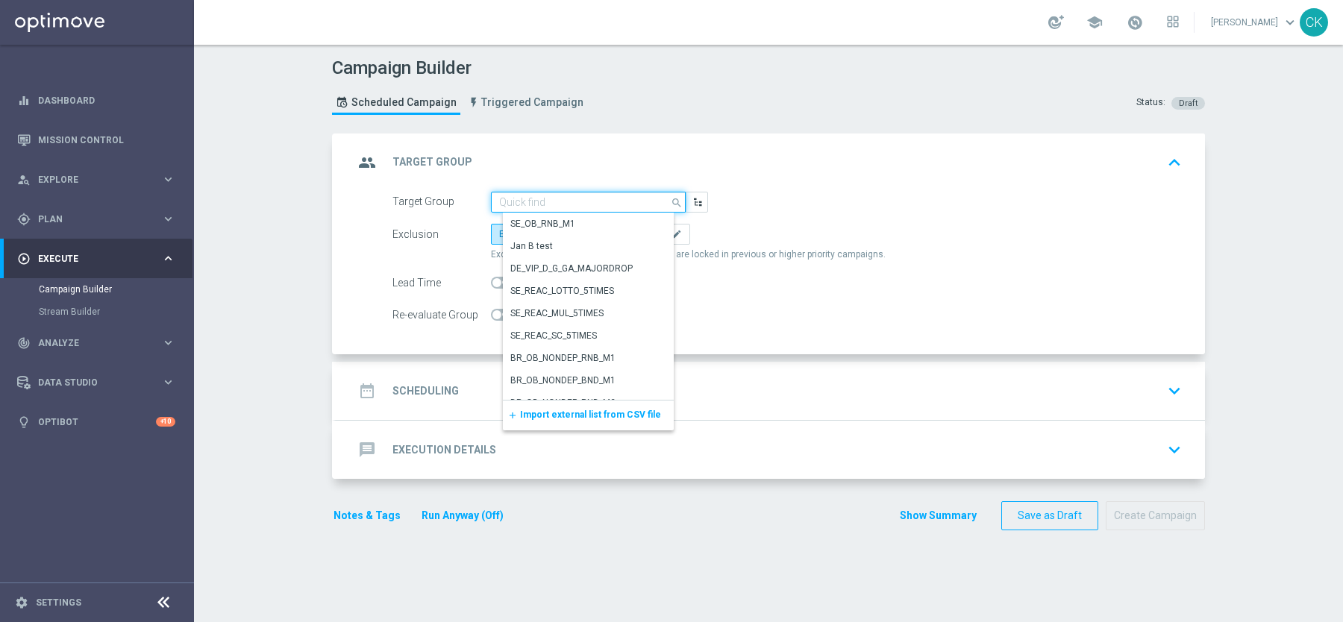
paste input "de_AT_TGT_VIP_RI_TAC_LT__ALL_EUR10_300DAYS"
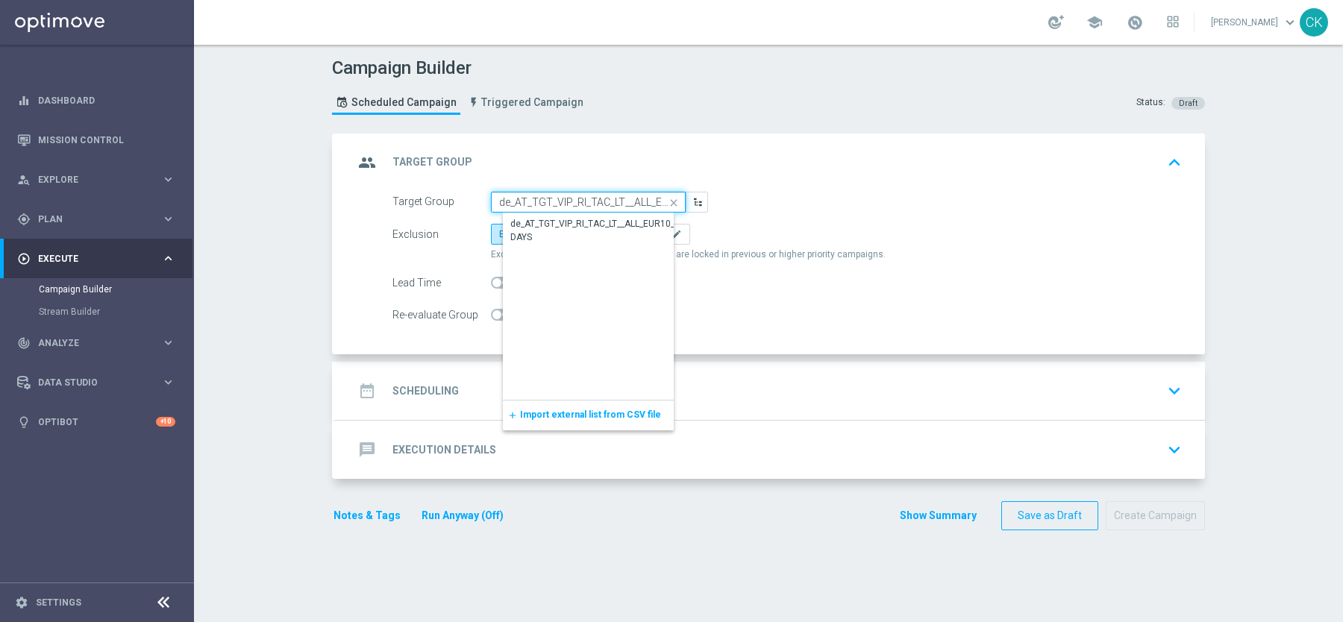
scroll to position [0, 61]
click at [562, 222] on div "de_AT_TGT_VIP_RI_TAC_LT__ALL_EUR10_300DAYS" at bounding box center [600, 231] width 178 height 27
type input "de_AT_TGT_VIP_RI_TAC_LT__ALL_EUR10_300DAYS"
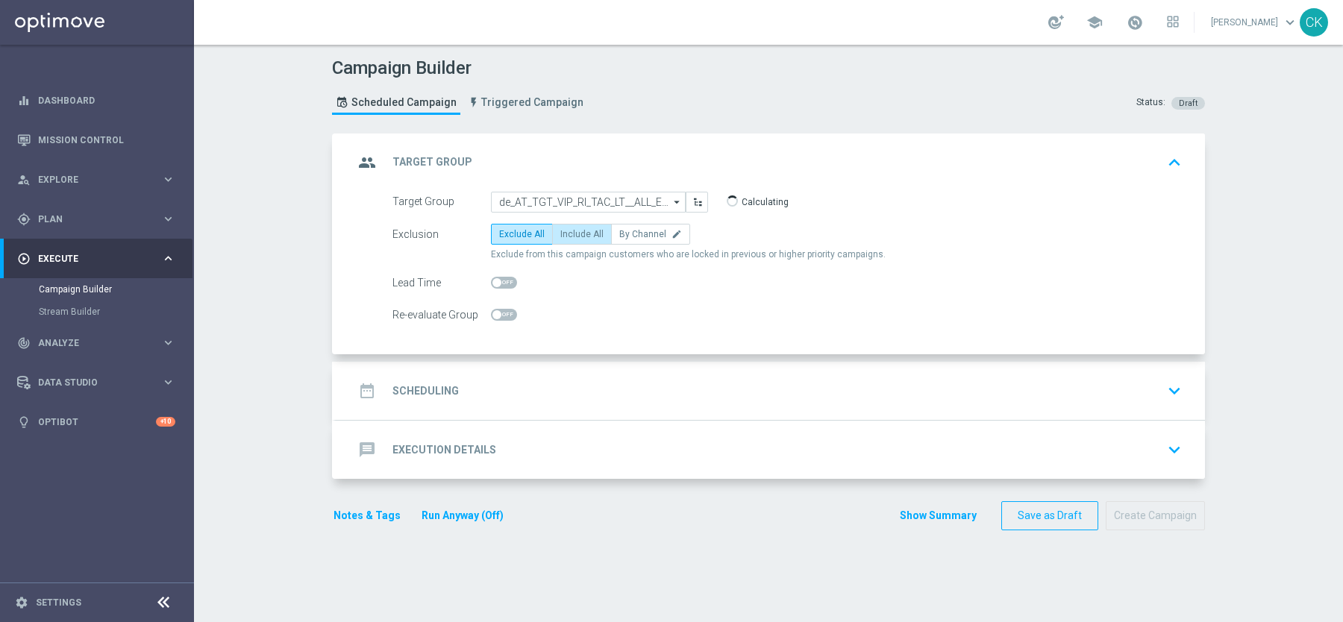
click at [575, 230] on span "Include All" at bounding box center [581, 234] width 43 height 10
click at [570, 232] on input "Include All" at bounding box center [565, 237] width 10 height 10
radio input "true"
click at [409, 378] on div "date_range Scheduling" at bounding box center [406, 391] width 105 height 27
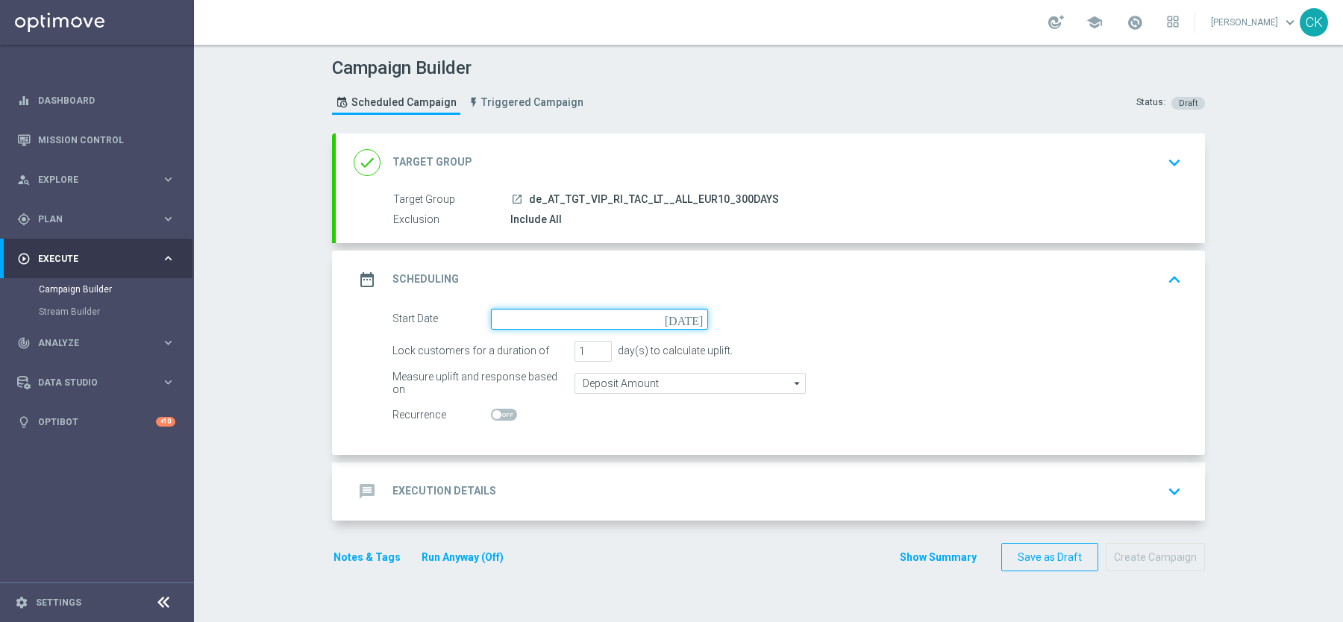
click at [519, 320] on input at bounding box center [599, 319] width 217 height 21
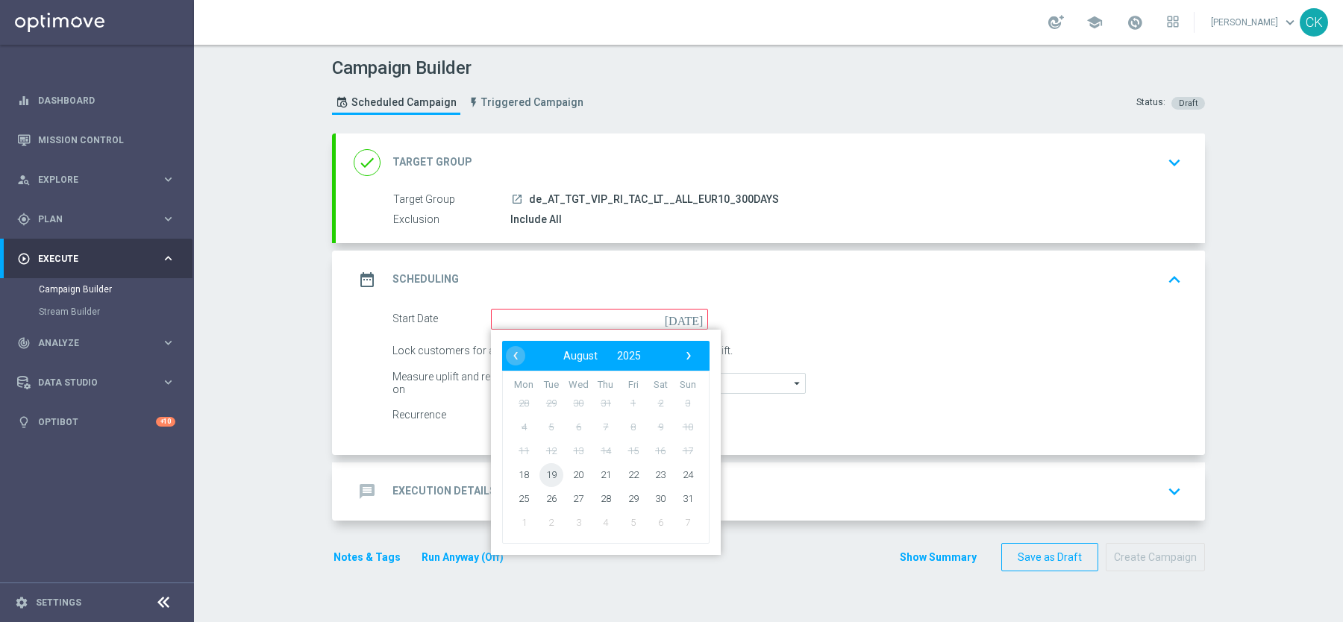
click at [546, 478] on span "19" at bounding box center [551, 475] width 24 height 24
type input "19 Aug 2025"
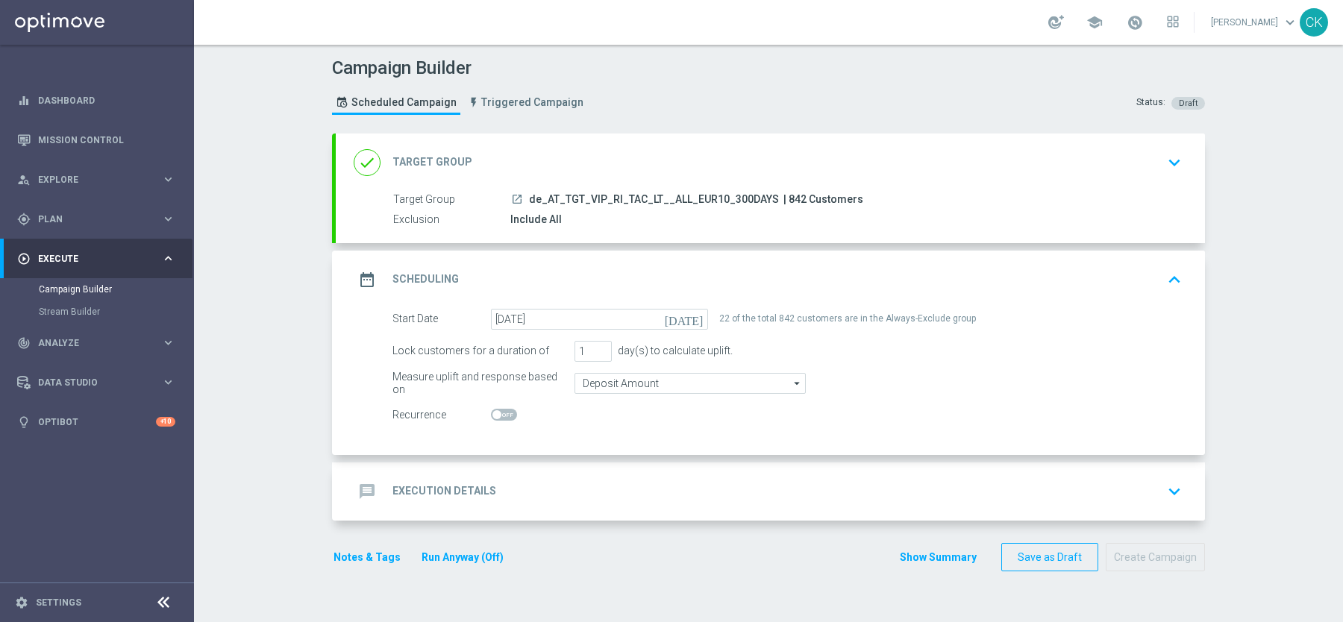
click at [428, 487] on h2 "Execution Details" at bounding box center [444, 491] width 104 height 14
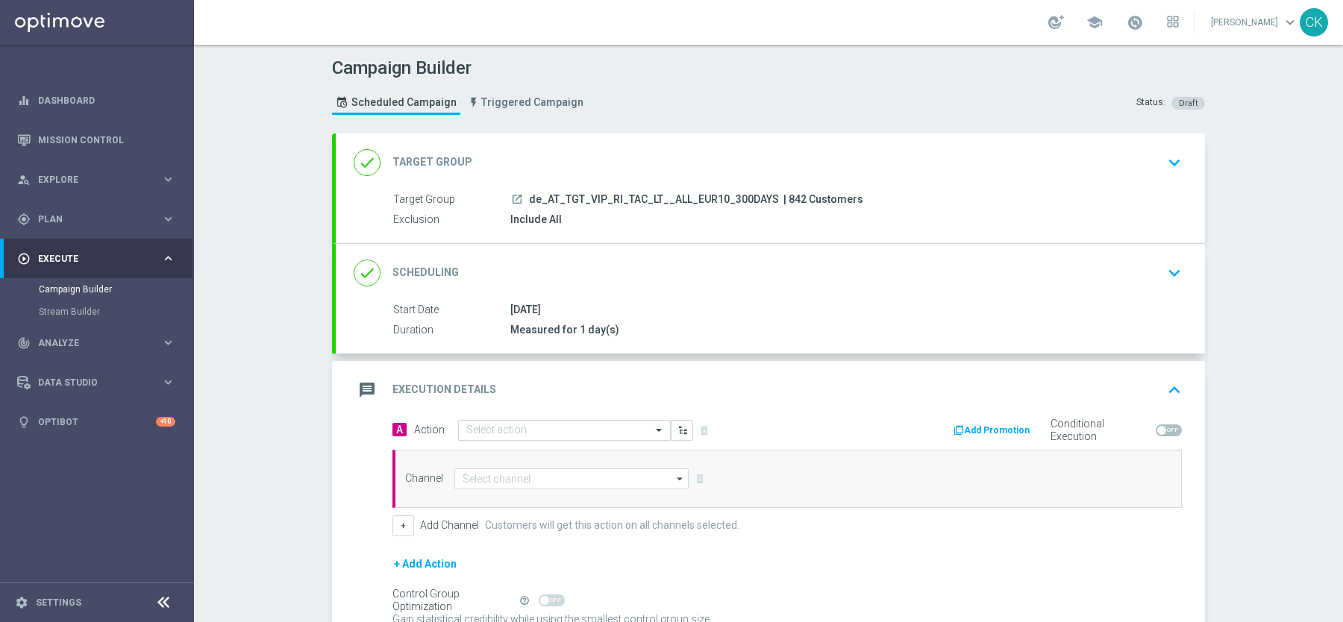
click at [530, 425] on input "text" at bounding box center [549, 431] width 166 height 13
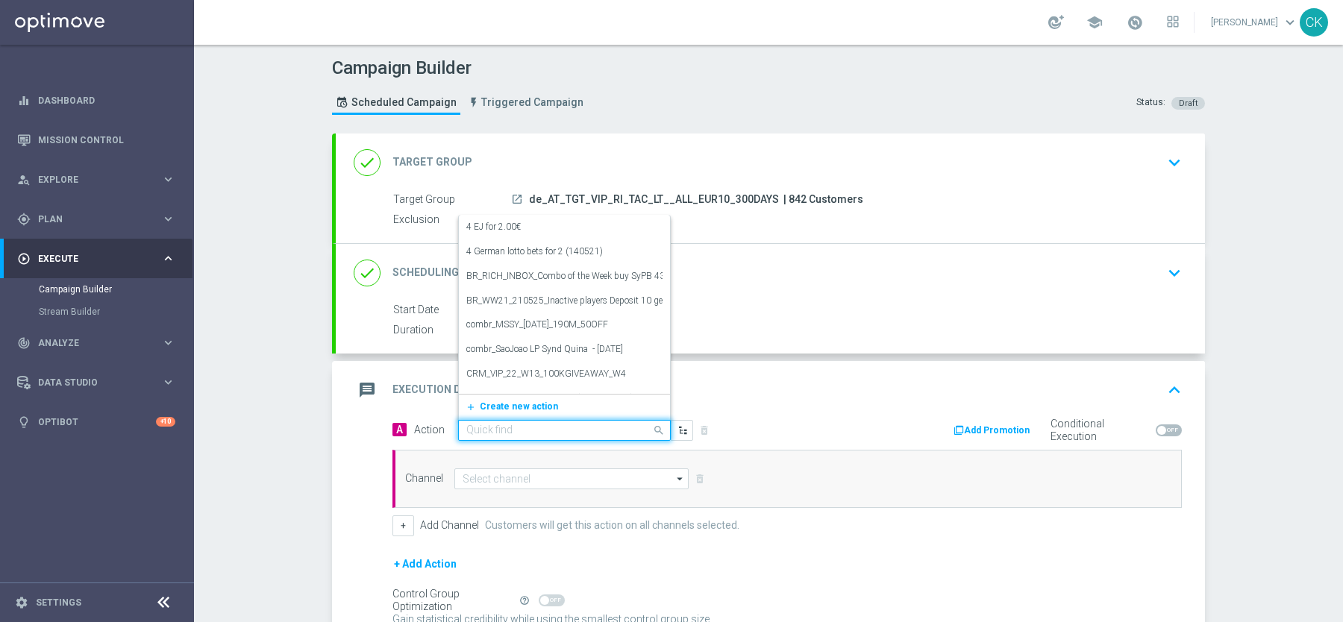
paste input "EuroMillionen3000 with 5 € off"
type input "EuroMillionen3000 with 5 € off"
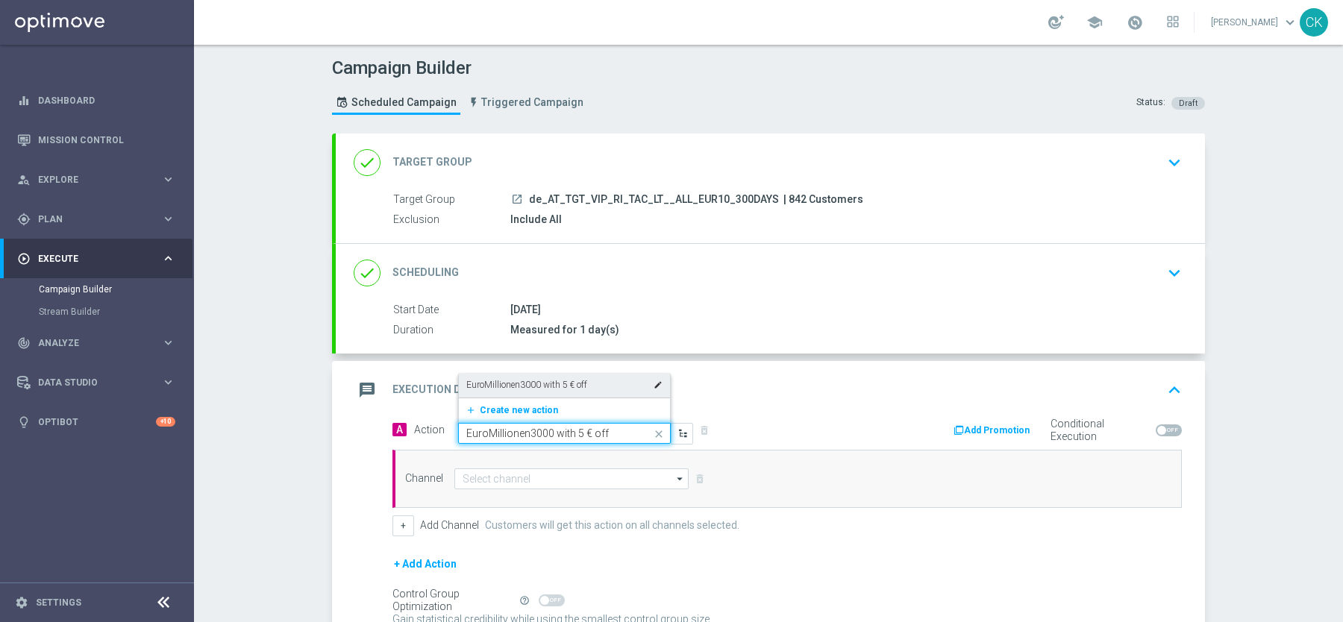
click at [516, 379] on label "EuroMillionen3000 with 5 € off" at bounding box center [526, 385] width 121 height 13
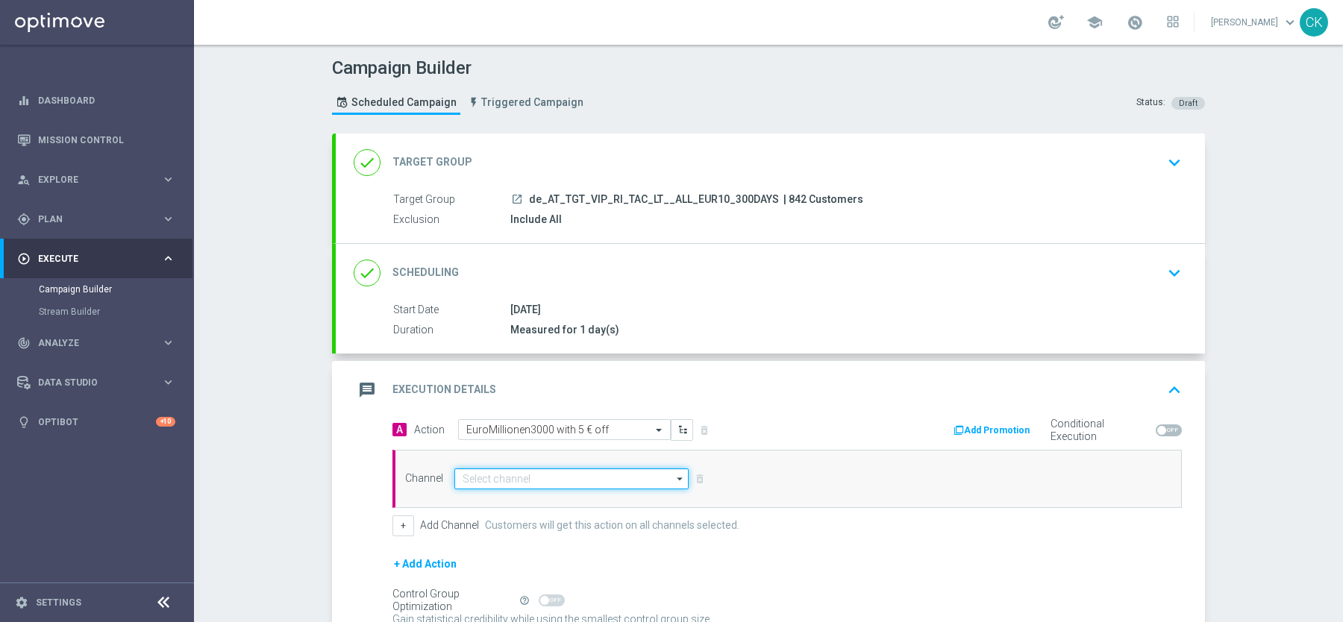
click at [483, 475] on input at bounding box center [571, 479] width 234 height 21
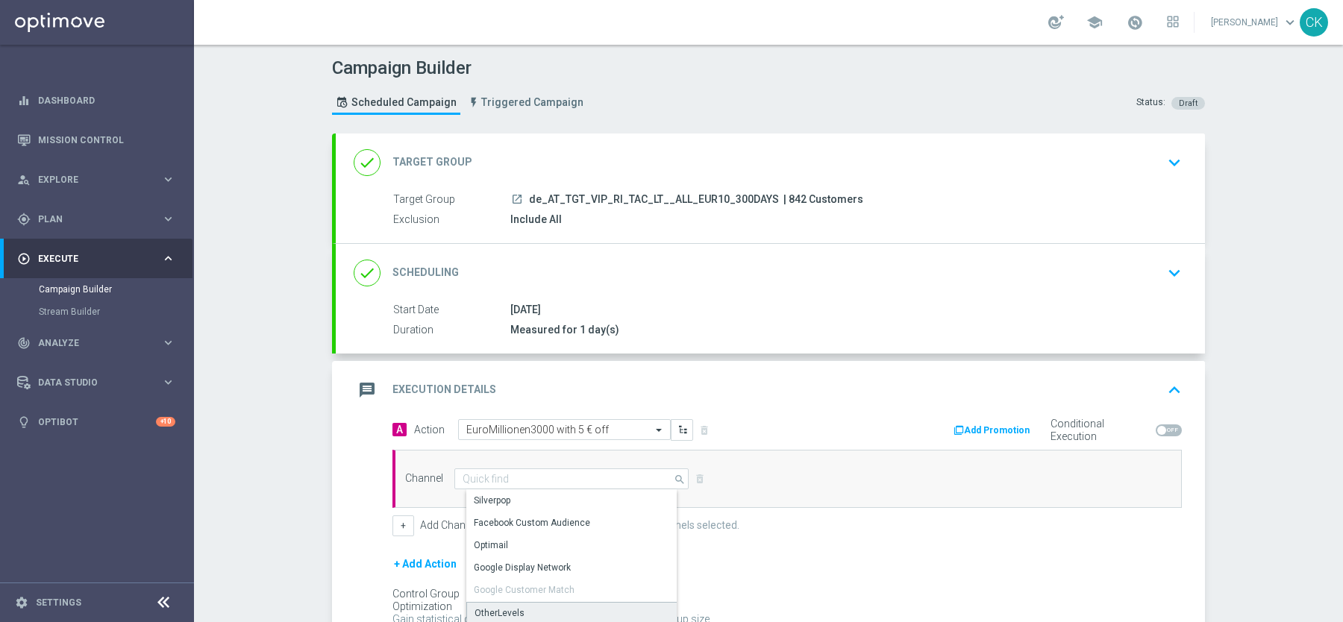
click at [510, 607] on div "OtherLevels" at bounding box center [500, 613] width 50 height 13
type input "OtherLevels"
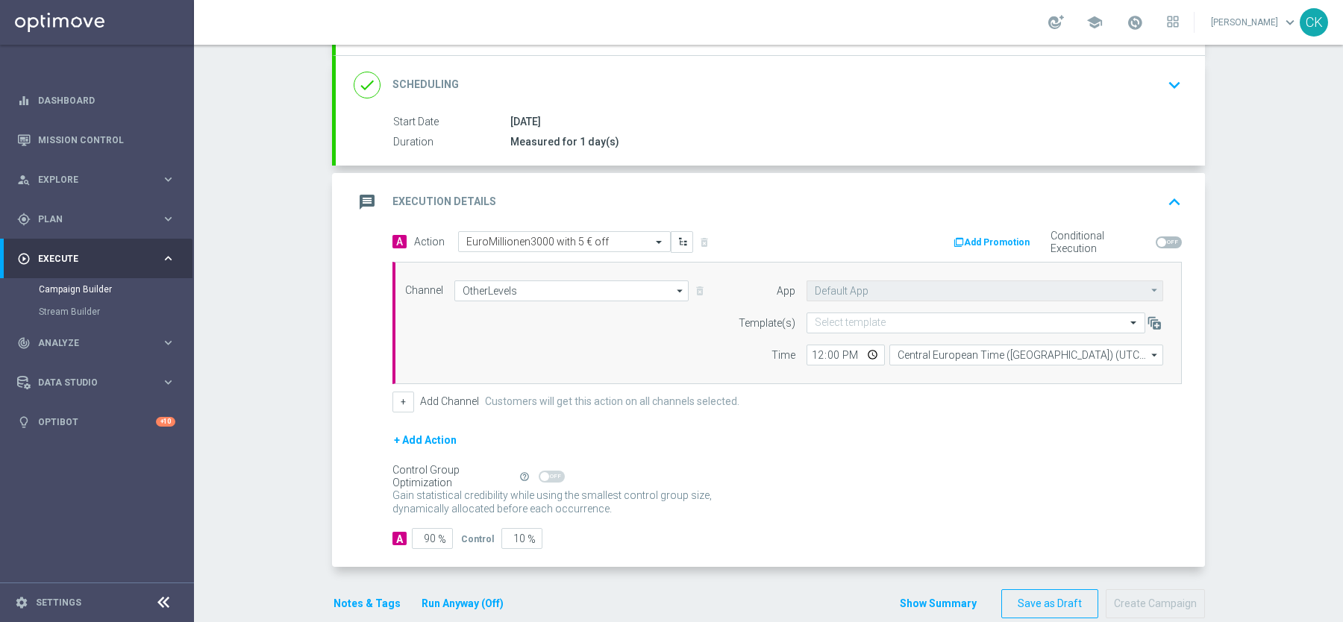
scroll to position [209, 0]
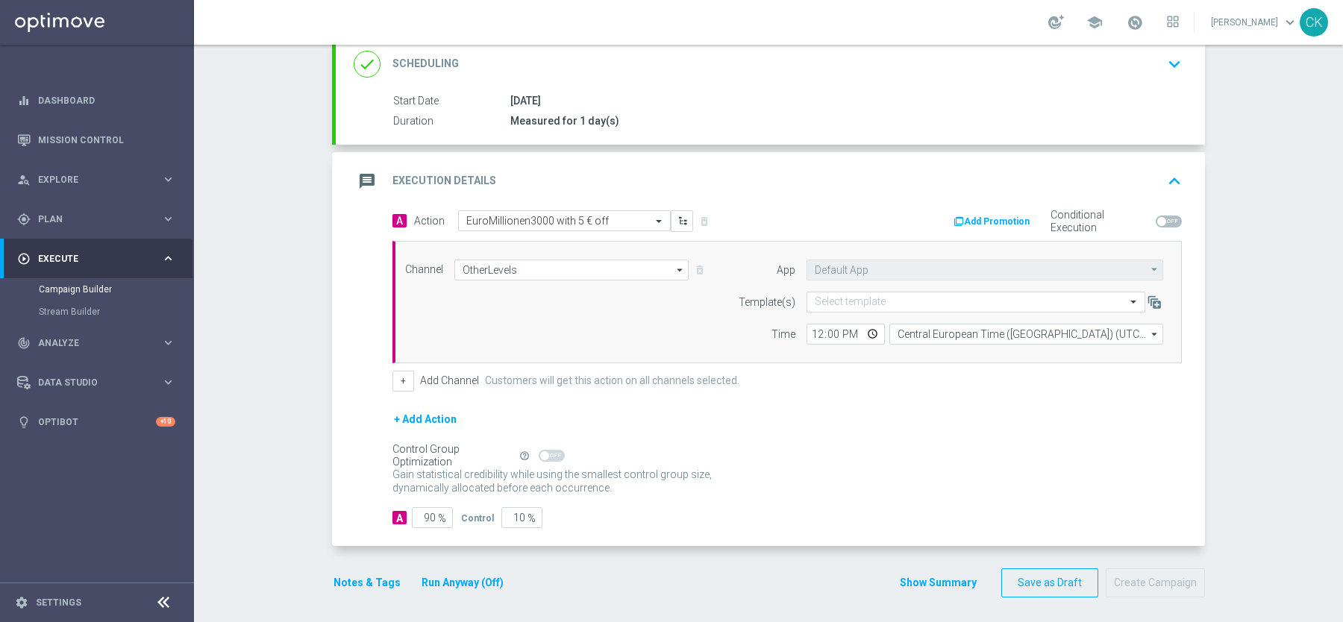
click at [862, 311] on form "Template(s) Select template Time 12:00 Central European Time (Budapest) (UTC +0…" at bounding box center [946, 318] width 433 height 53
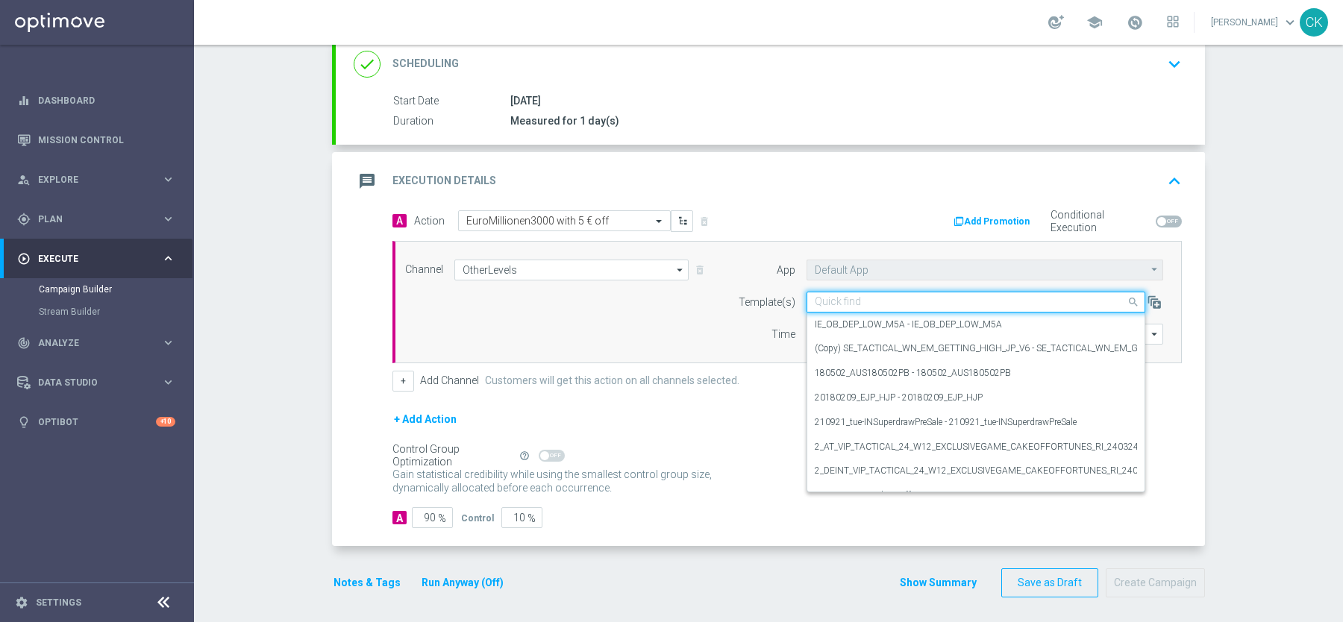
click at [851, 300] on input "text" at bounding box center [961, 302] width 292 height 13
paste input "AT__EM_250819__VIP_RI_TAC_LT"
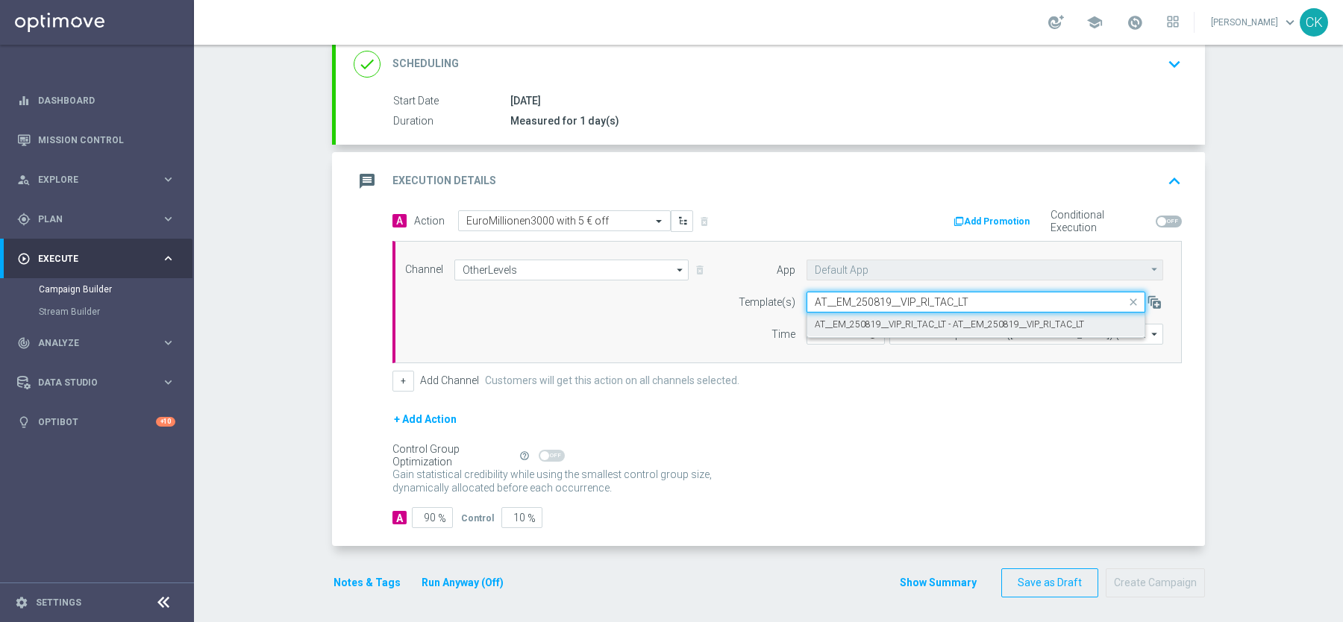
click at [830, 319] on label "AT__EM_250819__VIP_RI_TAC_LT - AT__EM_250819__VIP_RI_TAC_LT" at bounding box center [949, 325] width 269 height 13
type input "AT__EM_250819__VIP_RI_TAC_LT"
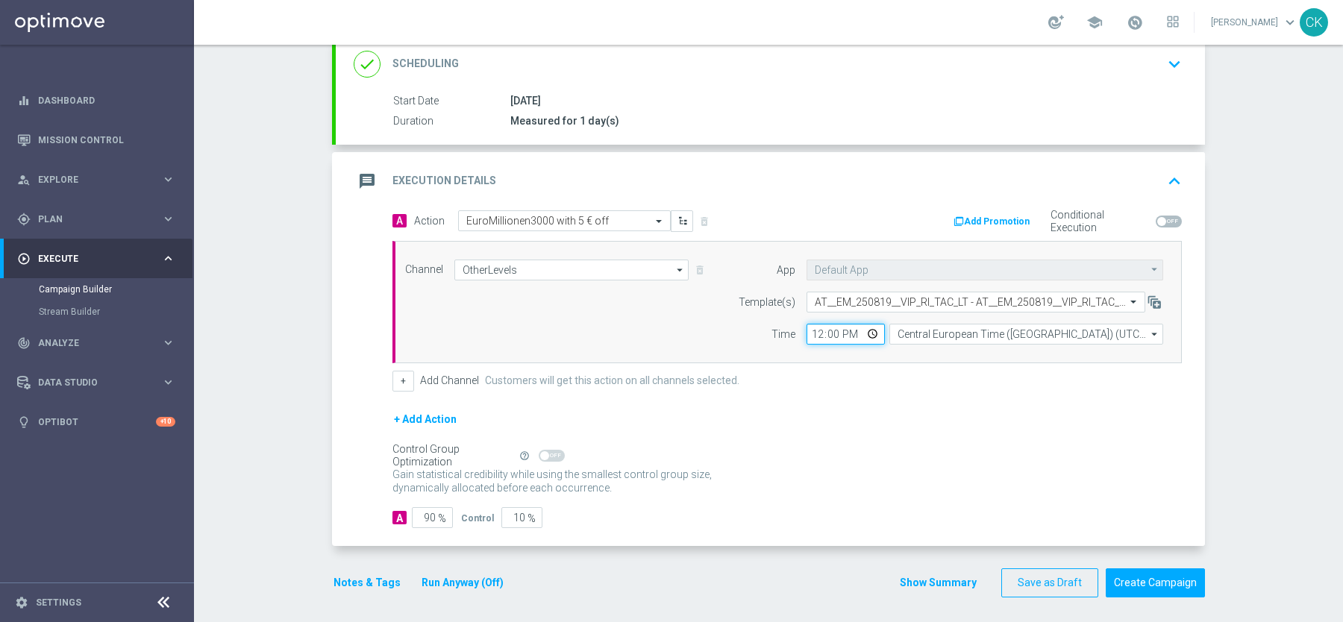
click at [819, 333] on input "12:00" at bounding box center [846, 334] width 78 height 21
type input "10:00"
click at [966, 375] on div "+ Add Channel Customers will get this action on all channels selected." at bounding box center [786, 381] width 789 height 21
click at [438, 512] on input "90" at bounding box center [432, 517] width 41 height 21
type input "9"
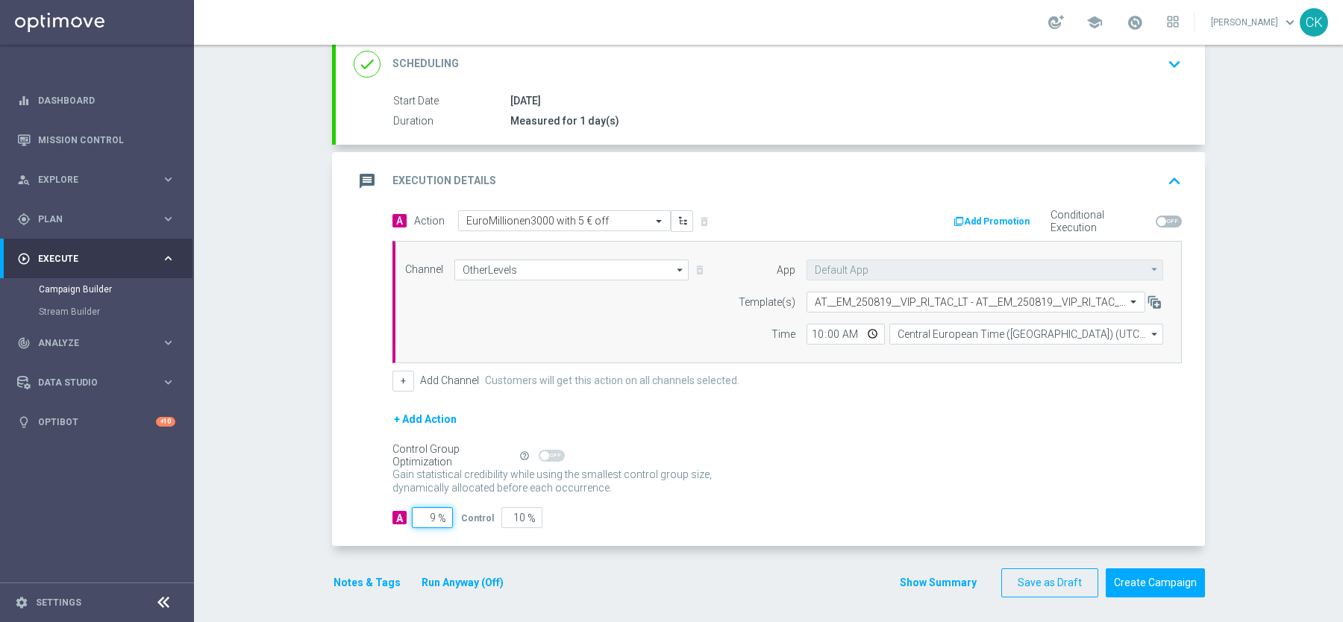
type input "91"
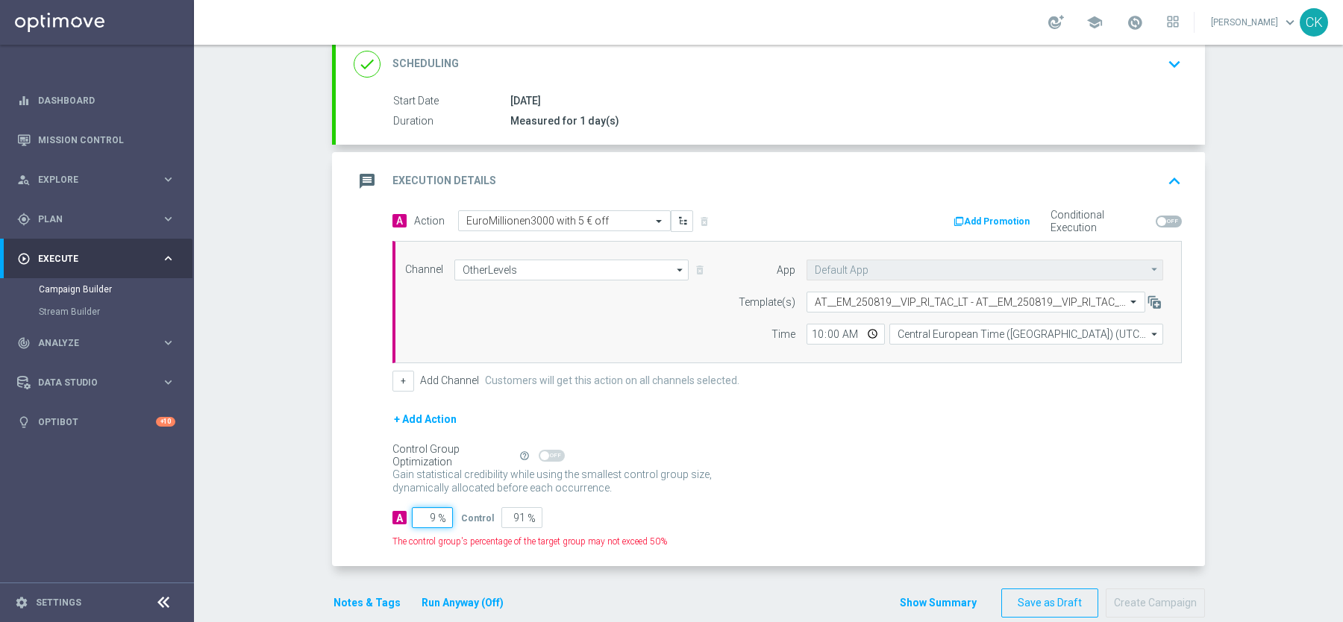
type input "95"
type input "5"
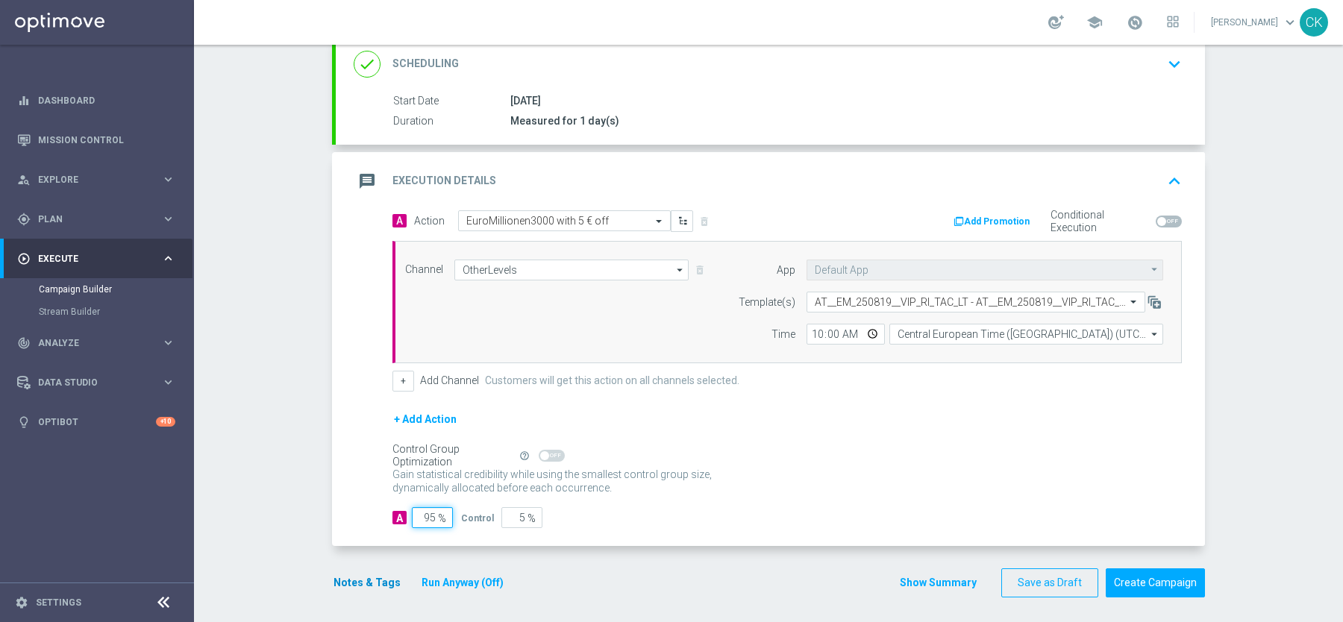
type input "95"
click at [368, 575] on button "Notes & Tags" at bounding box center [367, 583] width 70 height 19
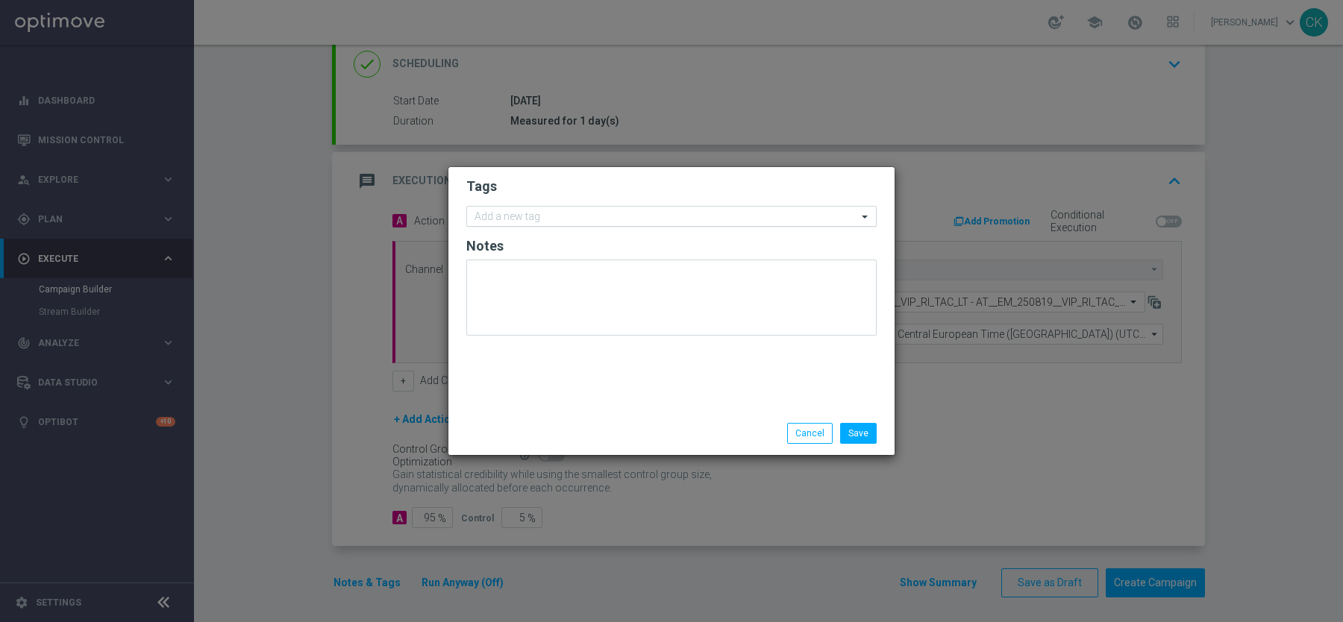
click at [501, 212] on input "text" at bounding box center [666, 217] width 383 height 13
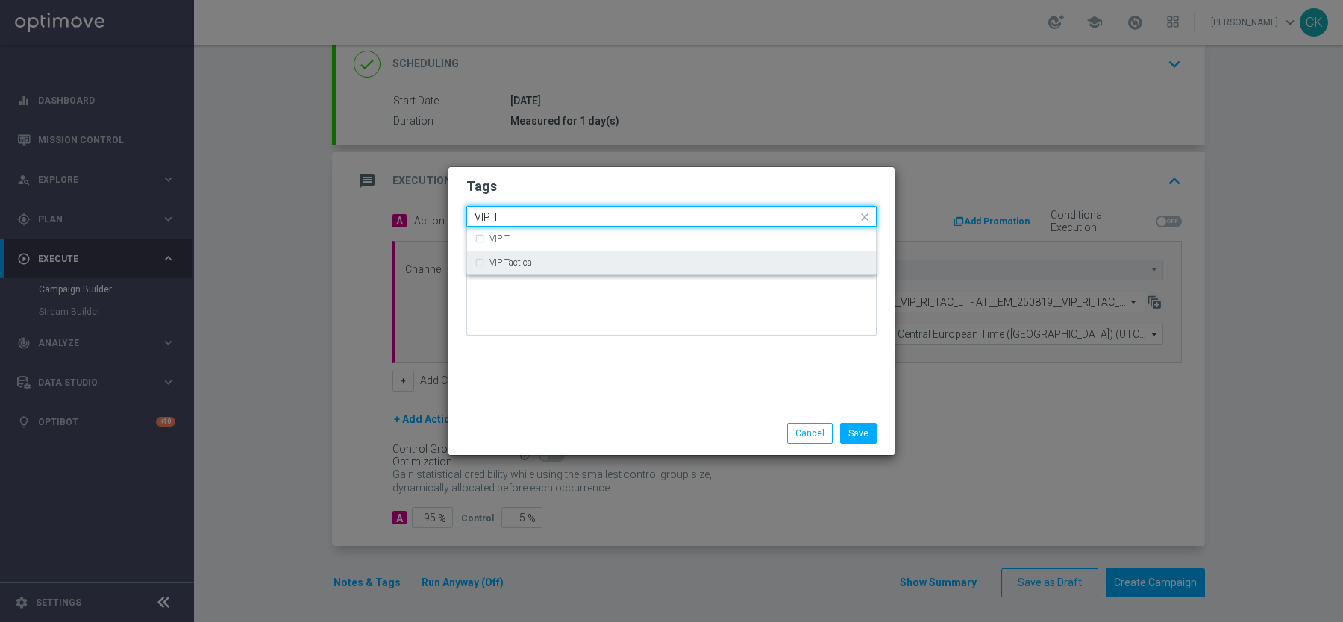
click at [525, 263] on label "VIP Tactical" at bounding box center [511, 262] width 45 height 9
type input "VIP T"
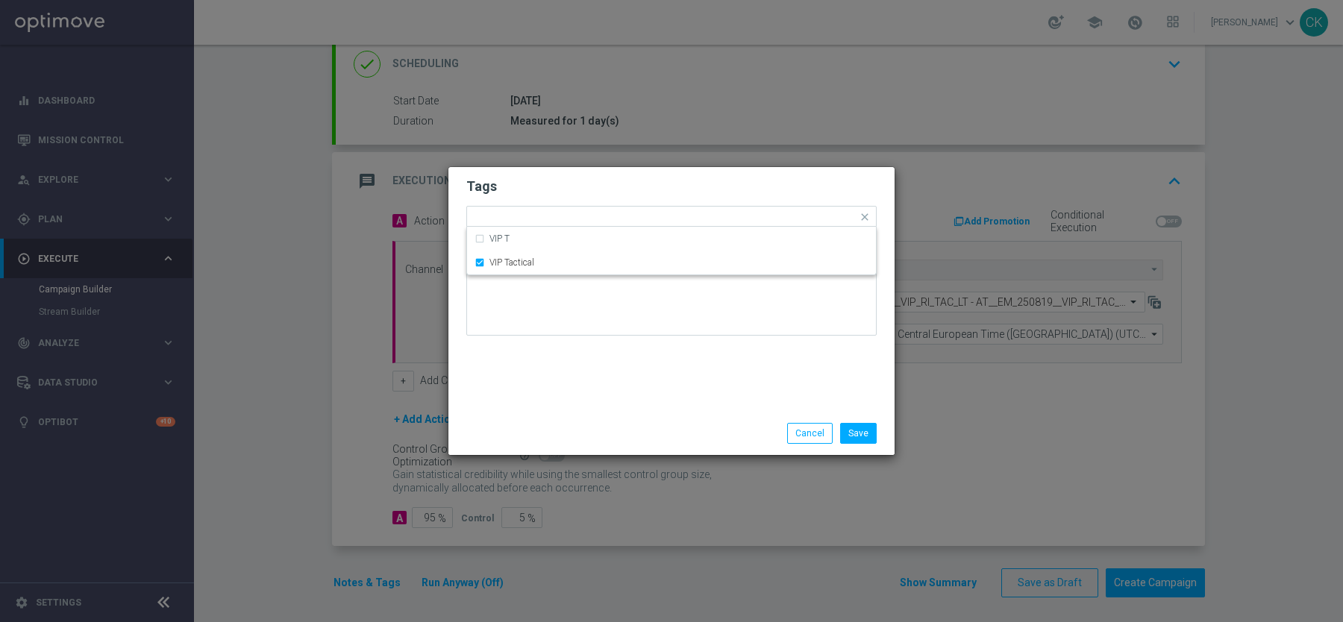
click at [525, 397] on div "Tags Quick find × VIP Tactical VIP T VIP Tactical Notes" at bounding box center [671, 289] width 446 height 245
click at [865, 439] on button "Save" at bounding box center [858, 433] width 37 height 21
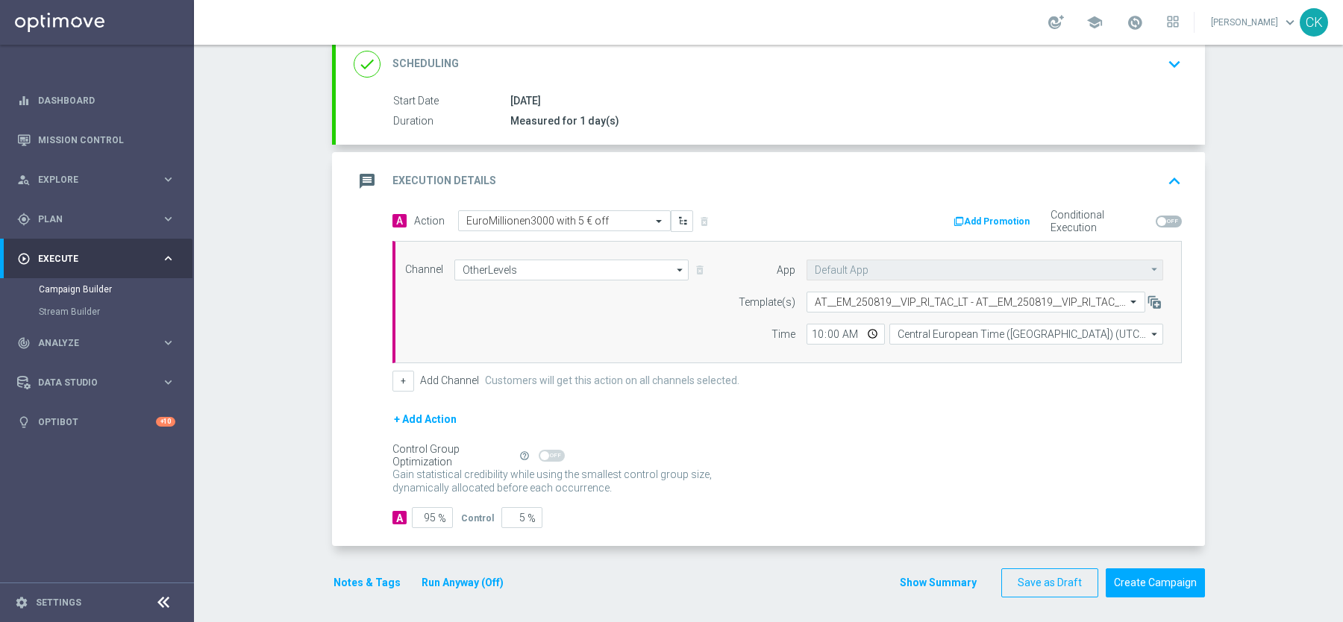
click at [435, 578] on button "Run Anyway (Off)" at bounding box center [462, 583] width 85 height 19
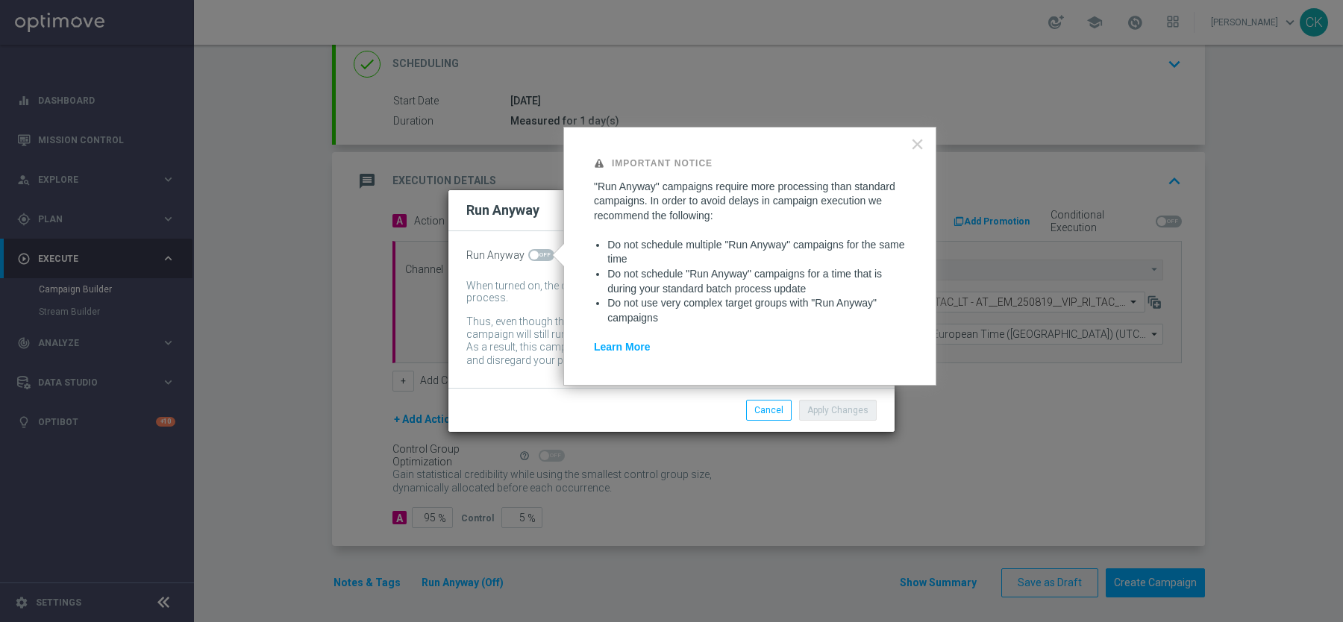
click at [534, 251] on span at bounding box center [534, 255] width 9 height 9
click at [534, 251] on input "checkbox" at bounding box center [541, 255] width 26 height 12
checkbox input "true"
click at [839, 417] on button "Apply Changes" at bounding box center [838, 410] width 78 height 21
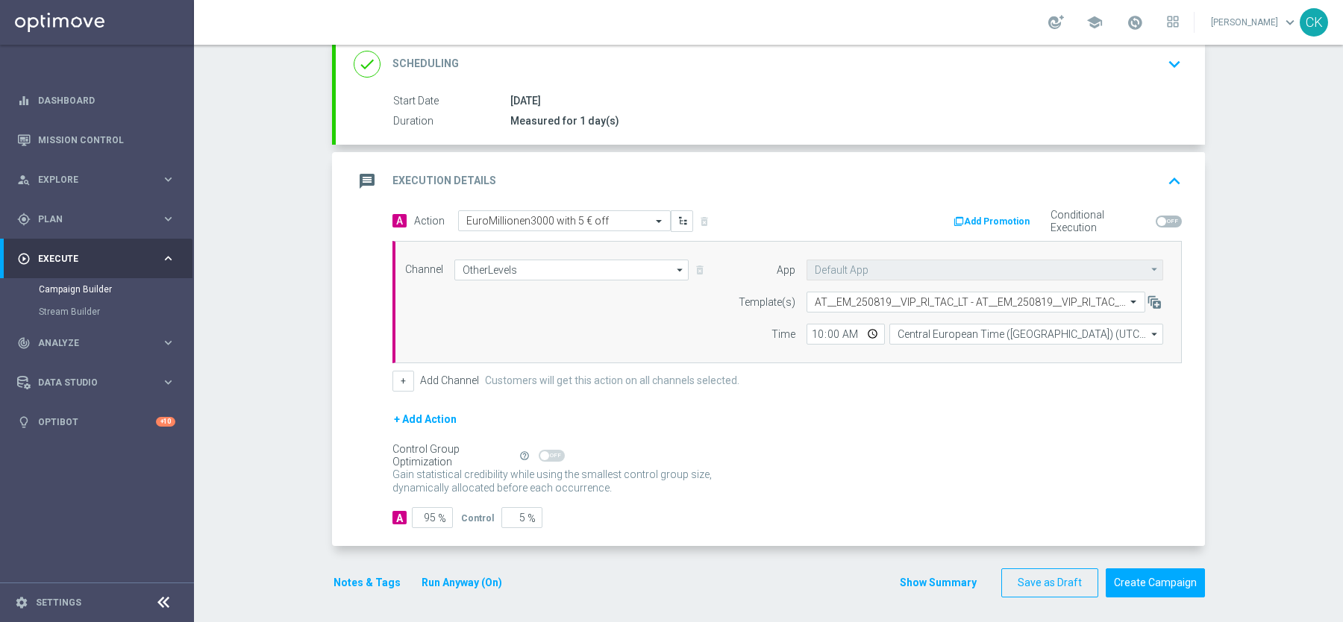
click at [463, 585] on button "Run Anyway (On)" at bounding box center [462, 583] width 84 height 19
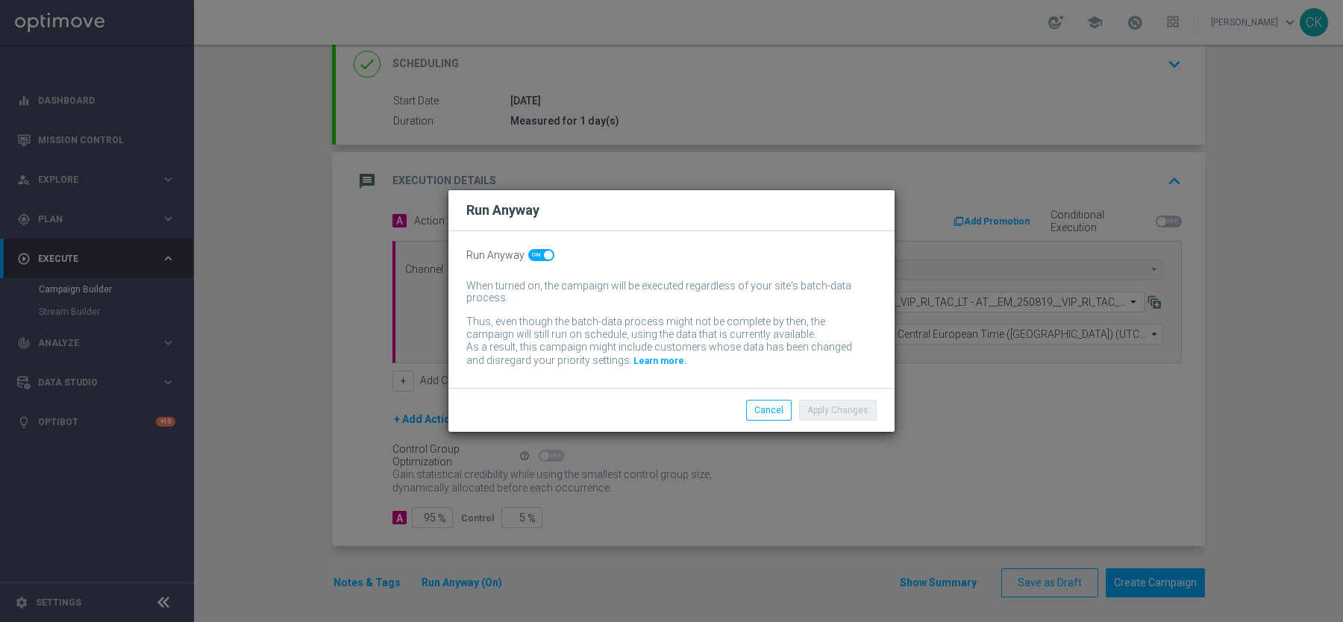
click at [644, 403] on div "Apply Changes Cancel" at bounding box center [743, 410] width 289 height 21
click at [998, 481] on modal-container "Run Anyway Run Anyway When turned on, the campaign will be executed regardless …" at bounding box center [671, 311] width 1343 height 622
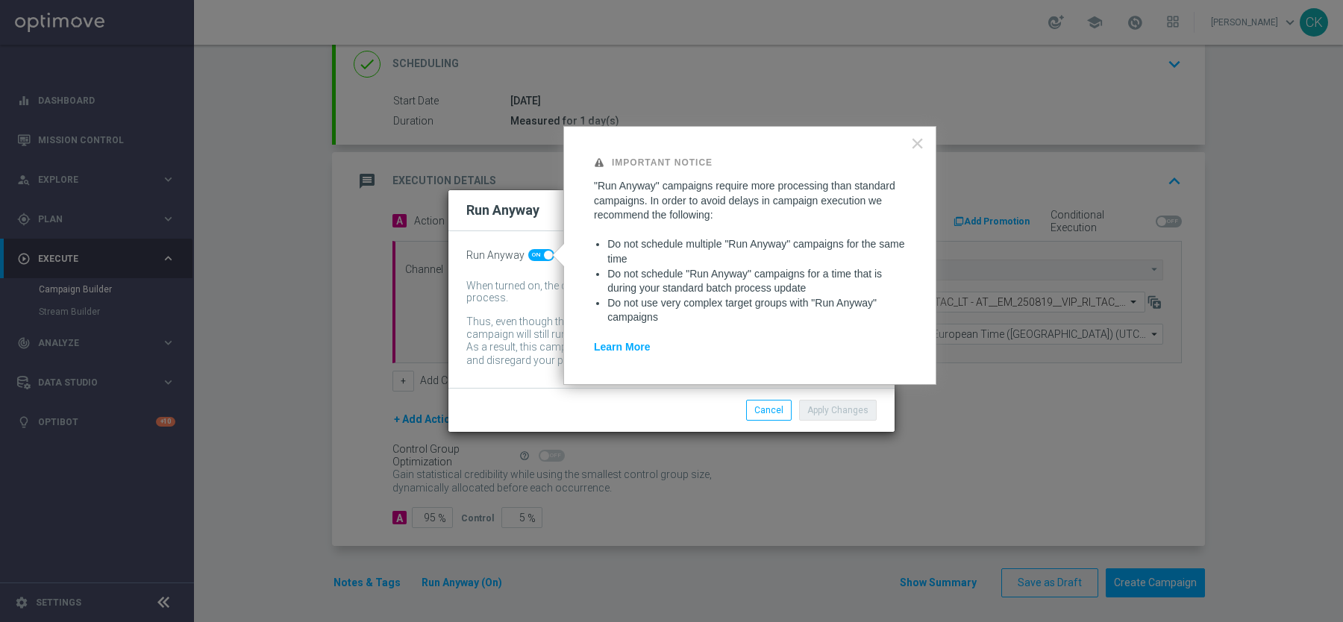
click at [535, 254] on span at bounding box center [541, 255] width 26 height 12
click at [535, 254] on input "checkbox" at bounding box center [541, 255] width 26 height 12
click at [535, 254] on span at bounding box center [534, 255] width 9 height 9
click at [535, 254] on input "checkbox" at bounding box center [541, 255] width 26 height 12
checkbox input "true"
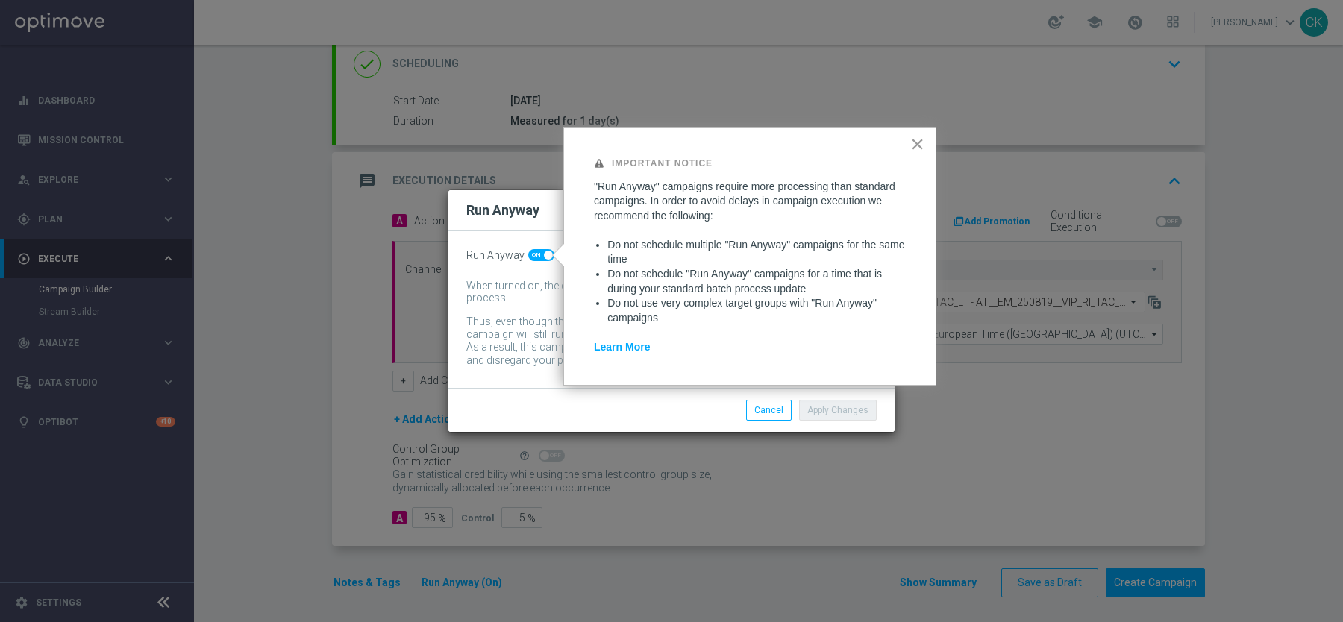
click at [915, 136] on button "×" at bounding box center [917, 144] width 14 height 24
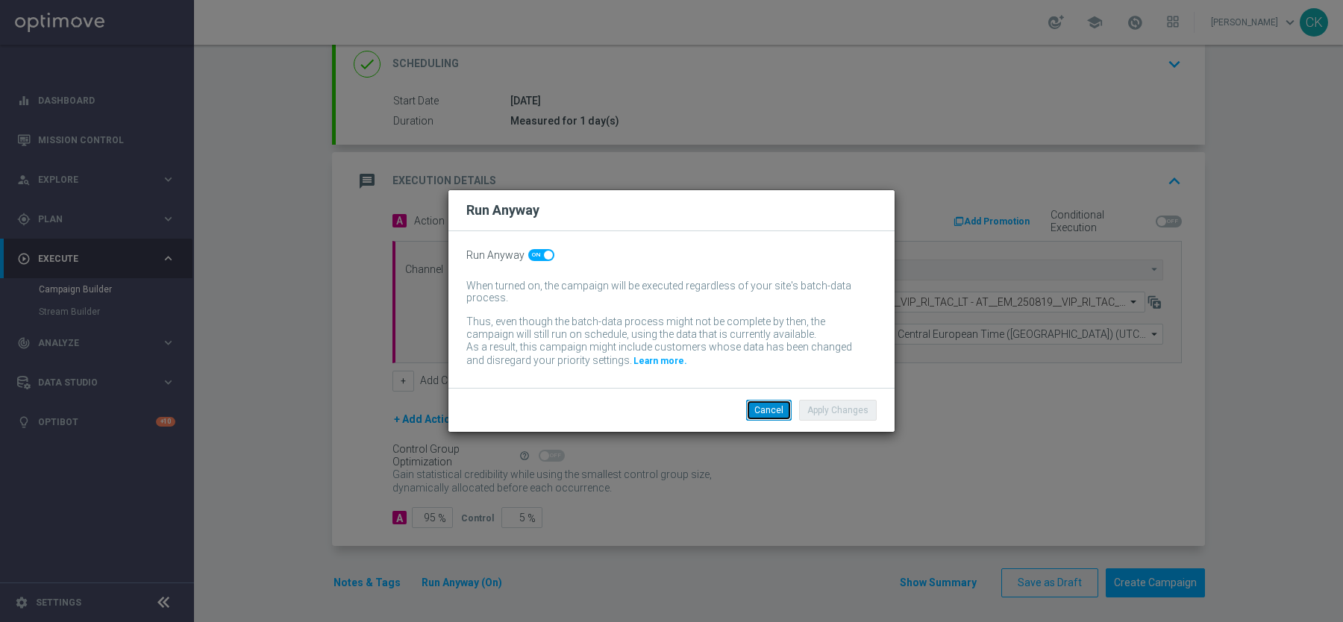
click at [766, 404] on button "Cancel" at bounding box center [769, 410] width 46 height 21
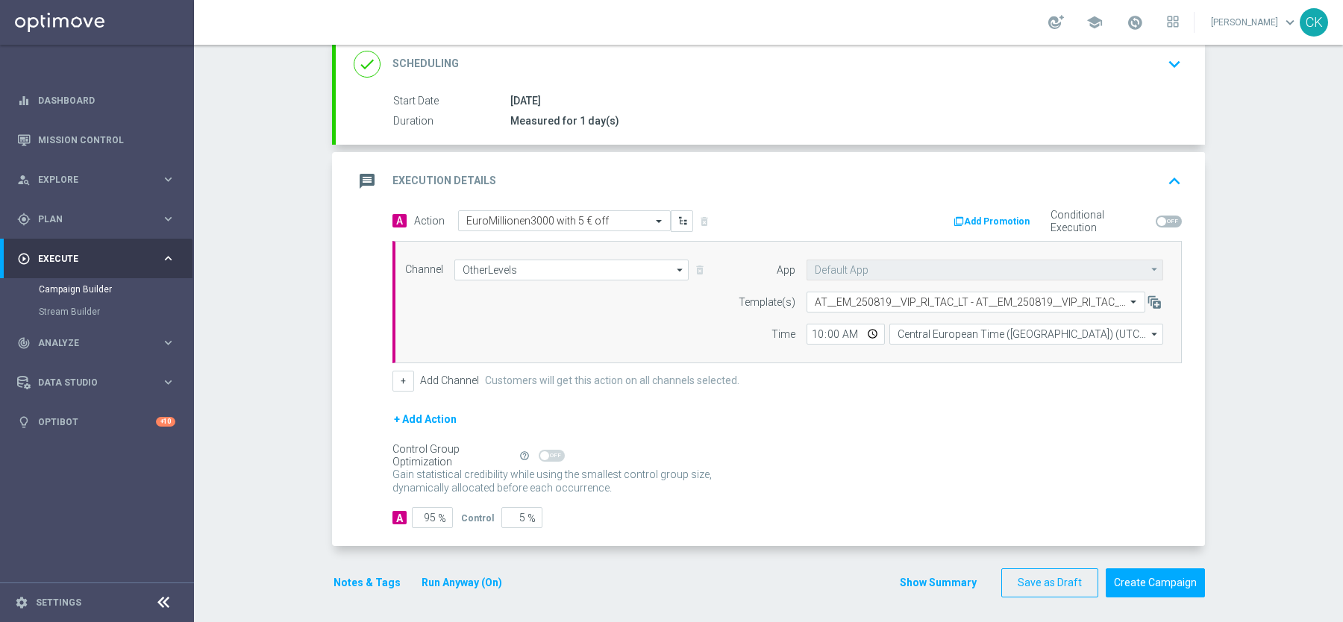
click at [356, 574] on button "Notes & Tags" at bounding box center [367, 583] width 70 height 19
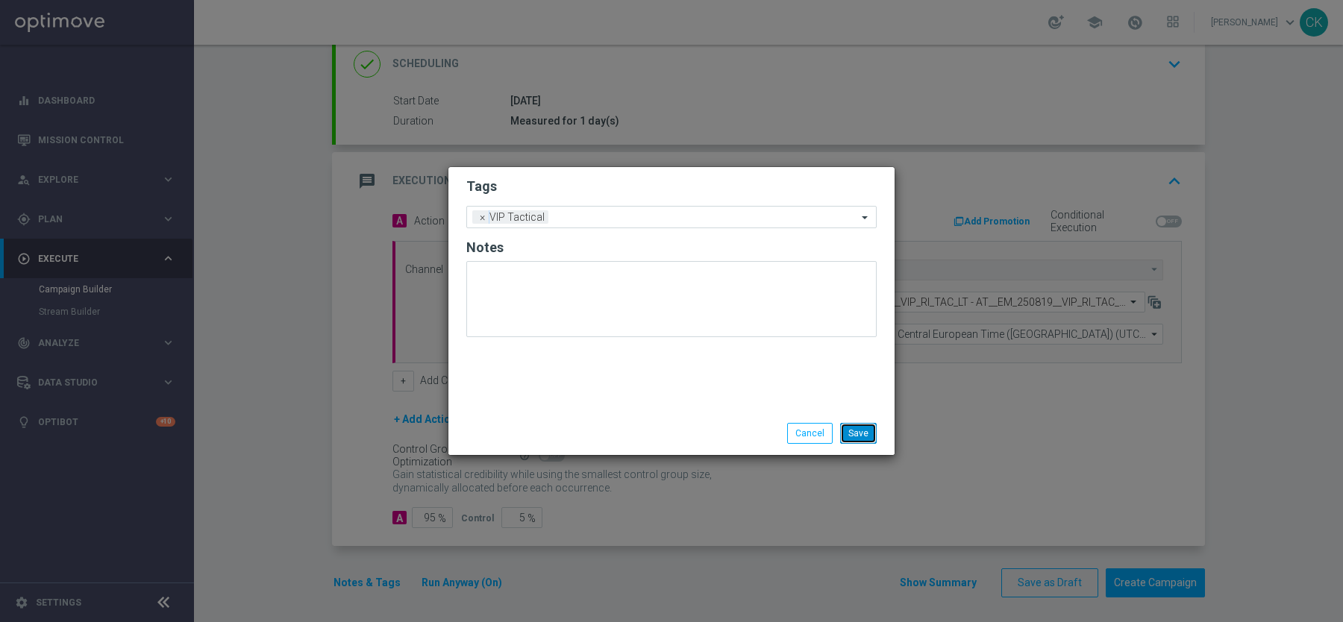
click at [869, 437] on button "Save" at bounding box center [858, 433] width 37 height 21
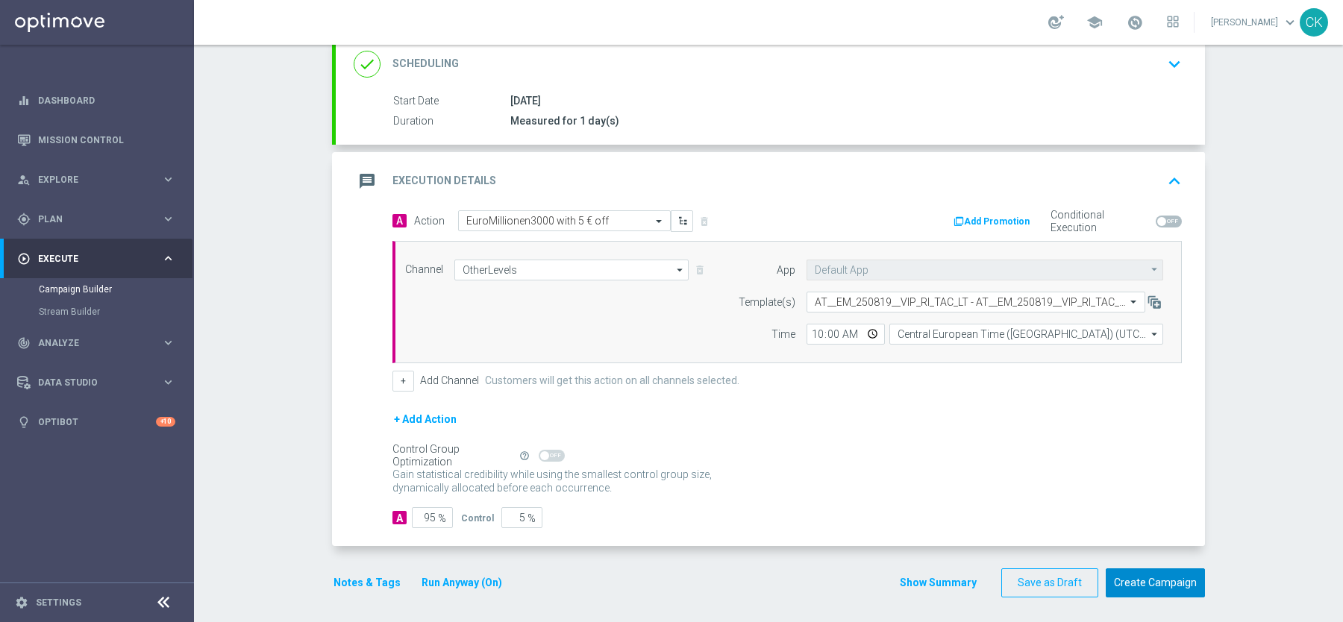
click at [1151, 585] on button "Create Campaign" at bounding box center [1155, 583] width 99 height 29
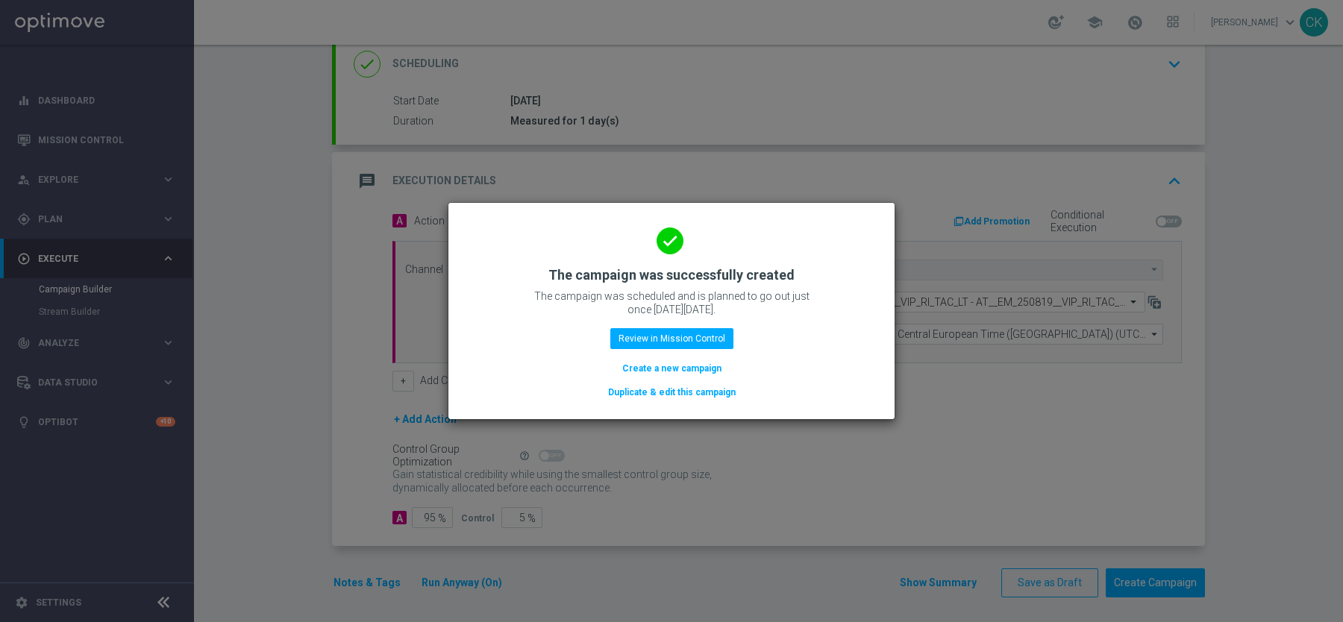
click at [664, 364] on button "Create a new campaign" at bounding box center [672, 368] width 102 height 16
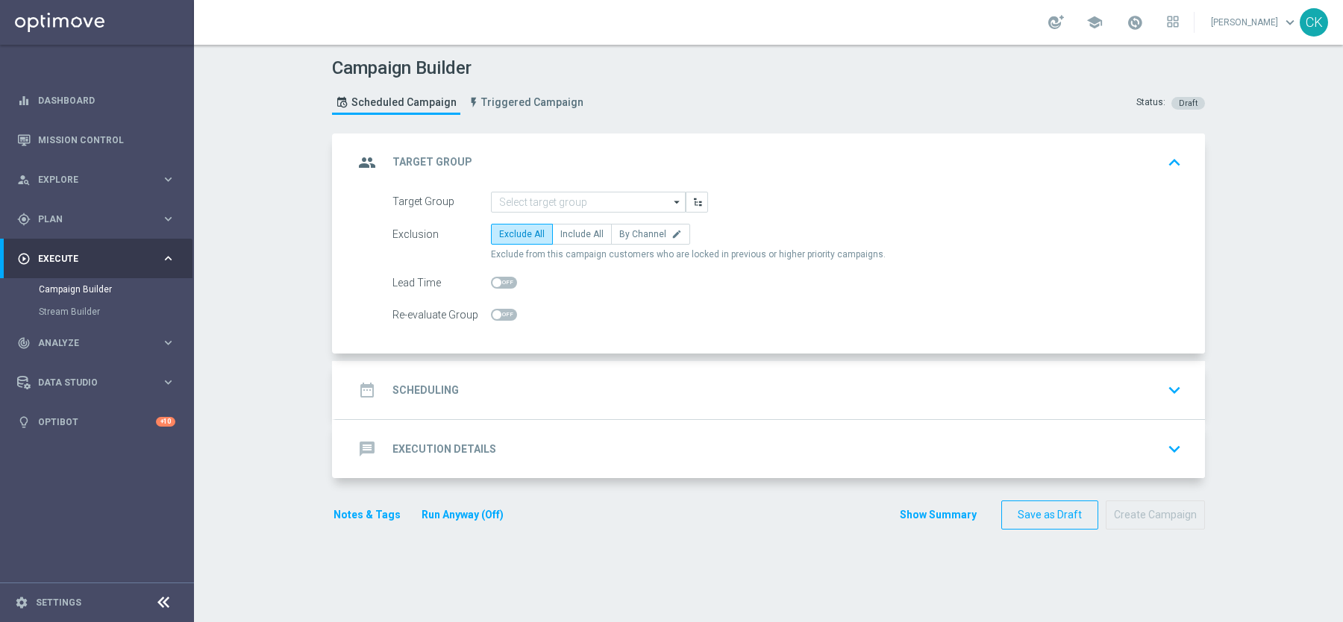
scroll to position [0, 0]
